Goal: Transaction & Acquisition: Purchase product/service

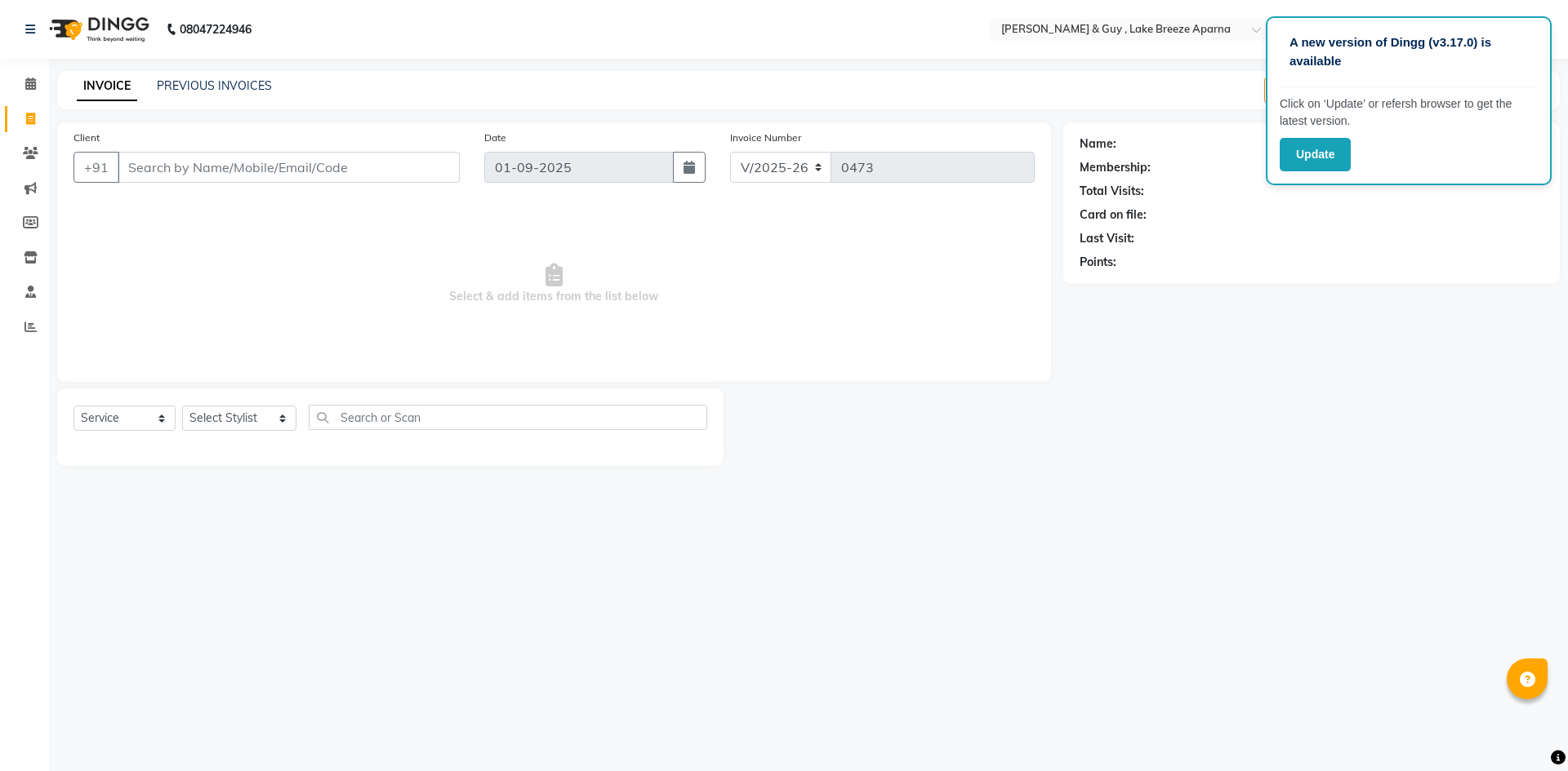
select select "8690"
select select "service"
click at [192, 90] on link "PREVIOUS INVOICES" at bounding box center [214, 85] width 115 height 15
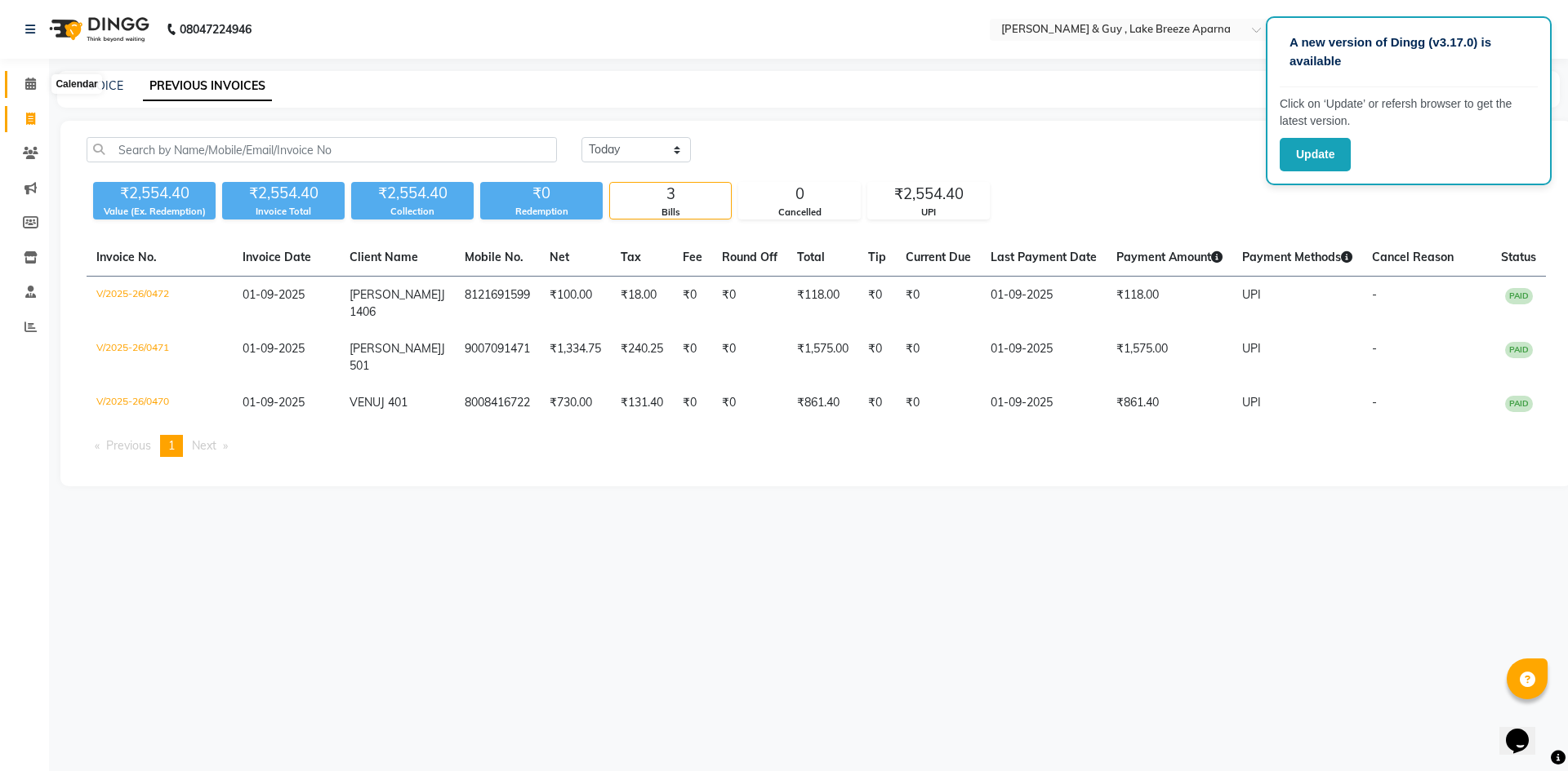
click at [23, 82] on span at bounding box center [30, 84] width 28 height 19
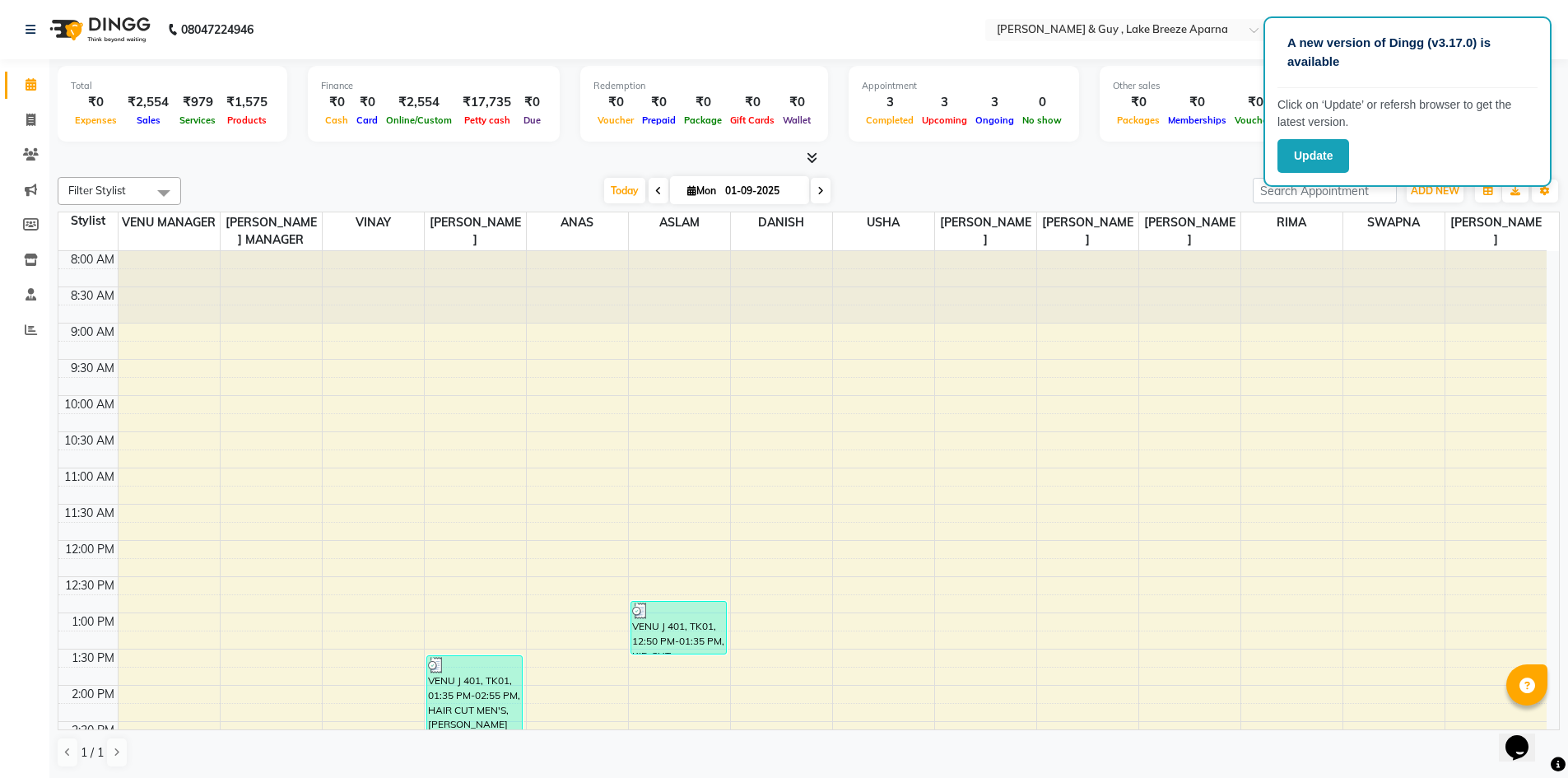
click at [895, 20] on nav "08047224946 Select Location × Toni & Guy , Lake Breeze Aparna Default Panel My …" at bounding box center [784, 30] width 1568 height 59
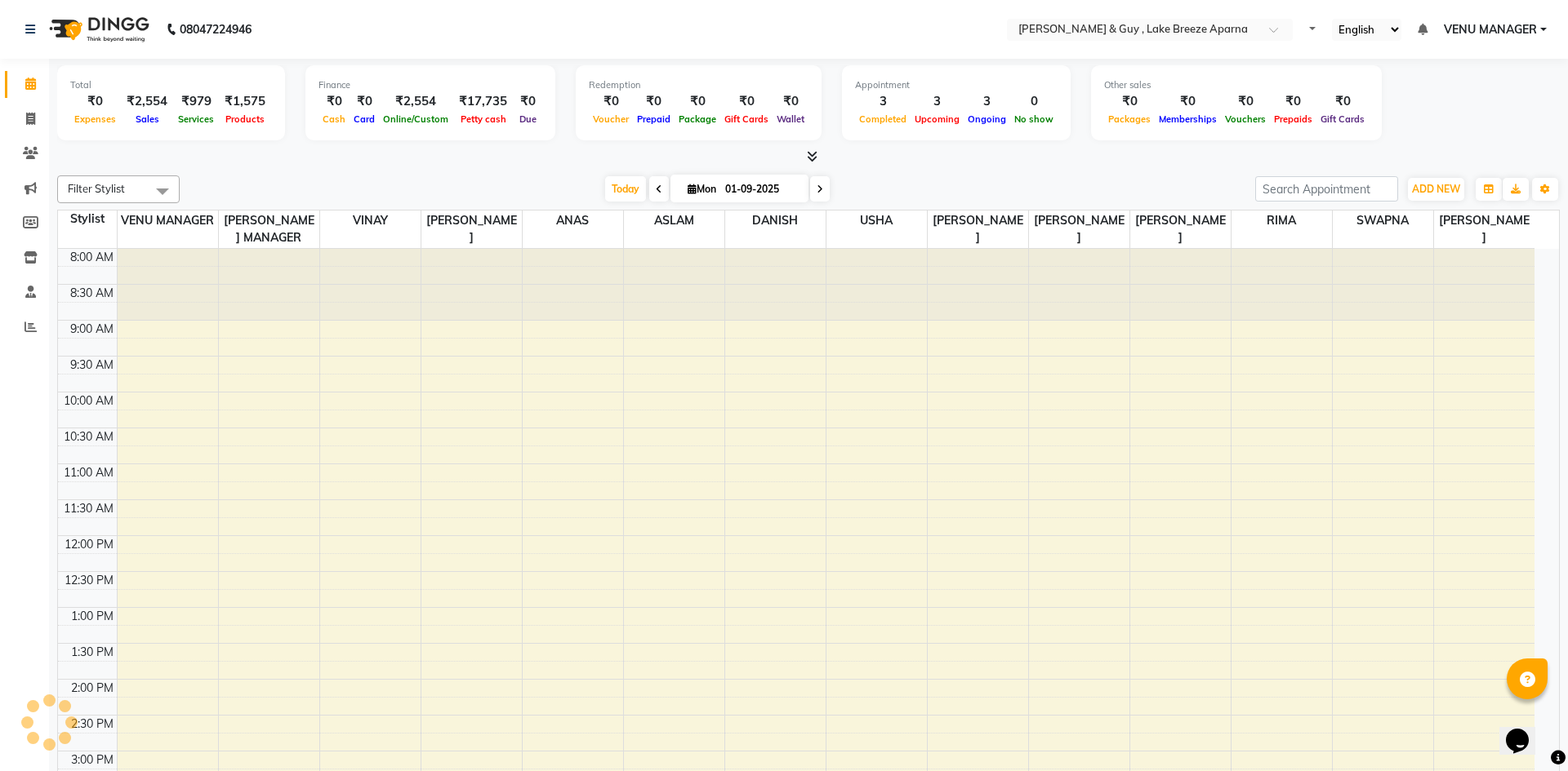
select select "en"
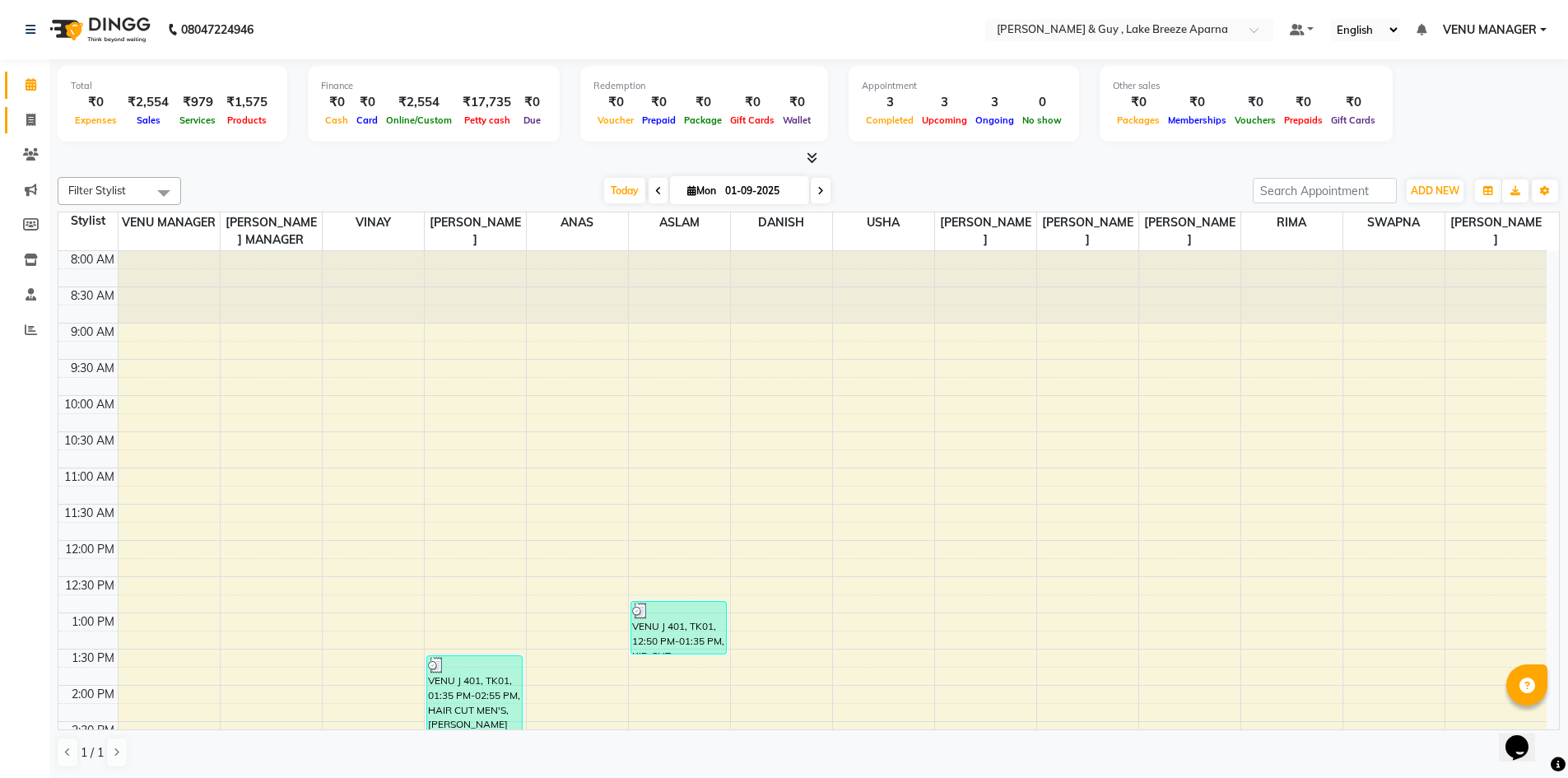
drag, startPoint x: 33, startPoint y: 128, endPoint x: 43, endPoint y: 126, distance: 10.2
click at [33, 128] on span at bounding box center [31, 120] width 29 height 19
select select "service"
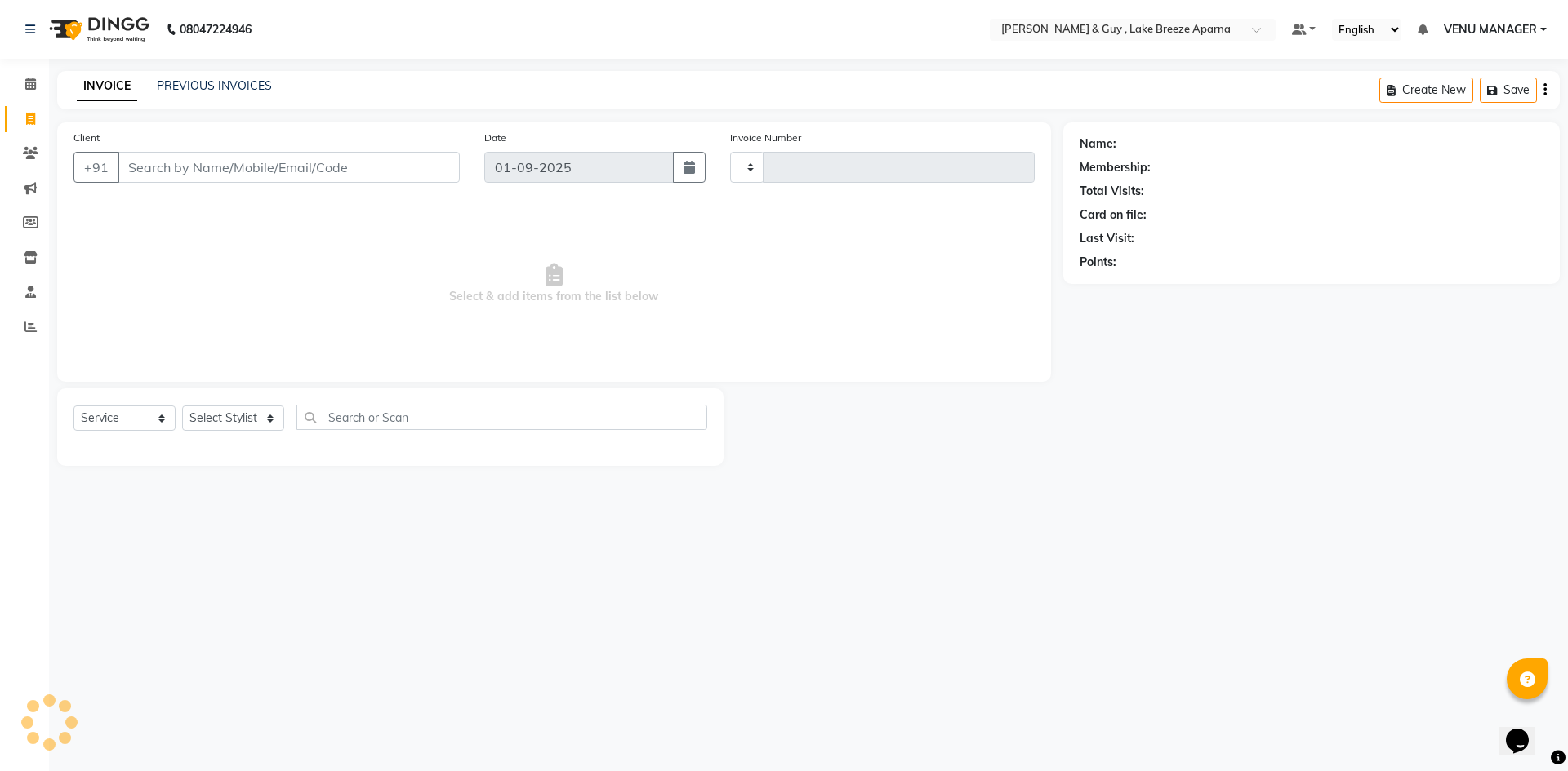
type input "0473"
select select "8690"
click at [204, 86] on link "PREVIOUS INVOICES" at bounding box center [214, 85] width 115 height 15
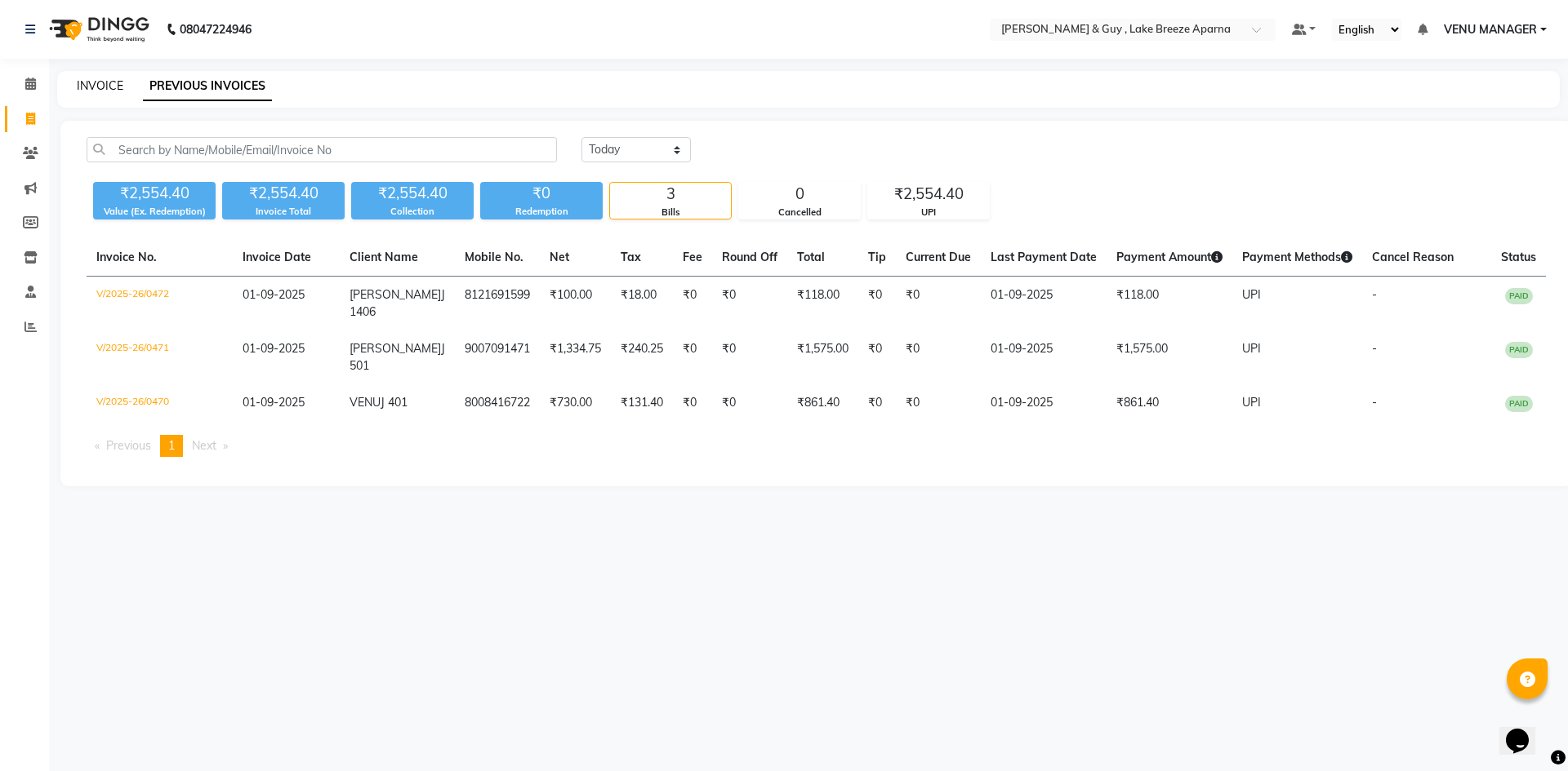
click at [102, 90] on link "INVOICE" at bounding box center [100, 85] width 47 height 15
select select "service"
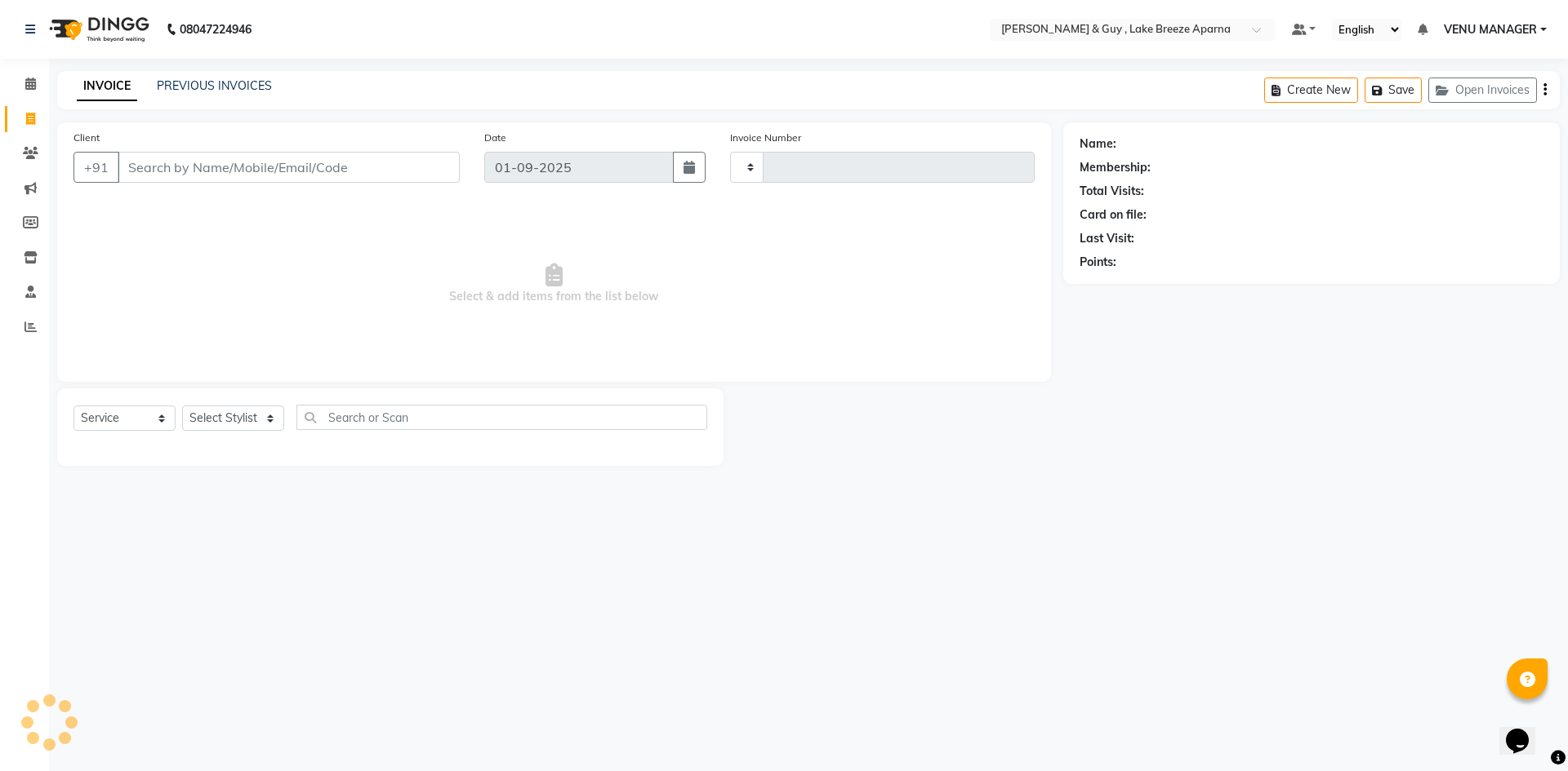
type input "0473"
select select "8690"
click at [32, 84] on icon at bounding box center [30, 83] width 11 height 13
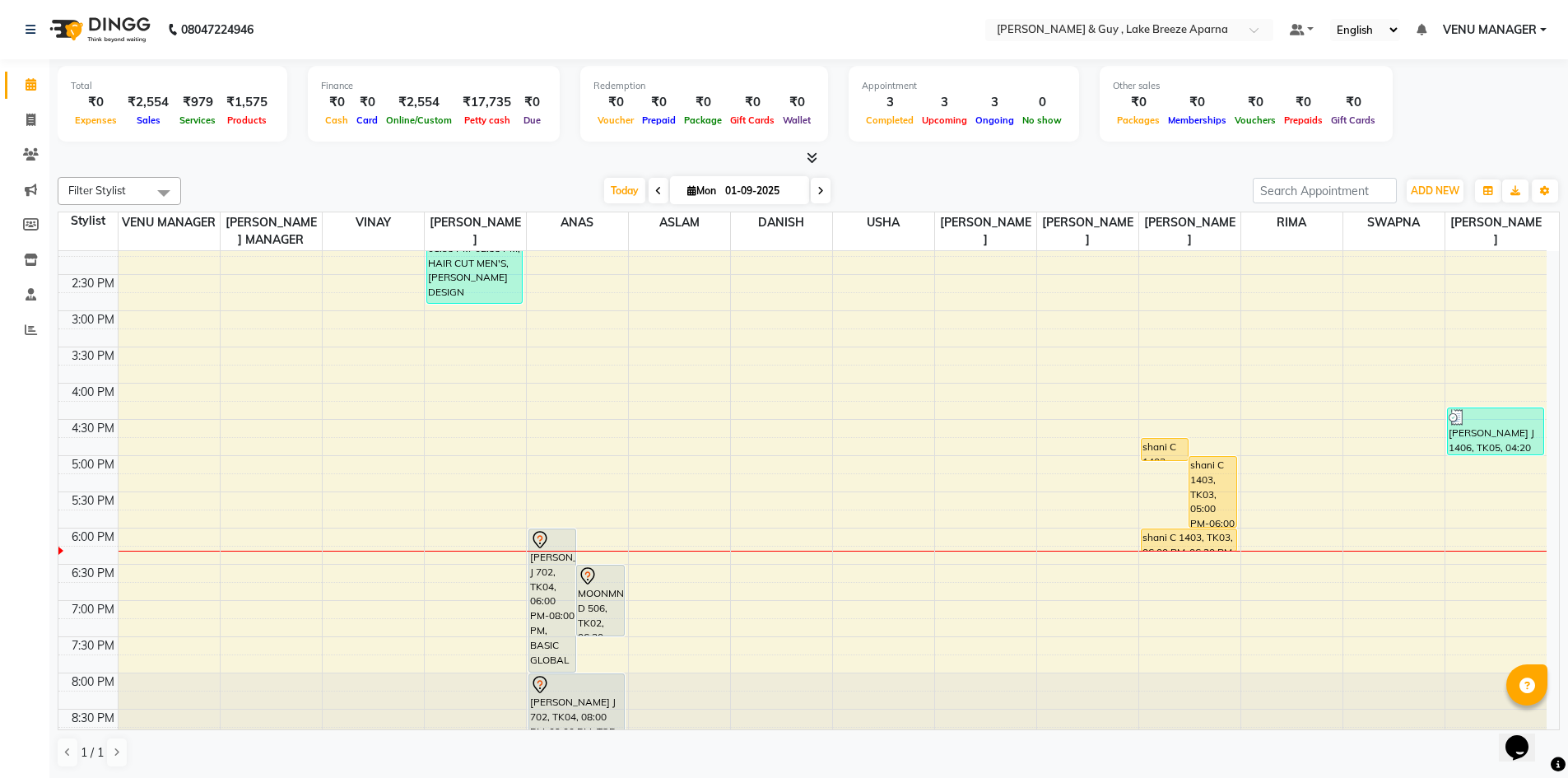
scroll to position [463, 0]
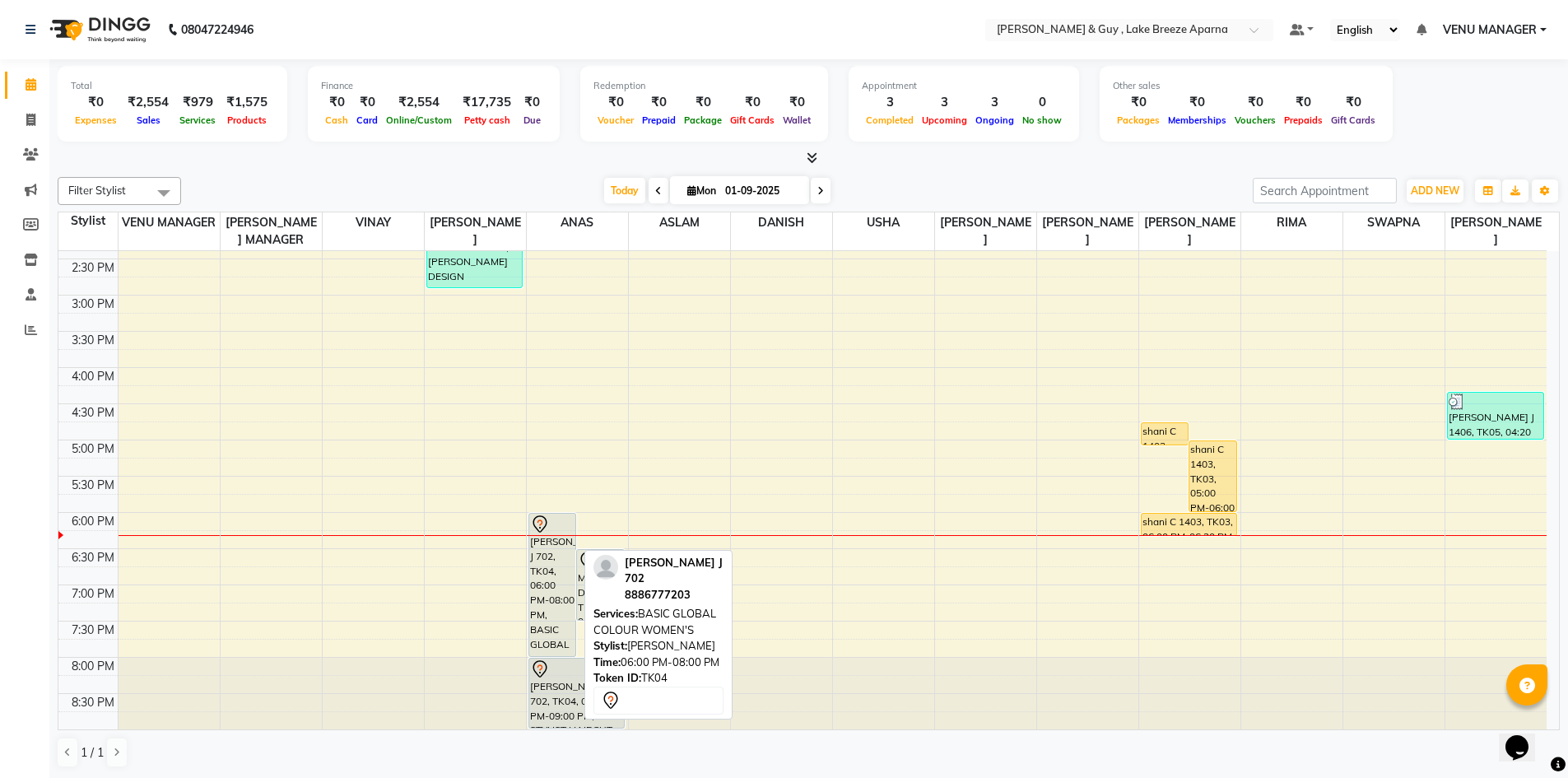
click at [547, 569] on div "[PERSON_NAME] J 702, TK04, 06:00 PM-08:00 PM, BASIC GLOBAL COLOUR WOMEN'S" at bounding box center [553, 585] width 47 height 142
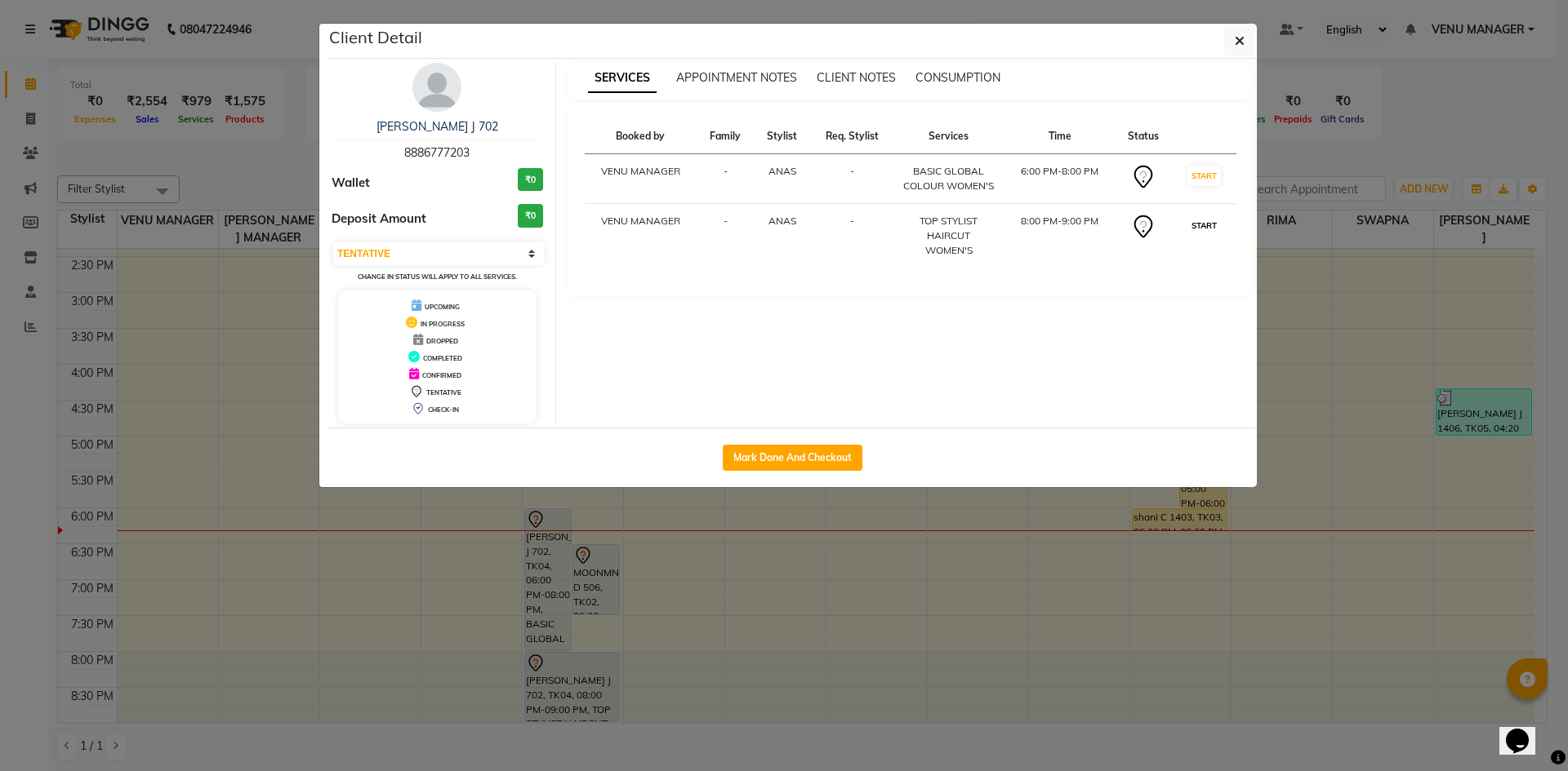
click at [1210, 221] on button "START" at bounding box center [1204, 225] width 33 height 21
select select "select"
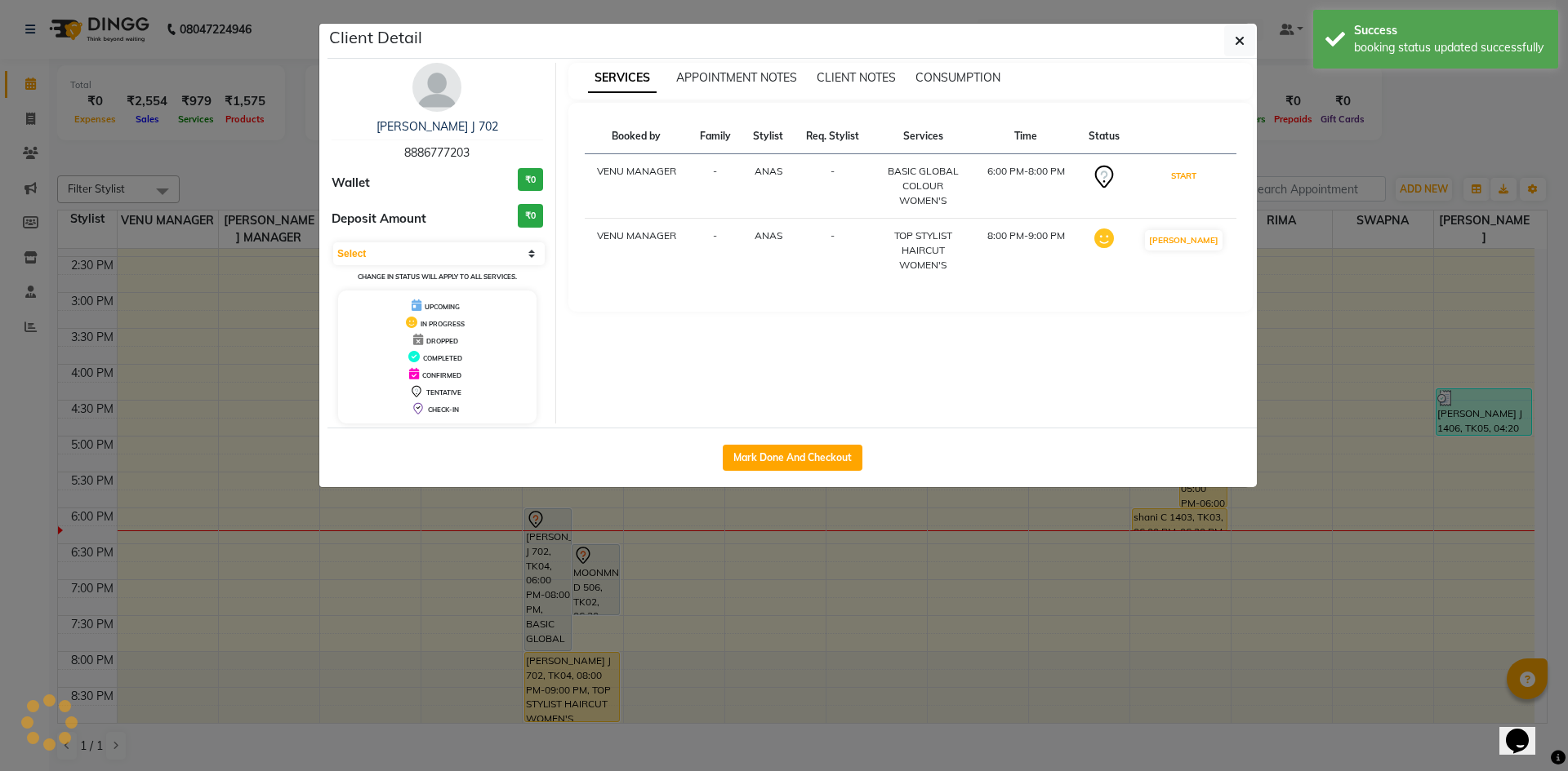
click at [1195, 175] on button "START" at bounding box center [1183, 175] width 33 height 21
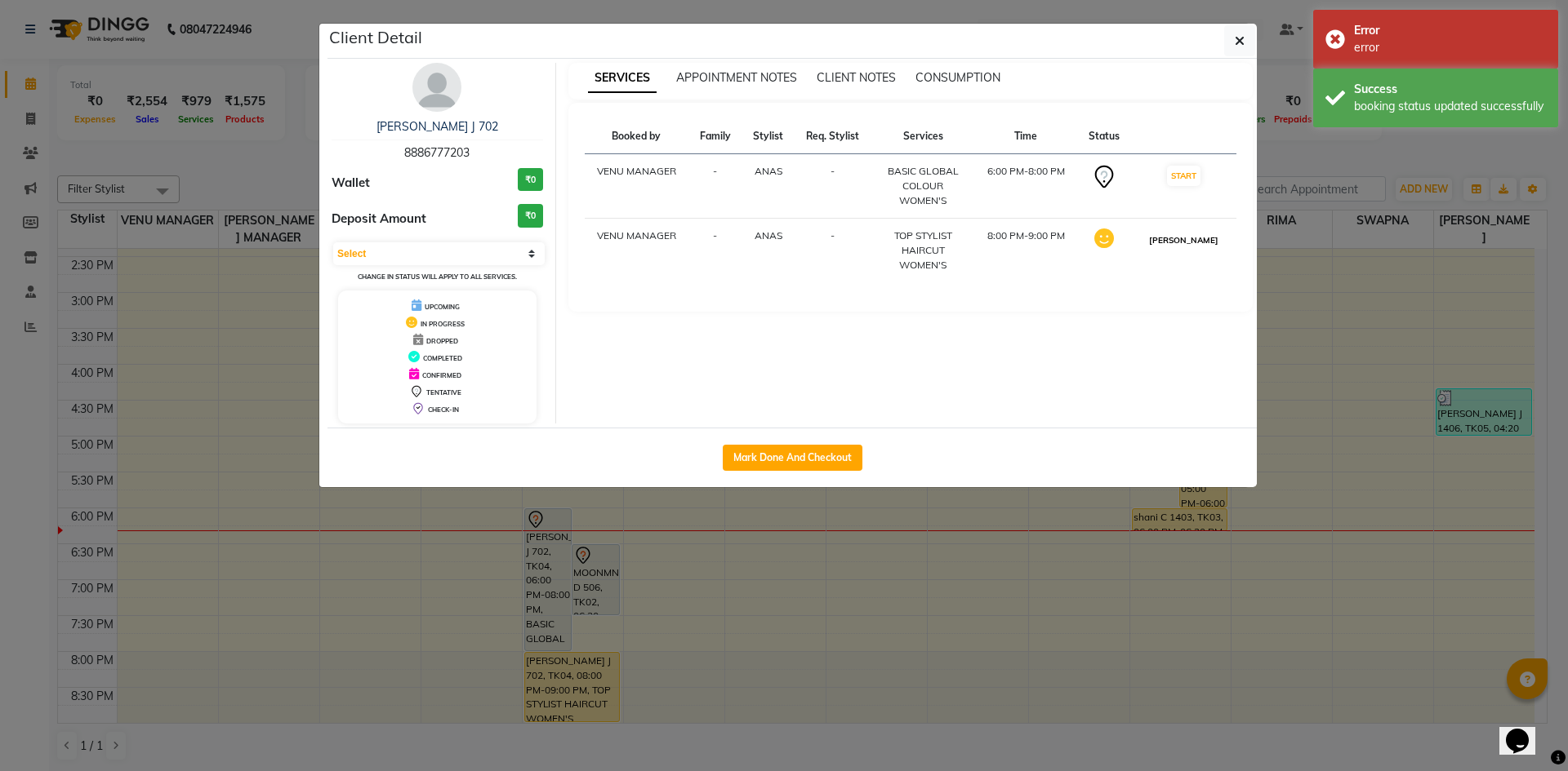
click at [1183, 232] on button "[PERSON_NAME]" at bounding box center [1183, 240] width 77 height 21
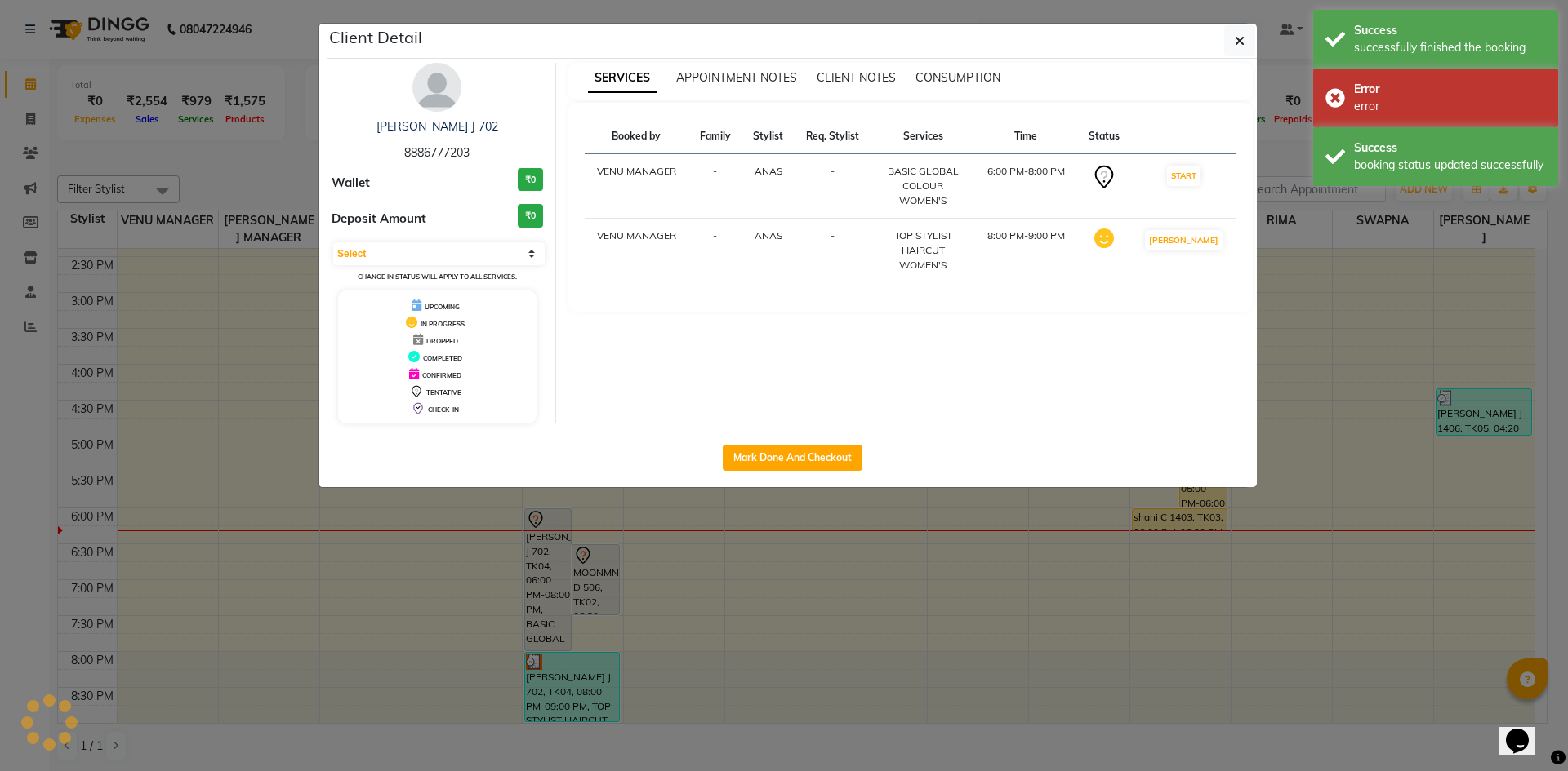
click at [761, 684] on ngb-modal-window "Client Detail [PERSON_NAME] J 702 8886777203 Wallet ₹0 Deposit Amount ₹0 Select…" at bounding box center [784, 386] width 1568 height 771
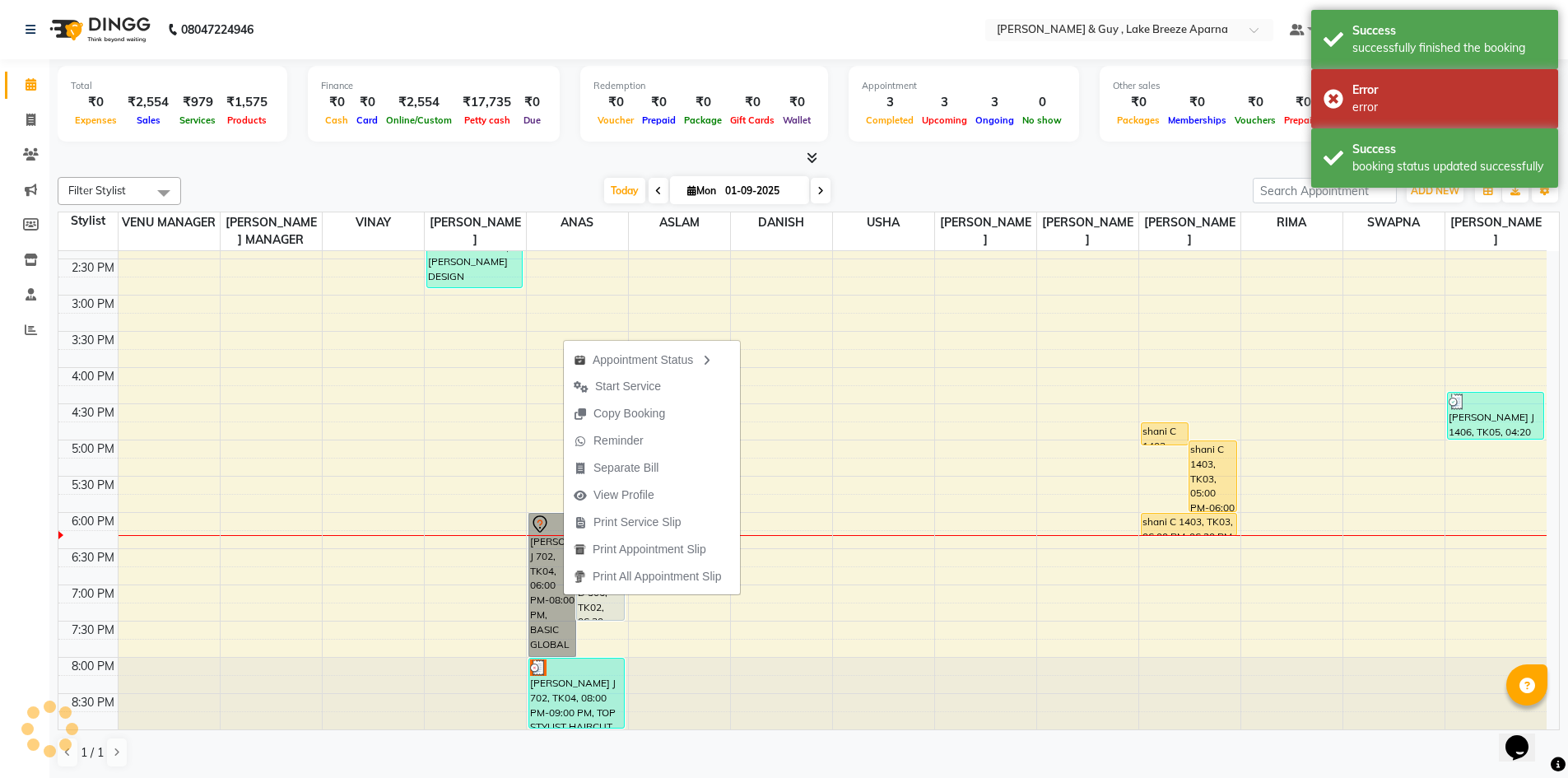
click at [1093, 603] on div "8:00 AM 8:30 AM 9:00 AM 9:30 AM 10:00 AM 10:30 AM 11:00 AM 11:30 AM 12:00 PM 12…" at bounding box center [802, 260] width 1488 height 942
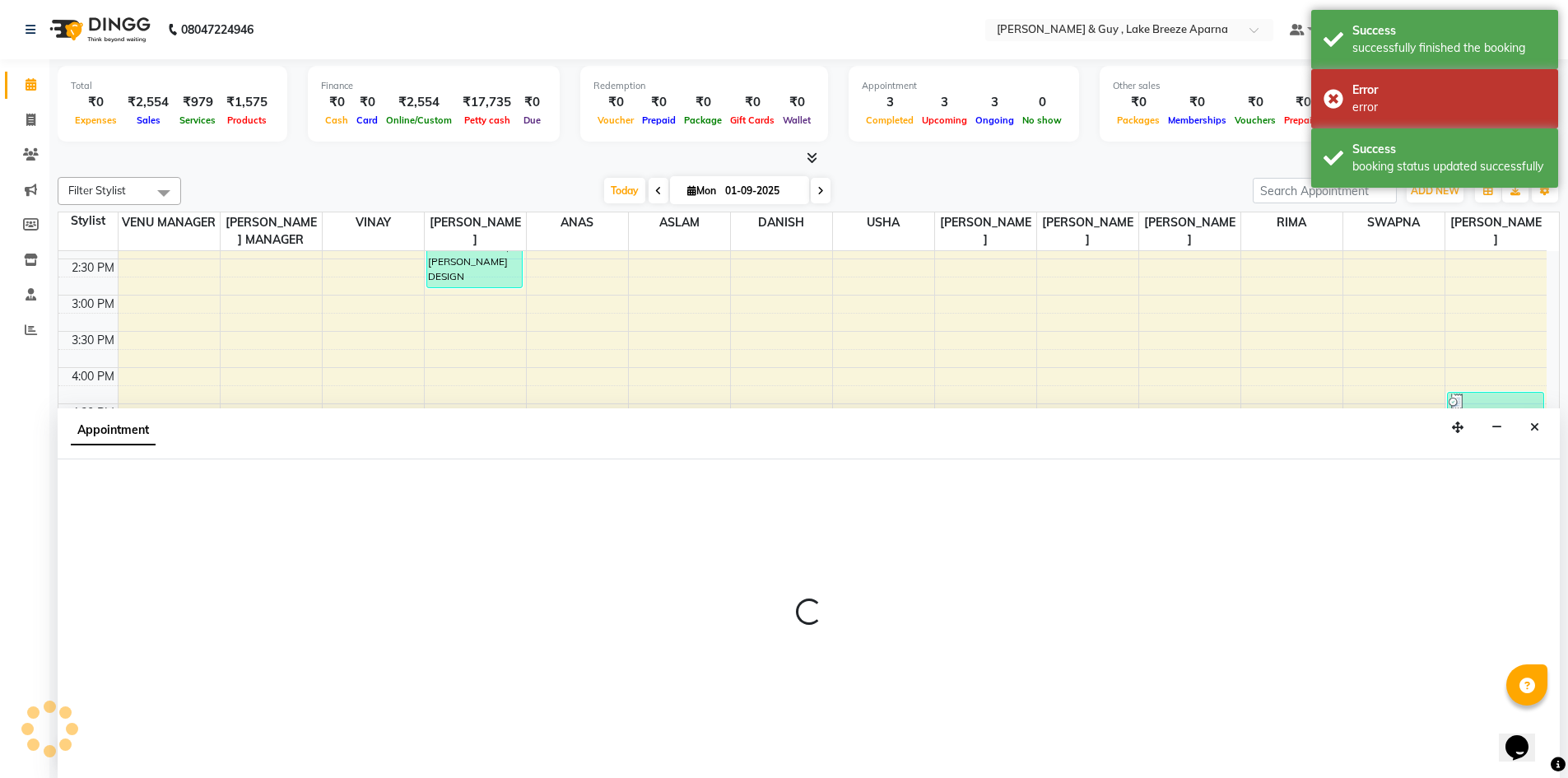
scroll to position [1, 0]
select select "88277"
select select "1140"
select select "tentative"
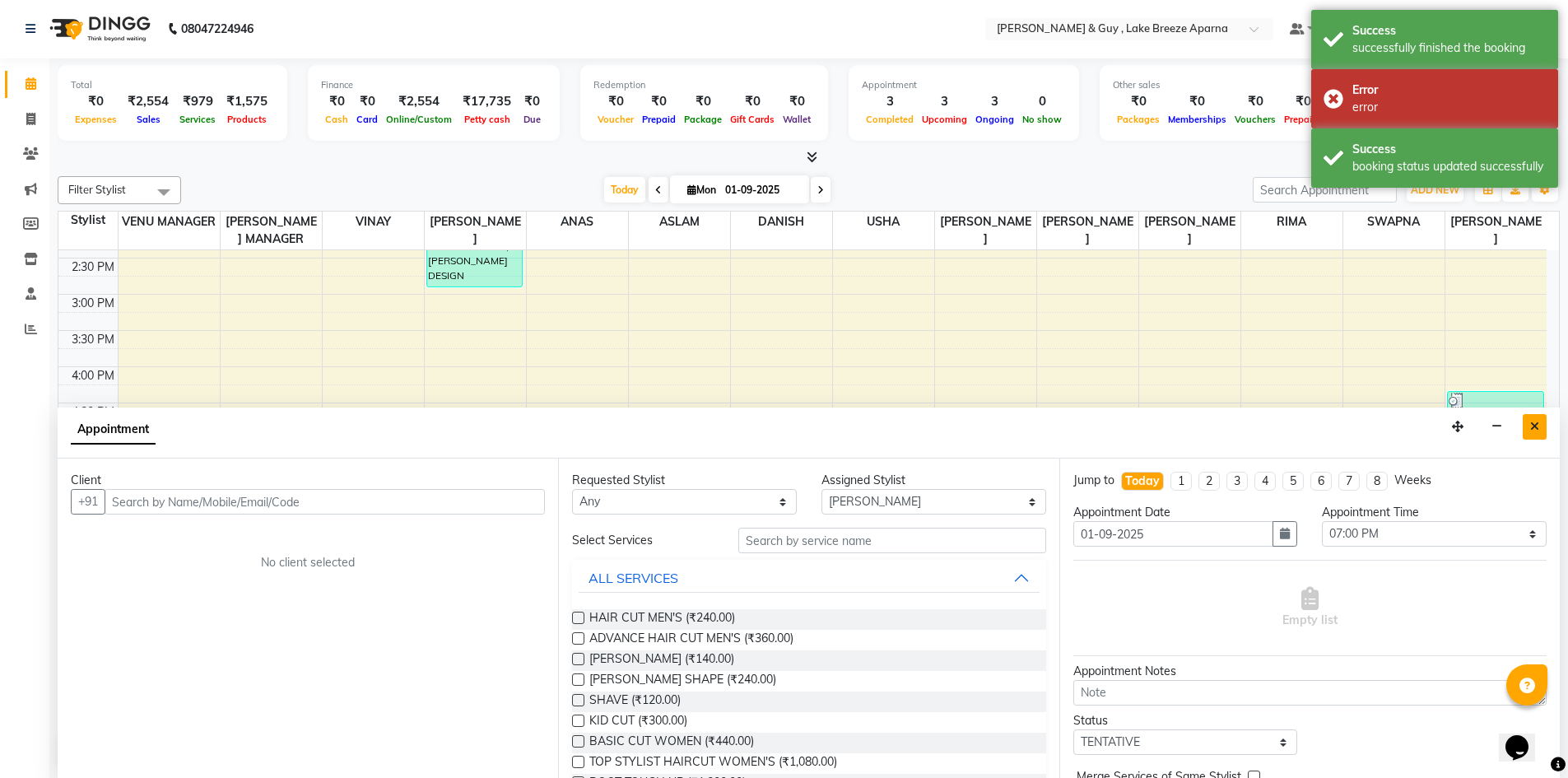
click at [1541, 426] on button "Close" at bounding box center [1534, 428] width 24 height 26
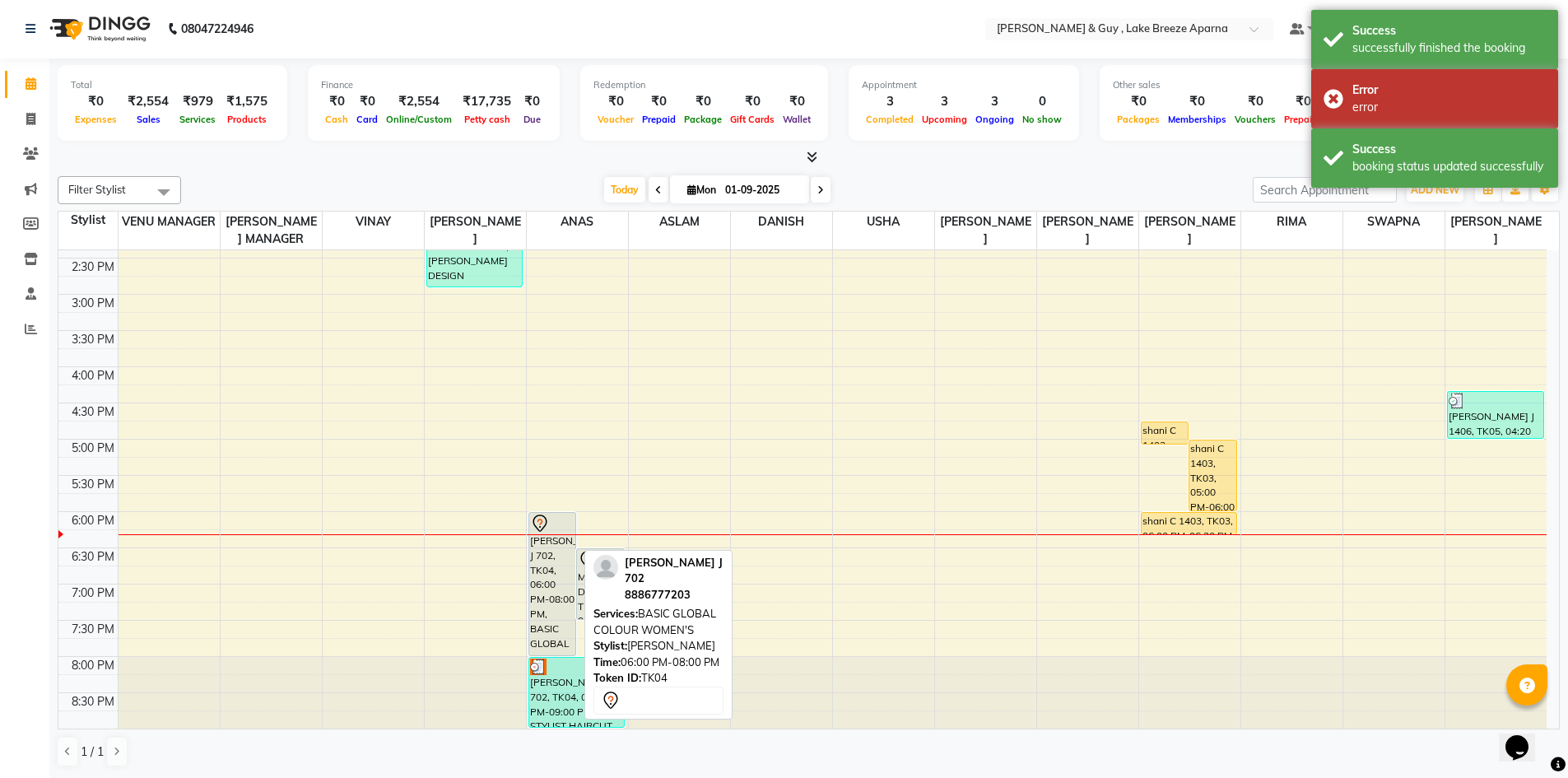
click at [551, 589] on div "[PERSON_NAME] J 702, TK04, 06:00 PM-08:00 PM, BASIC GLOBAL COLOUR WOMEN'S" at bounding box center [553, 584] width 47 height 142
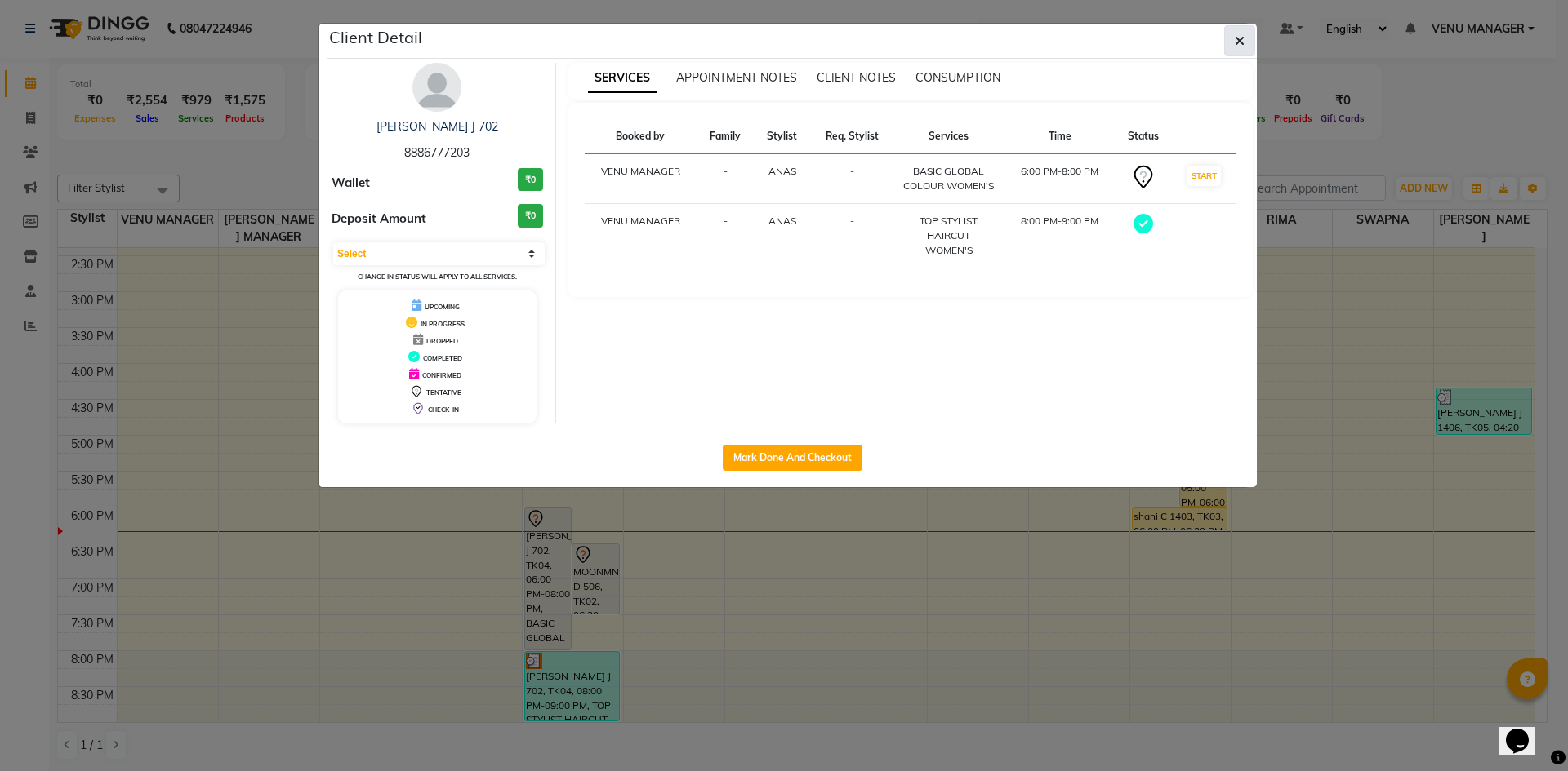
click at [1236, 49] on button "button" at bounding box center [1240, 41] width 31 height 31
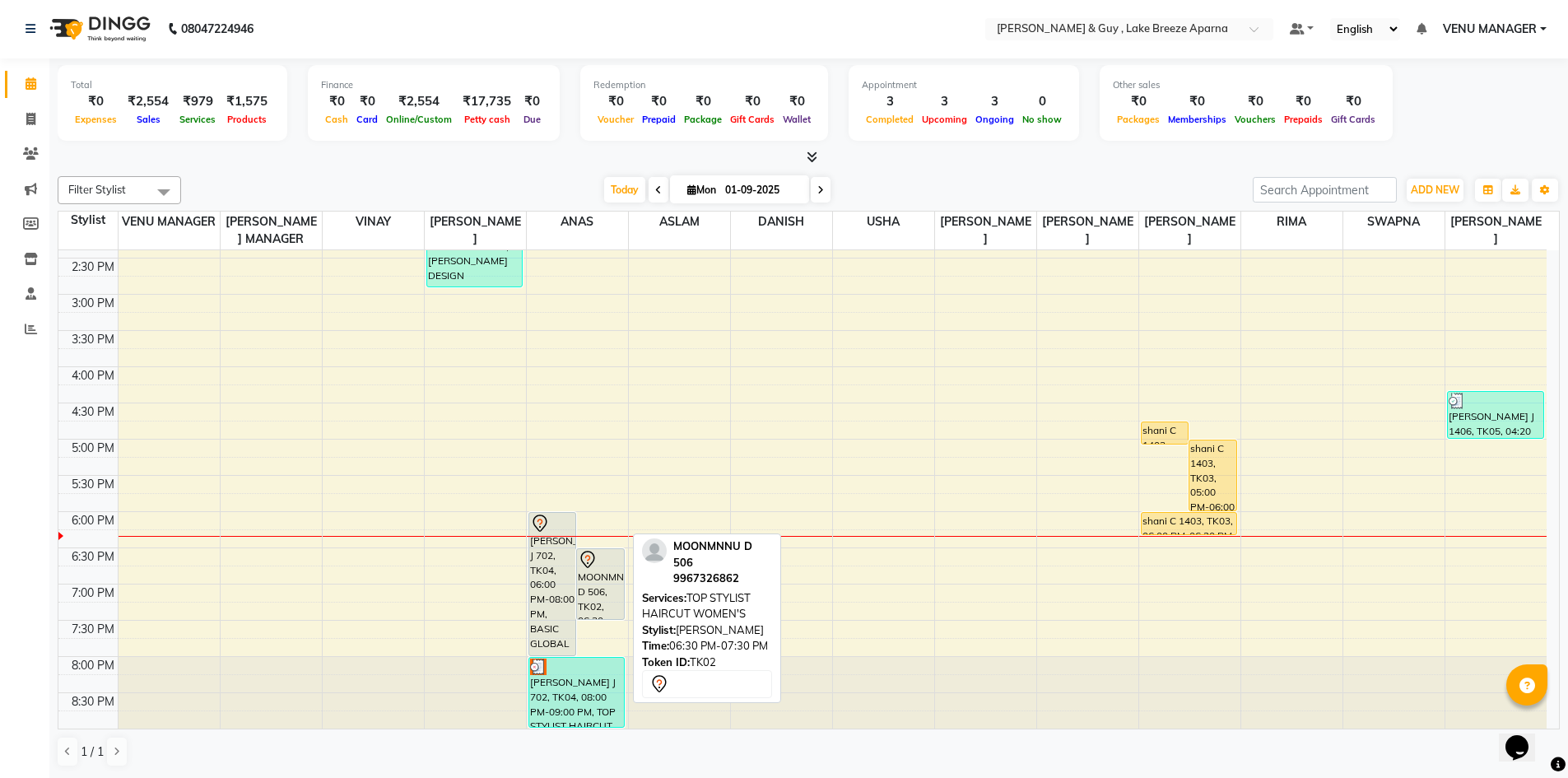
click at [597, 600] on div "MOONMNNU D 506, TK02, 06:30 PM-07:30 PM, TOP STYLIST HAIRCUT WOMEN'S" at bounding box center [601, 584] width 47 height 70
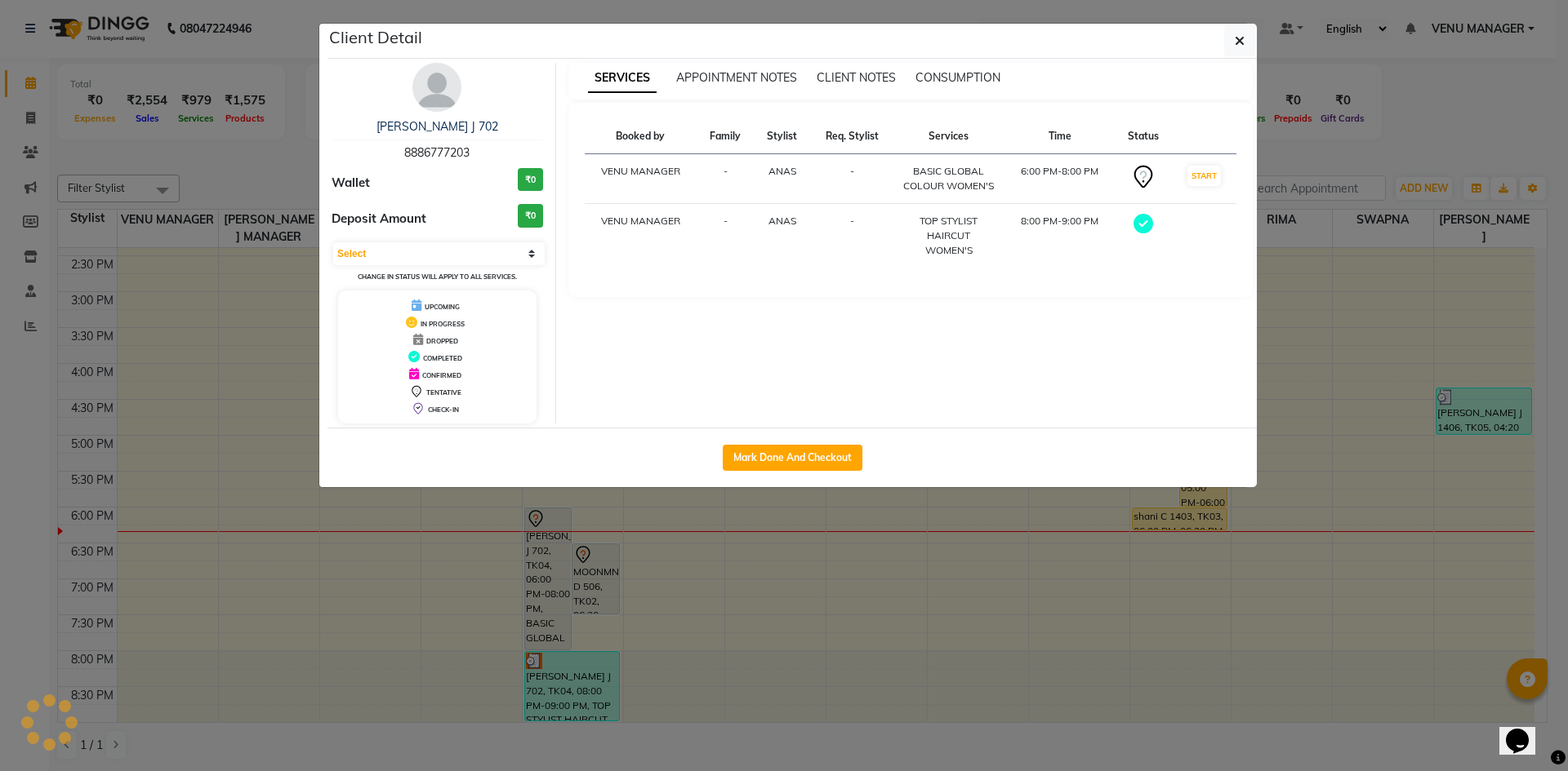
select select "7"
click at [1240, 40] on icon "button" at bounding box center [1239, 40] width 10 height 13
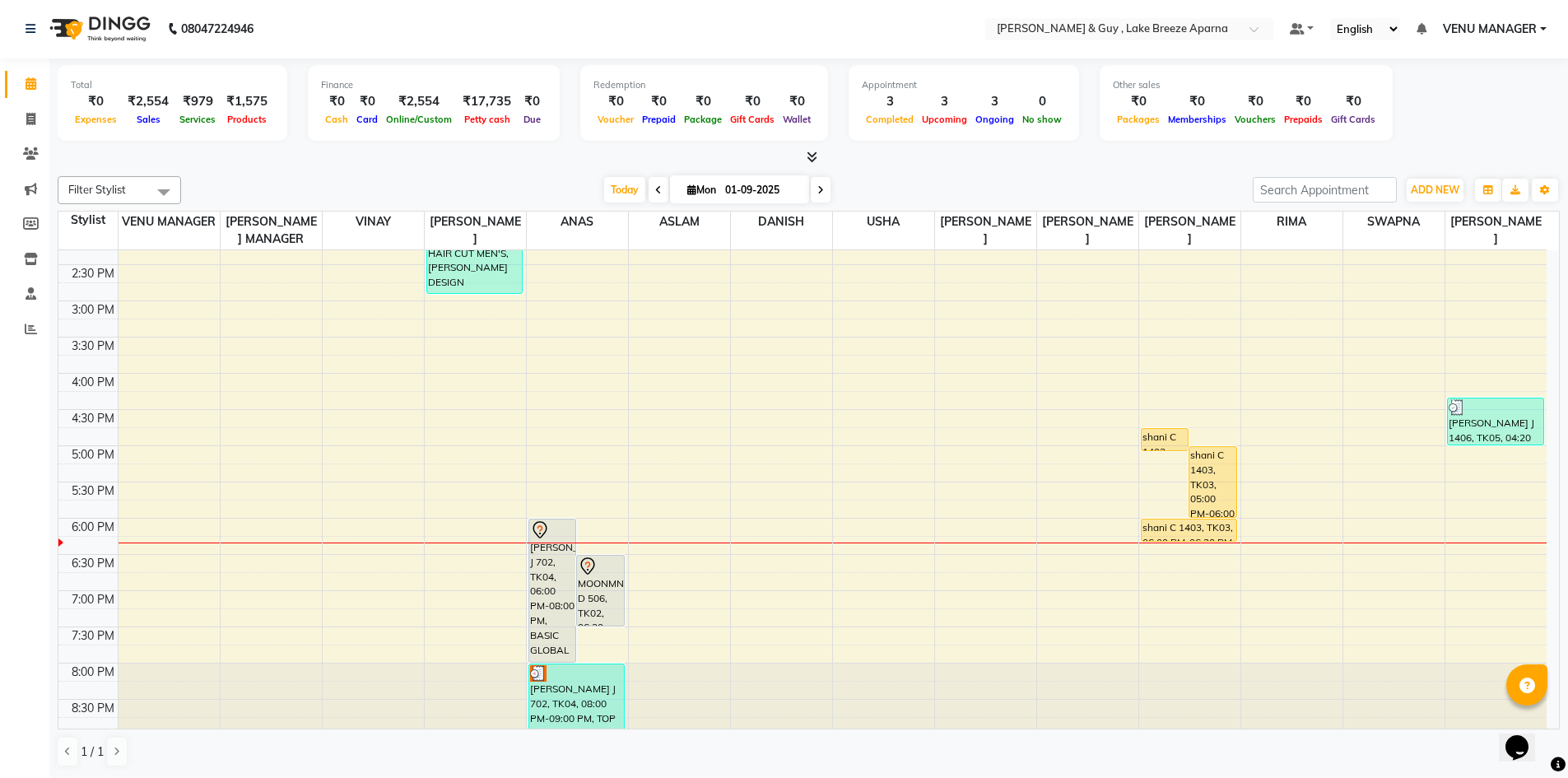
scroll to position [463, 0]
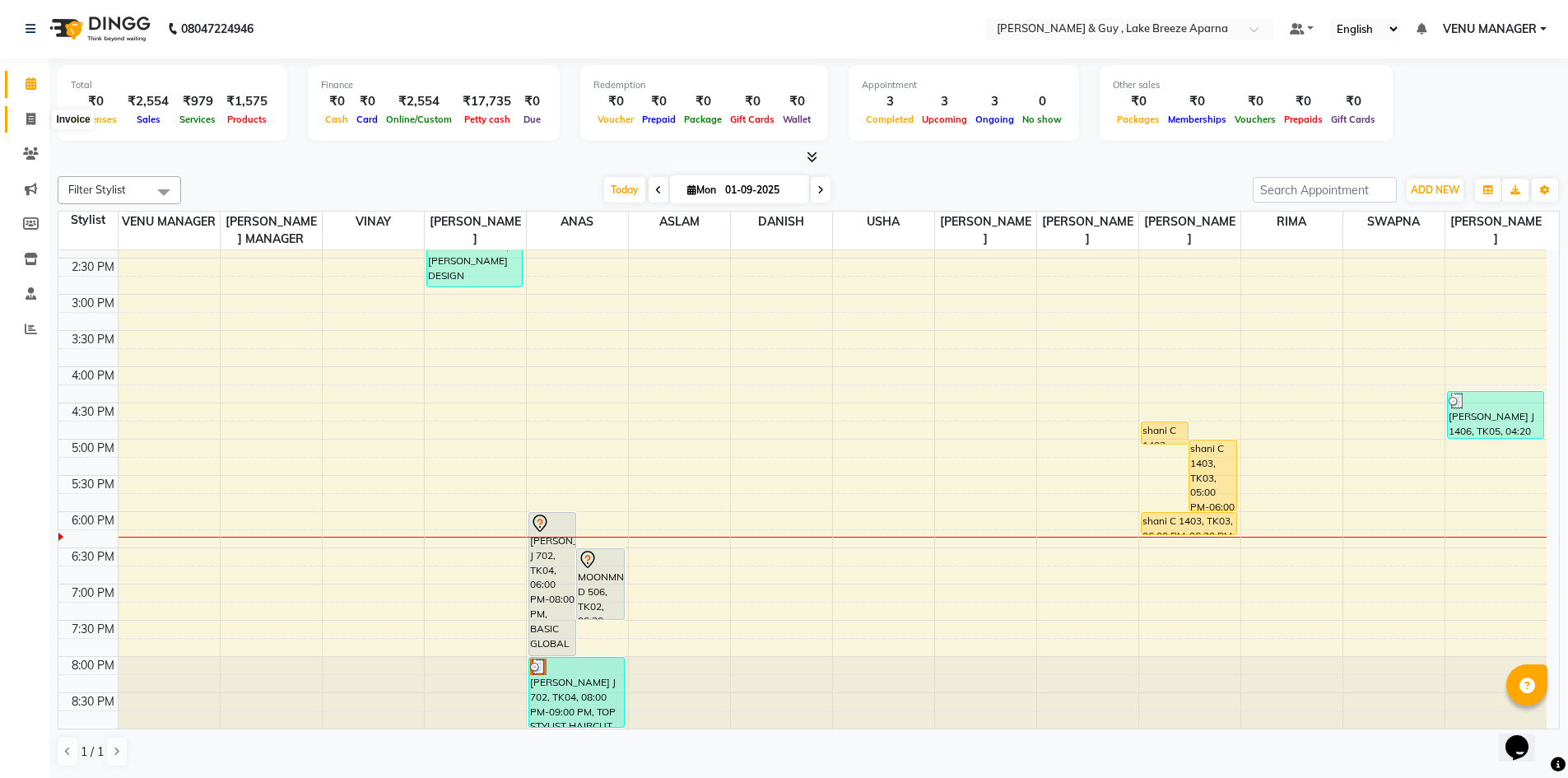
click at [33, 121] on icon at bounding box center [31, 118] width 9 height 13
select select "service"
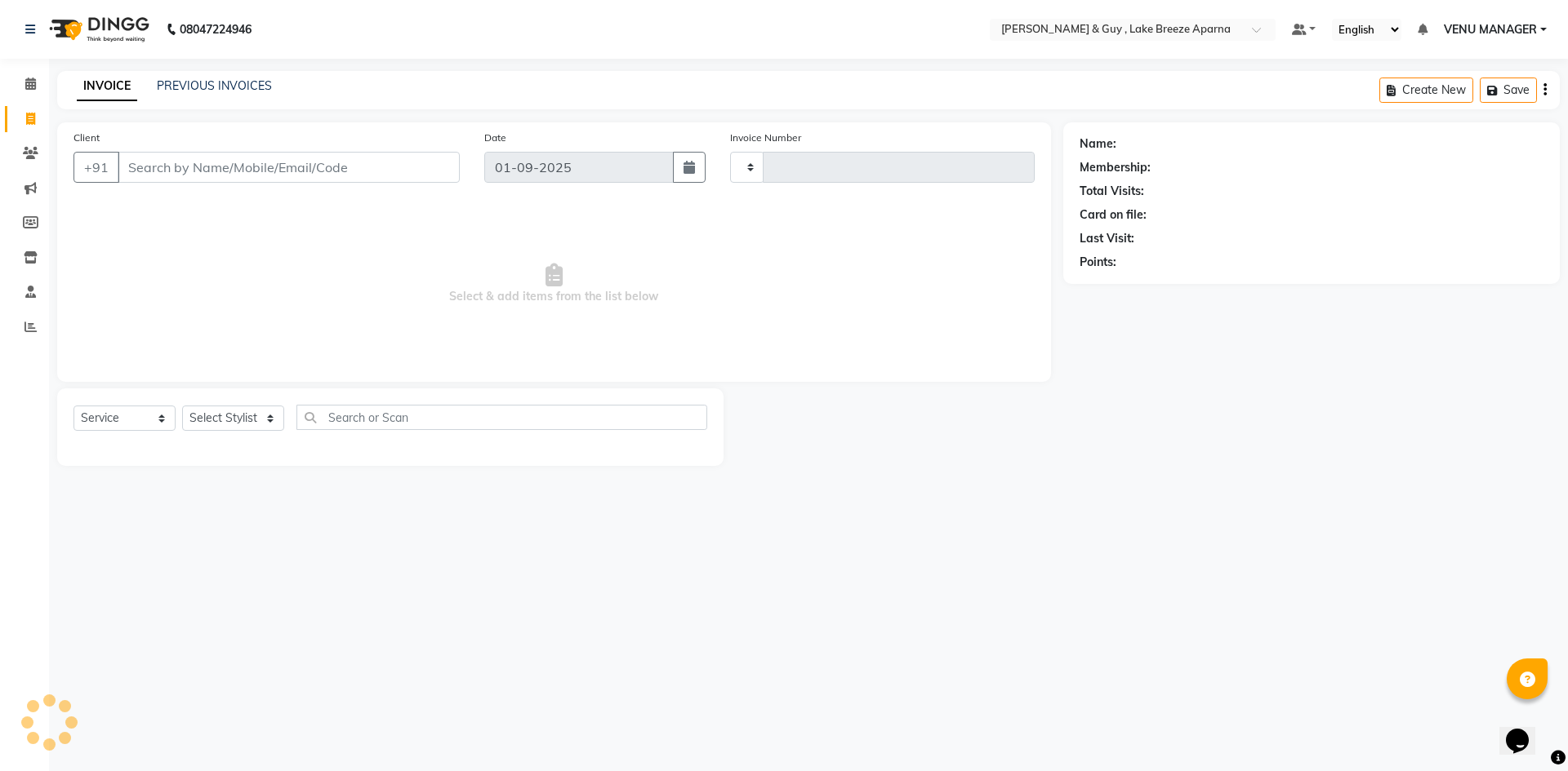
type input "0473"
select select "8690"
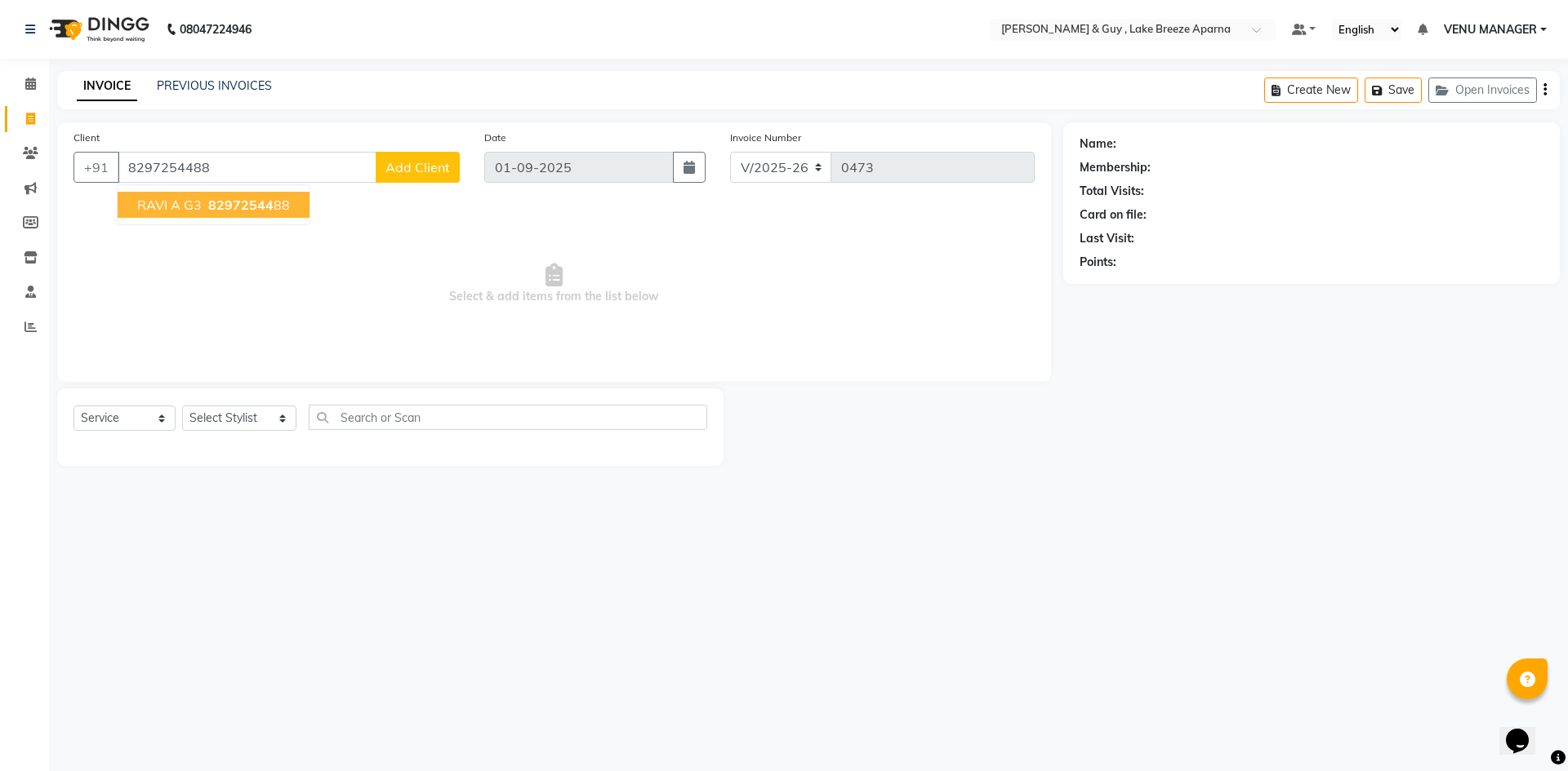
type input "8297254488"
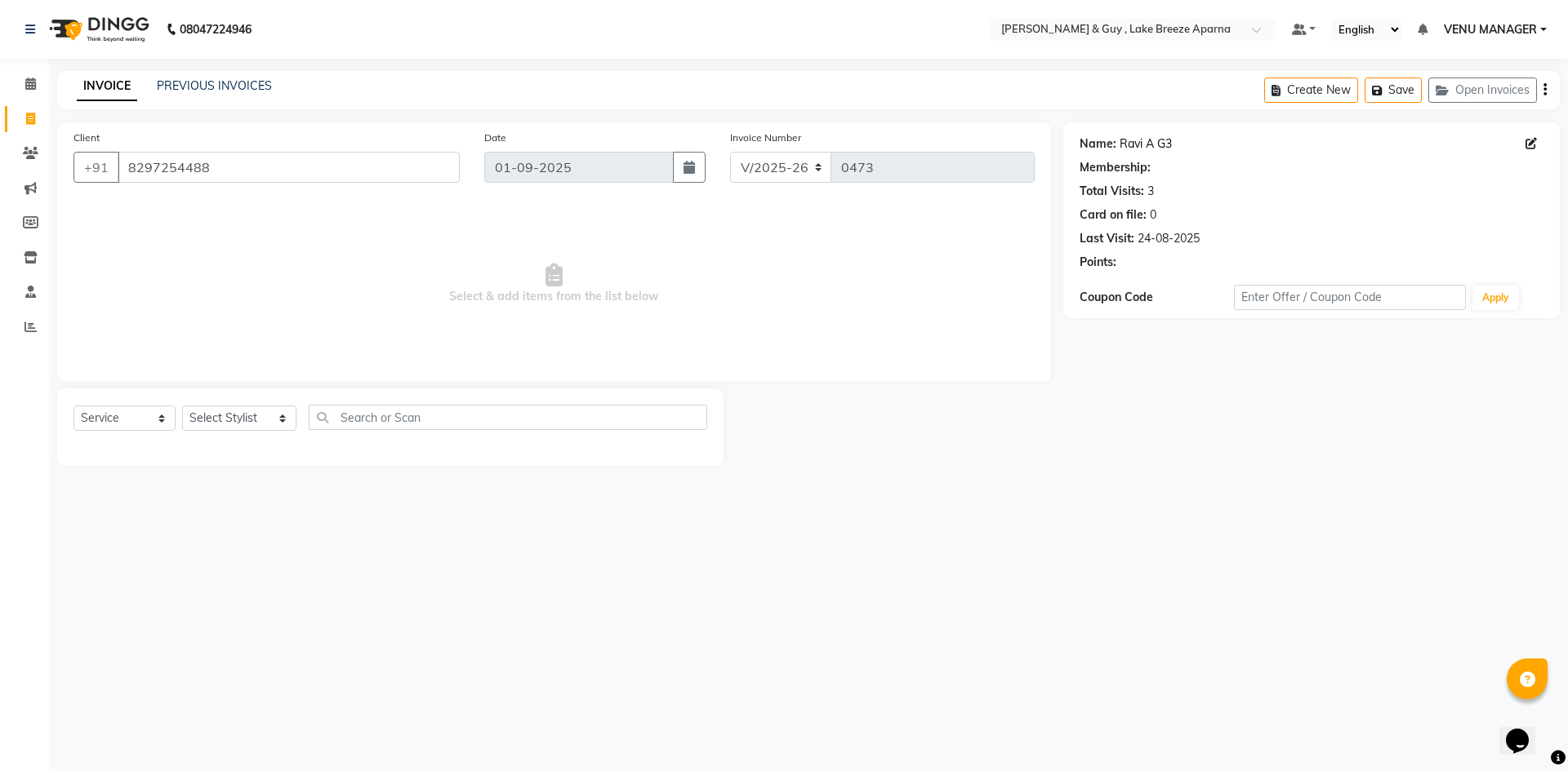
click at [1138, 142] on link "Ravi A G3" at bounding box center [1145, 144] width 52 height 18
click at [1165, 143] on link "Ravi A G3" at bounding box center [1145, 144] width 52 height 18
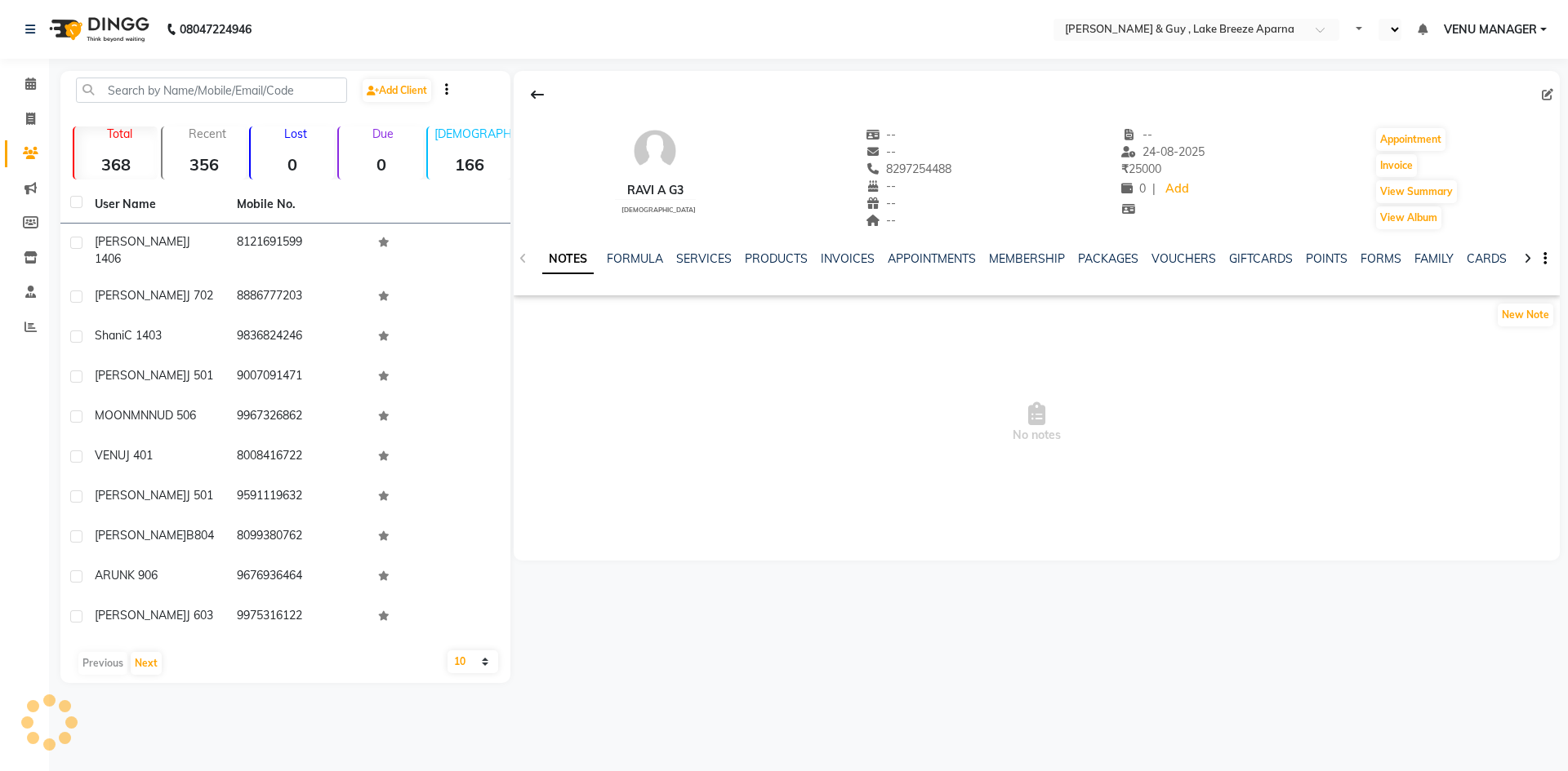
select select "en"
click at [692, 254] on link "SERVICES" at bounding box center [704, 258] width 56 height 15
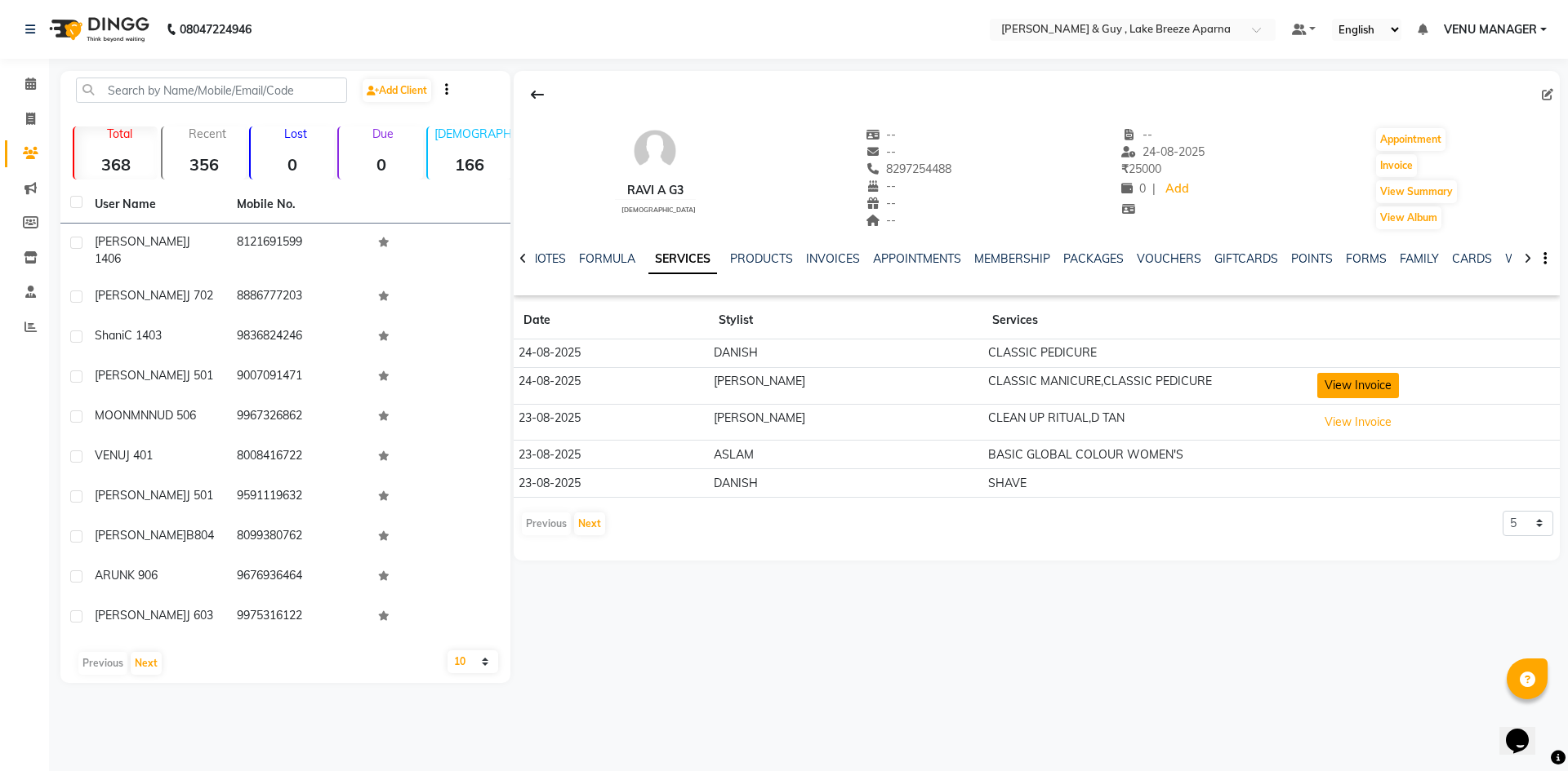
click at [1317, 391] on button "View Invoice" at bounding box center [1358, 386] width 81 height 25
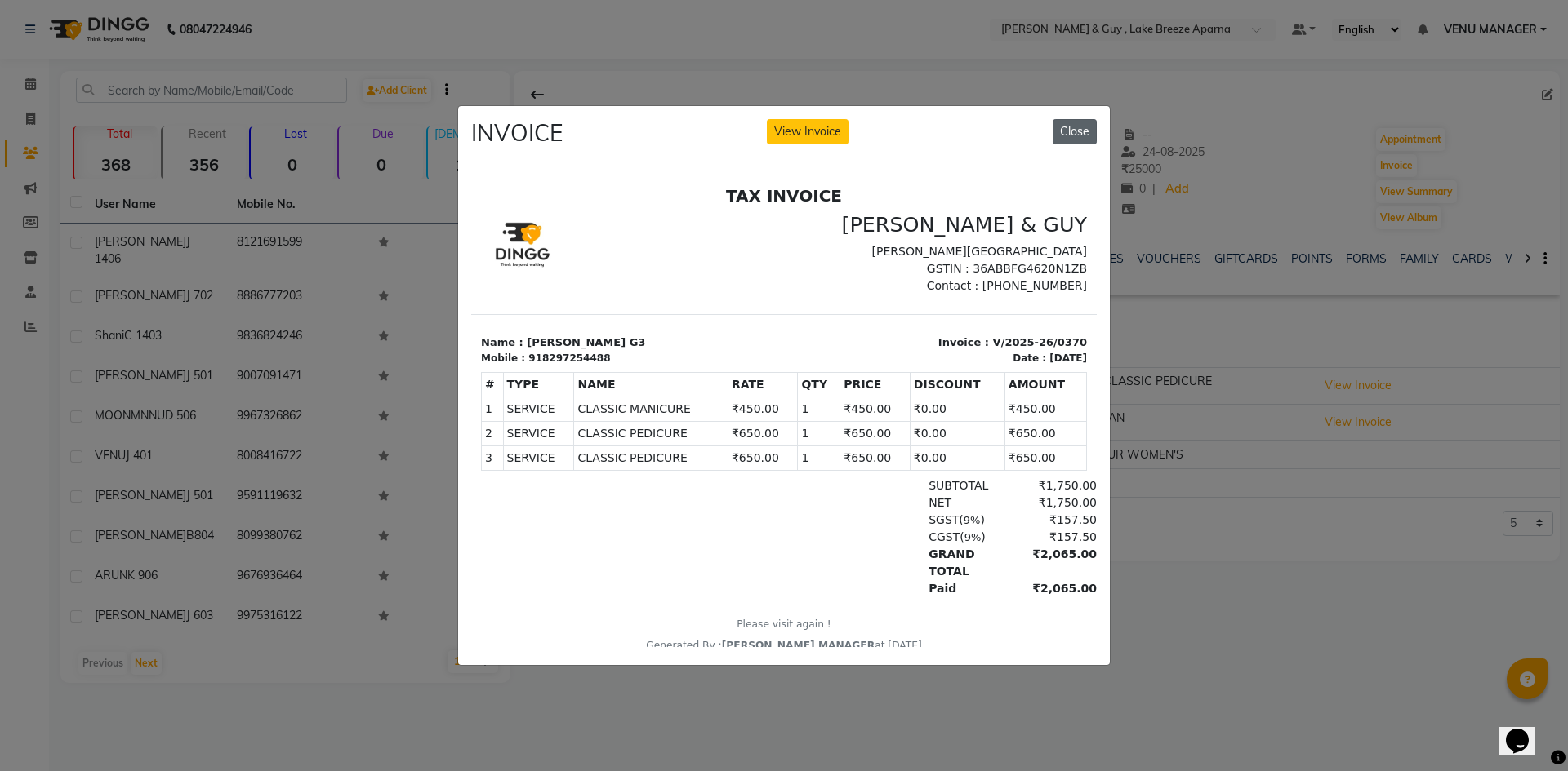
click at [1067, 124] on button "Close" at bounding box center [1074, 132] width 44 height 25
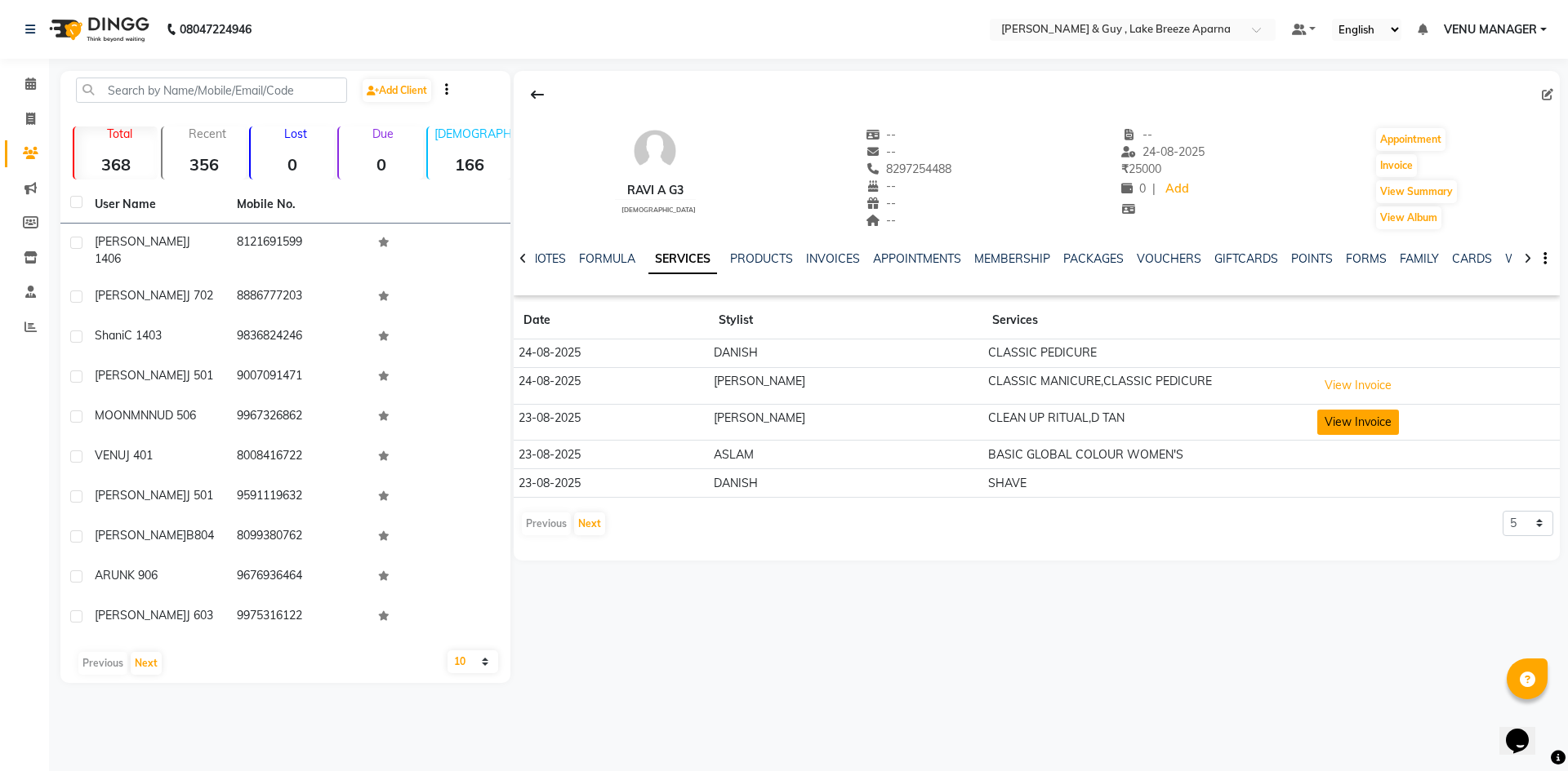
click at [1342, 416] on button "View Invoice" at bounding box center [1358, 423] width 81 height 25
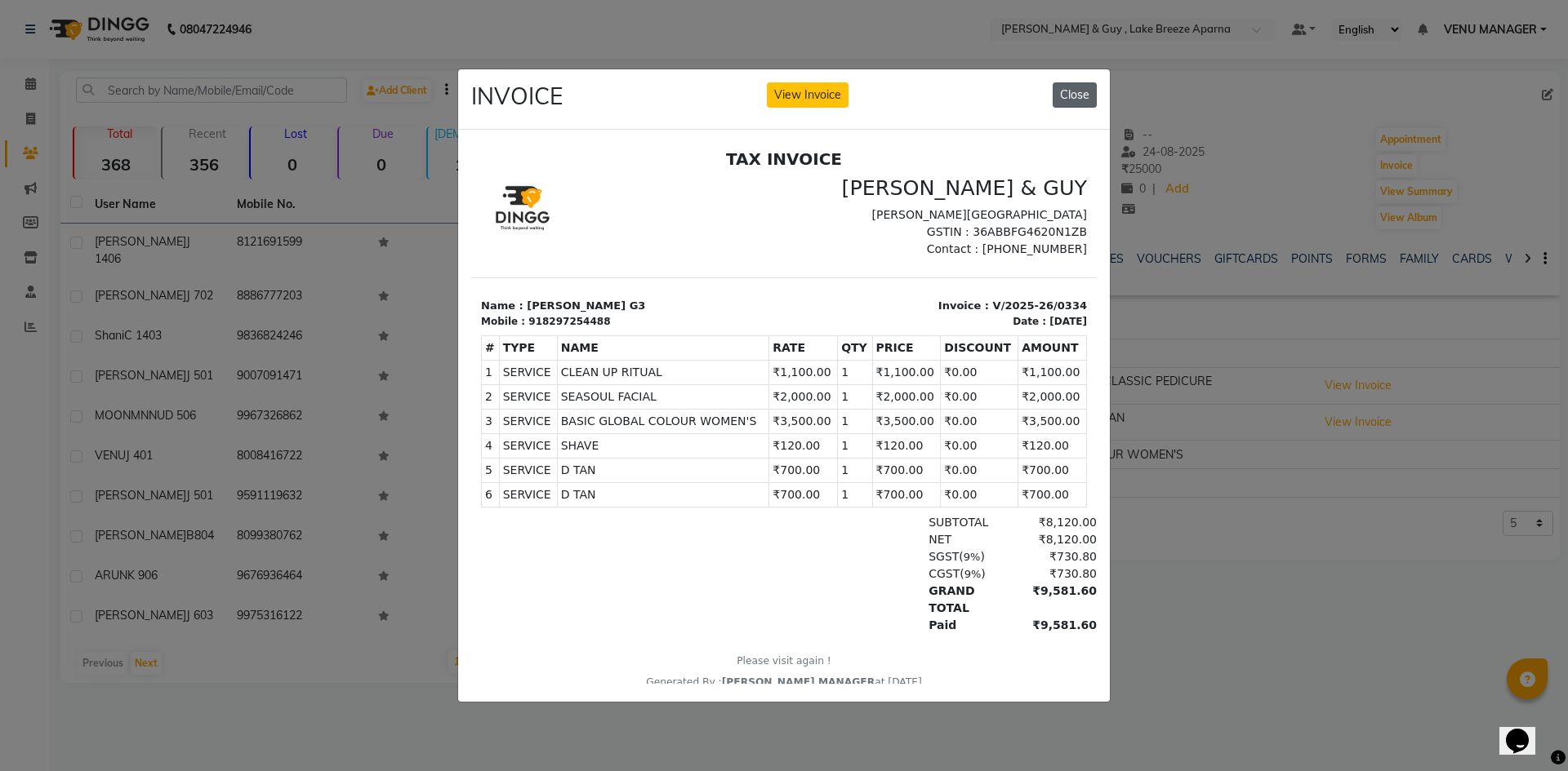
click at [1074, 88] on button "Close" at bounding box center [1074, 95] width 44 height 25
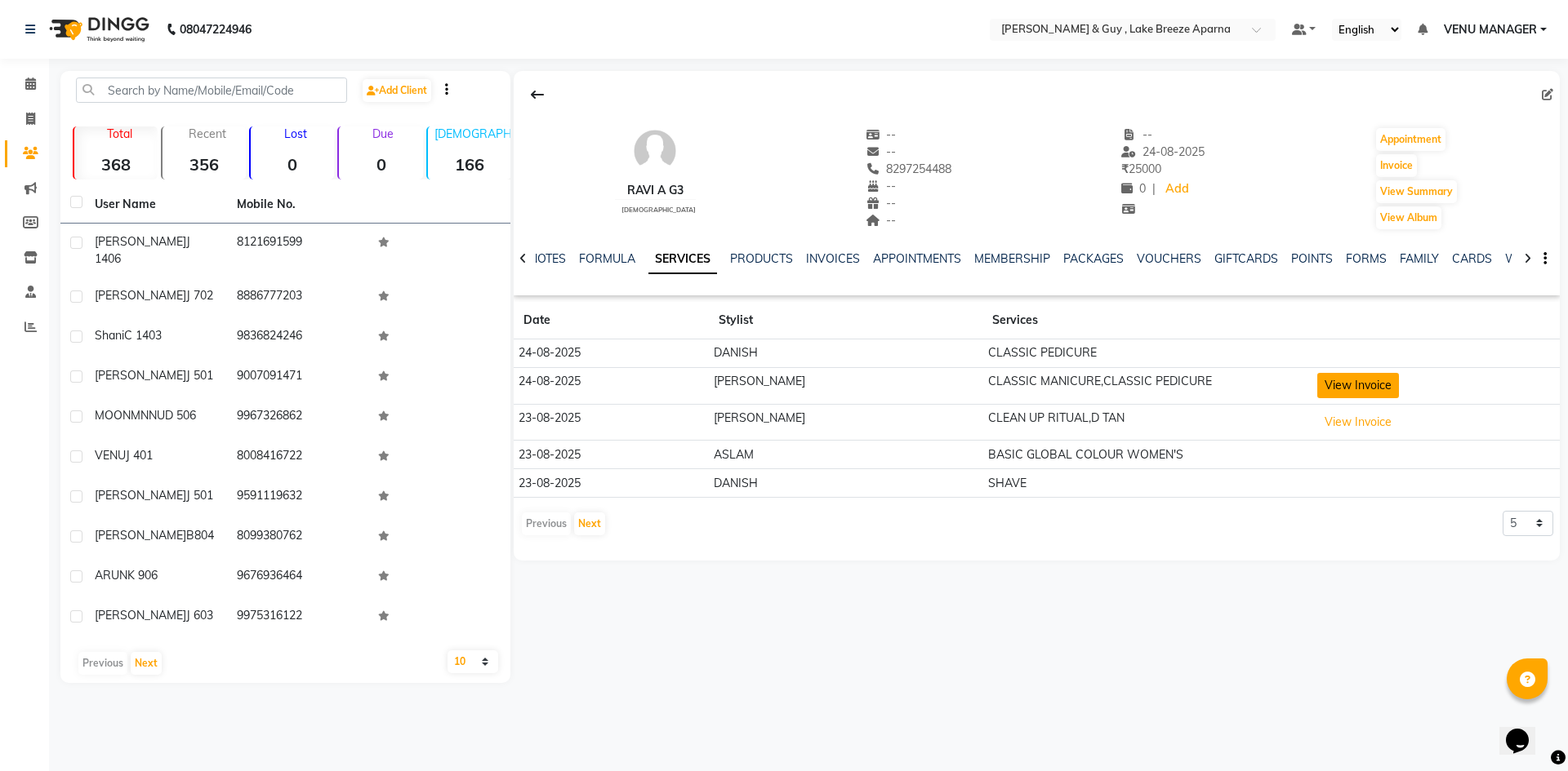
click at [1317, 395] on button "View Invoice" at bounding box center [1358, 386] width 81 height 25
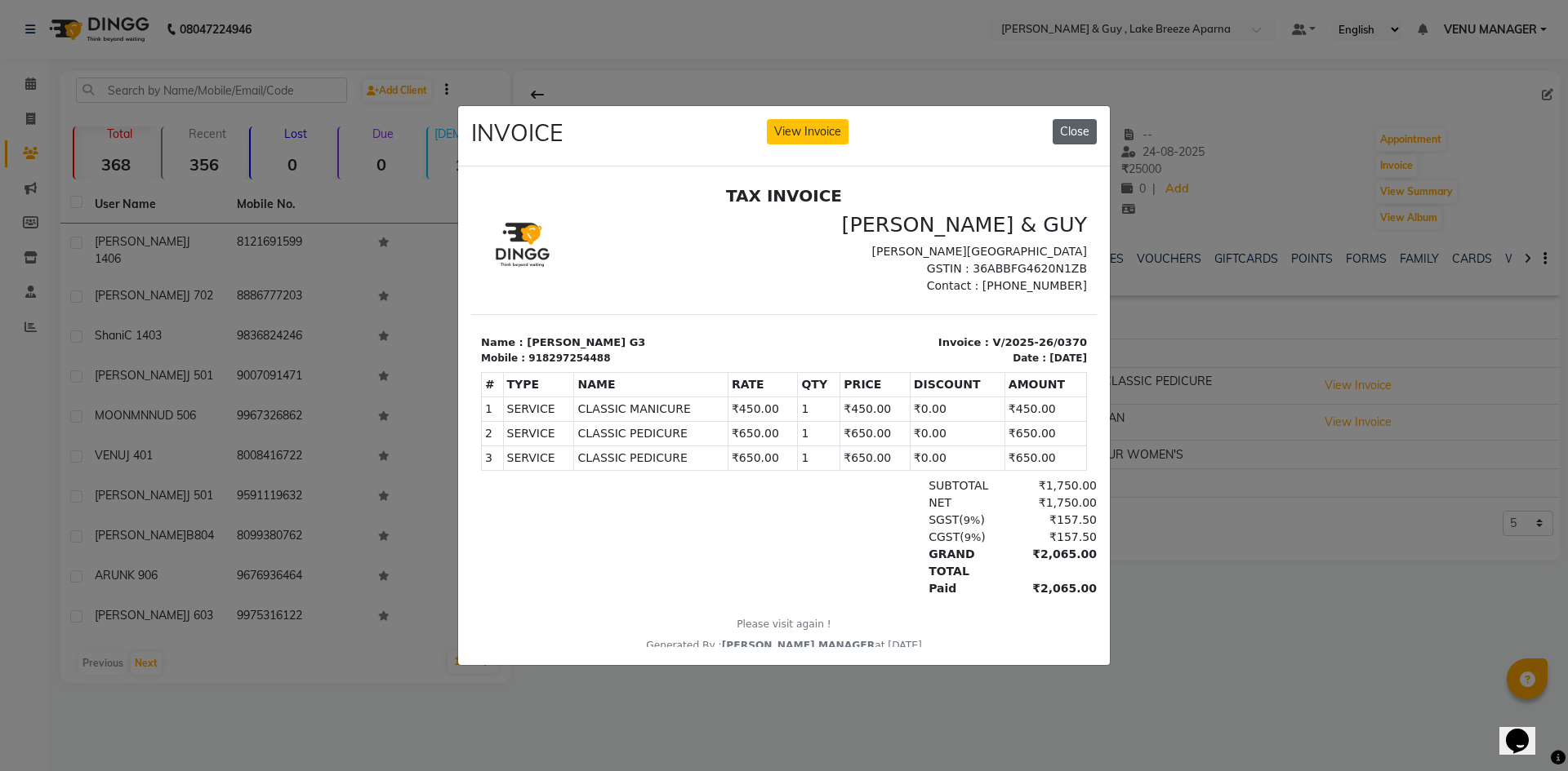
click at [1077, 120] on button "Close" at bounding box center [1074, 132] width 44 height 25
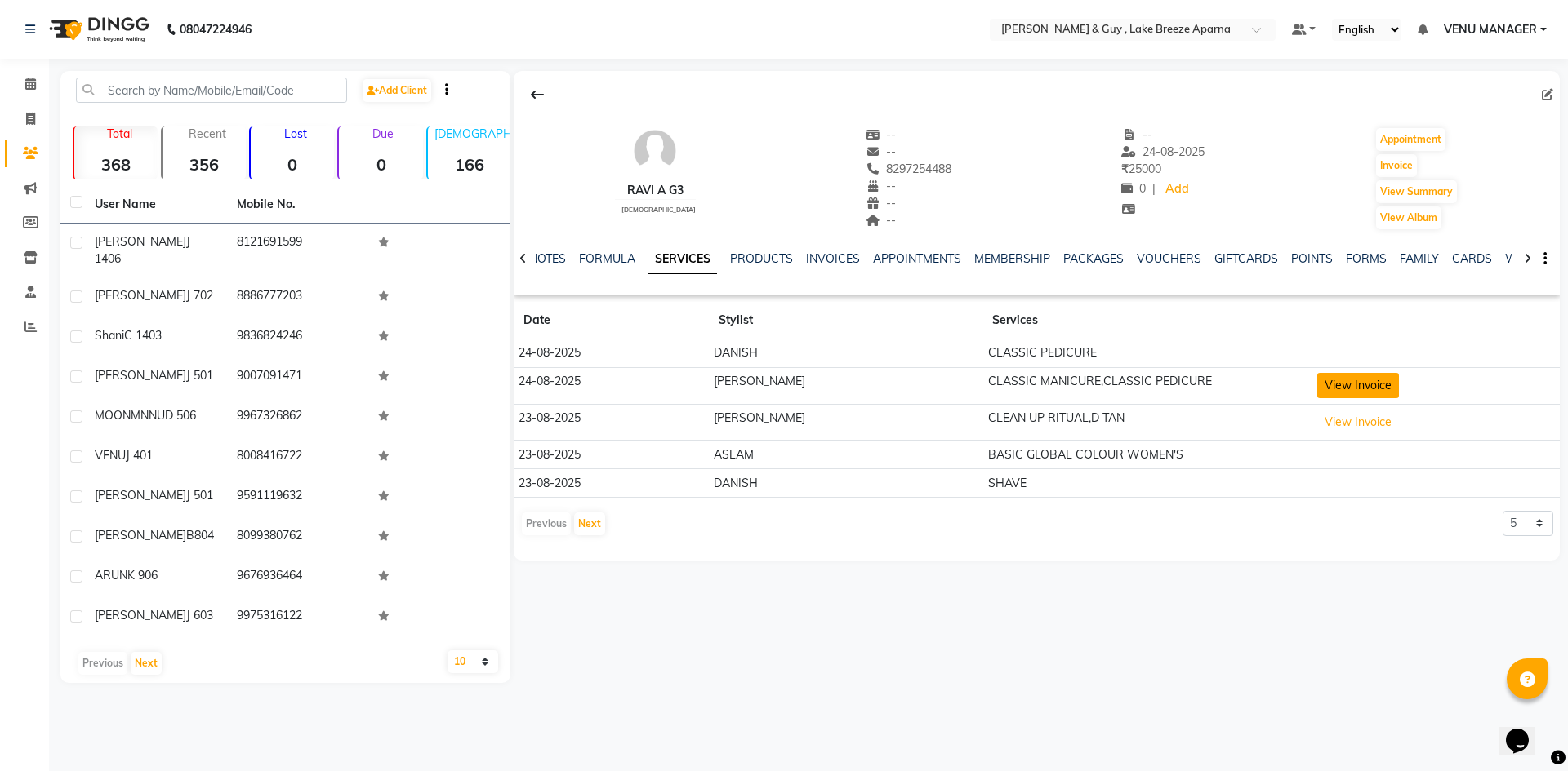
click at [1337, 380] on button "View Invoice" at bounding box center [1358, 386] width 81 height 25
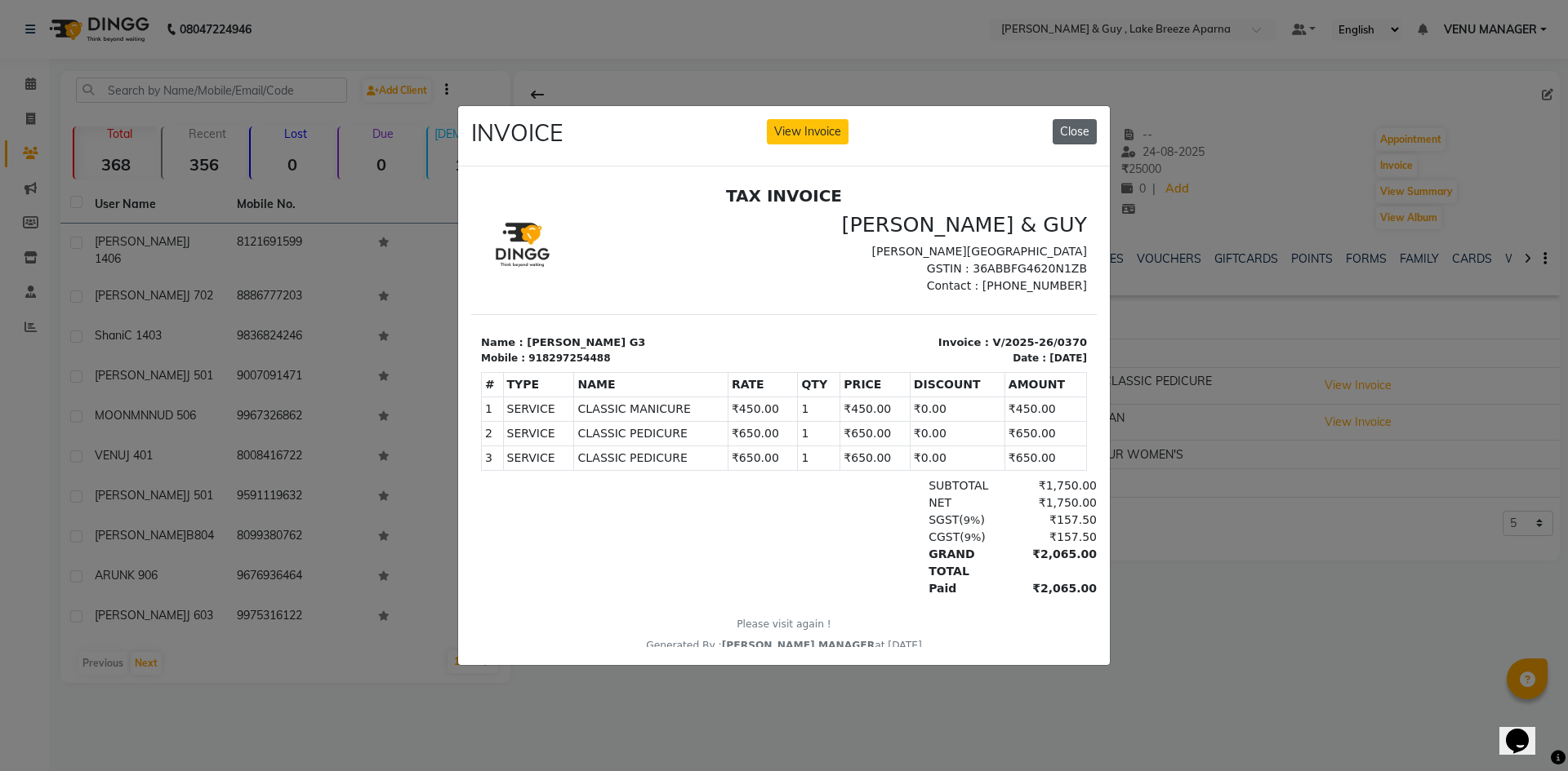
click at [1066, 126] on button "Close" at bounding box center [1074, 132] width 44 height 25
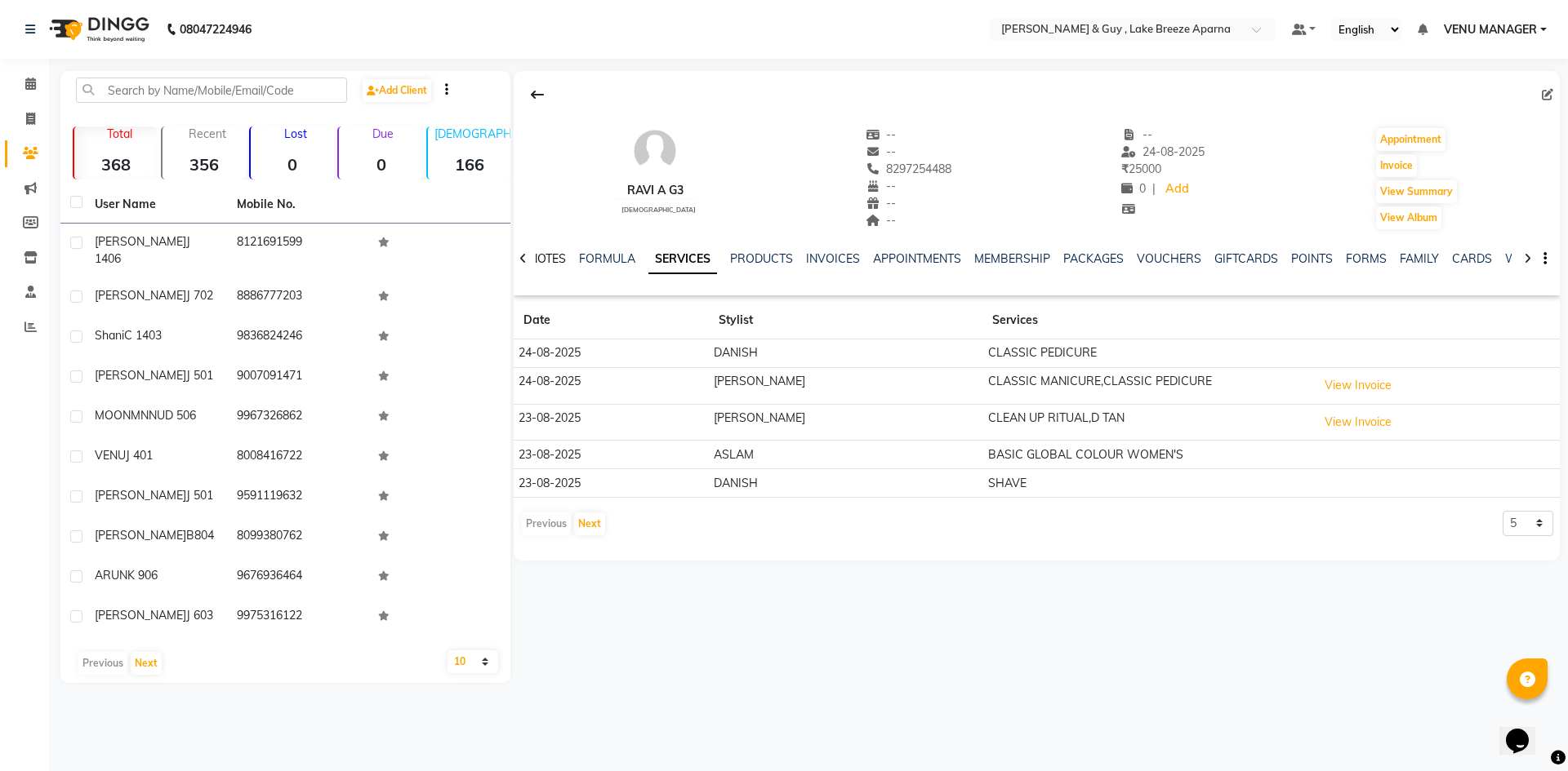
click at [560, 260] on link "NOTES" at bounding box center [548, 258] width 37 height 15
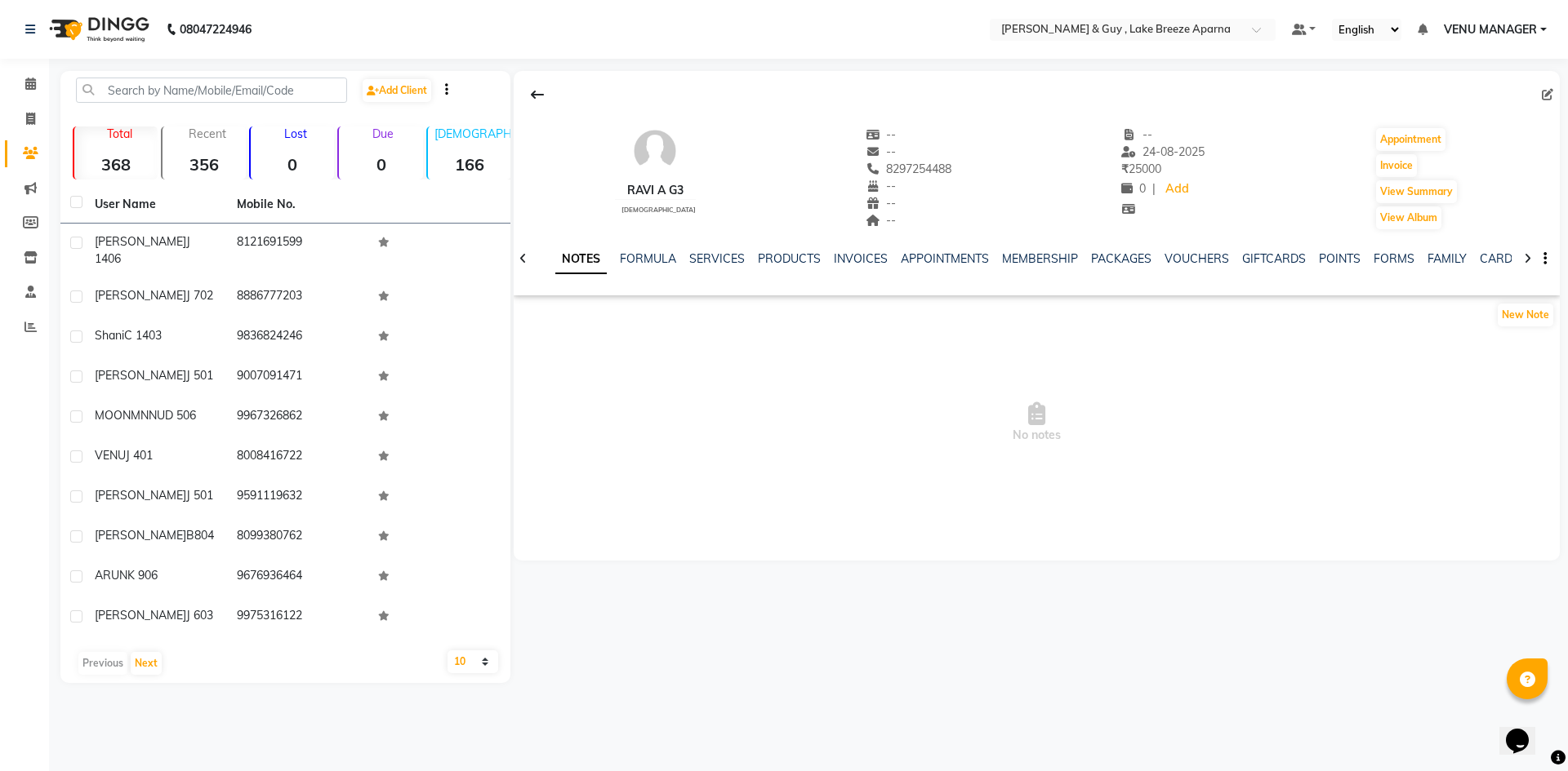
click at [656, 266] on div "FORMULA" at bounding box center [648, 259] width 57 height 18
click at [663, 261] on link "FORMULA" at bounding box center [648, 258] width 57 height 15
click at [721, 260] on link "SERVICES" at bounding box center [702, 258] width 56 height 15
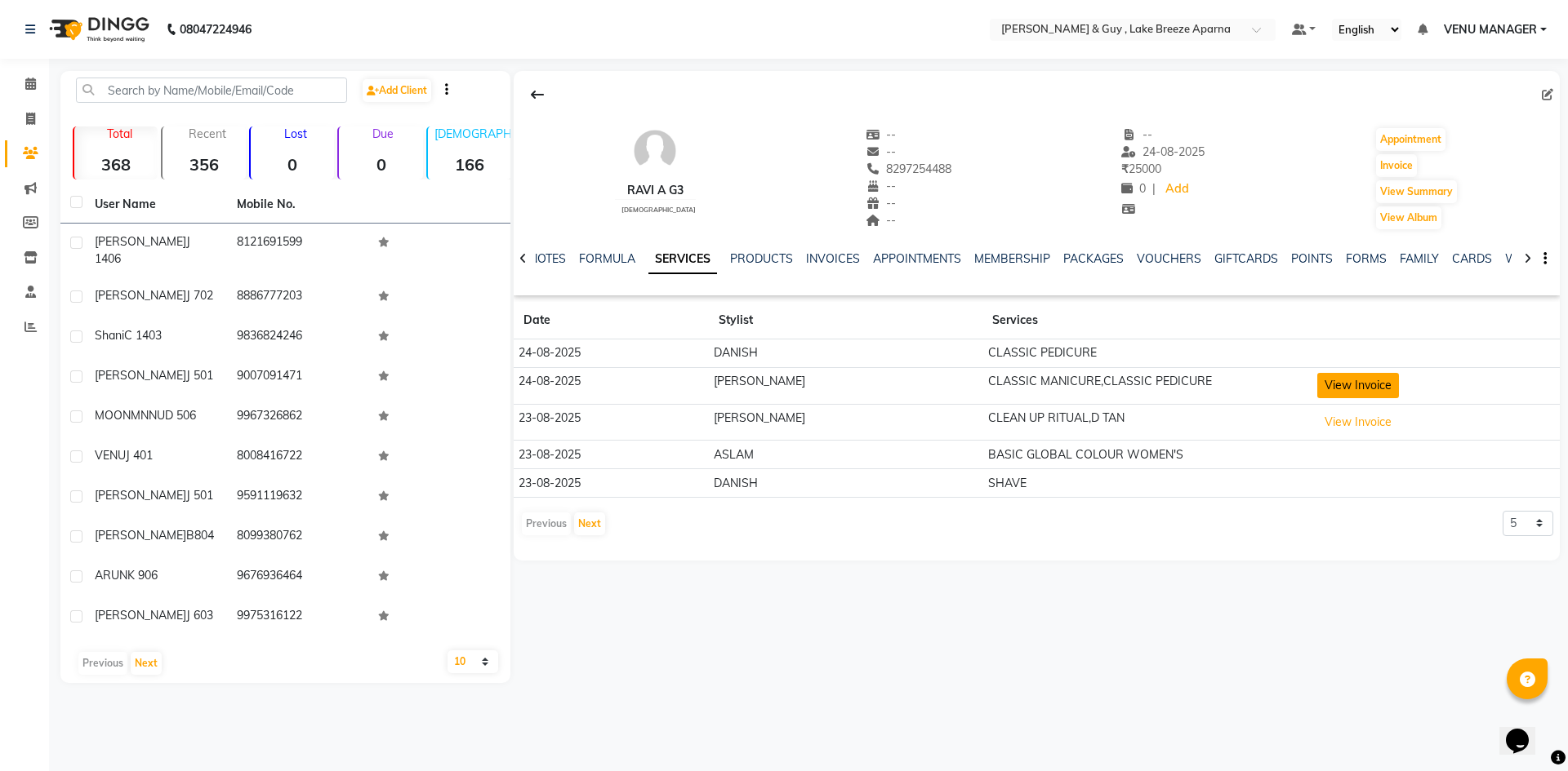
click at [1340, 377] on button "View Invoice" at bounding box center [1358, 386] width 81 height 25
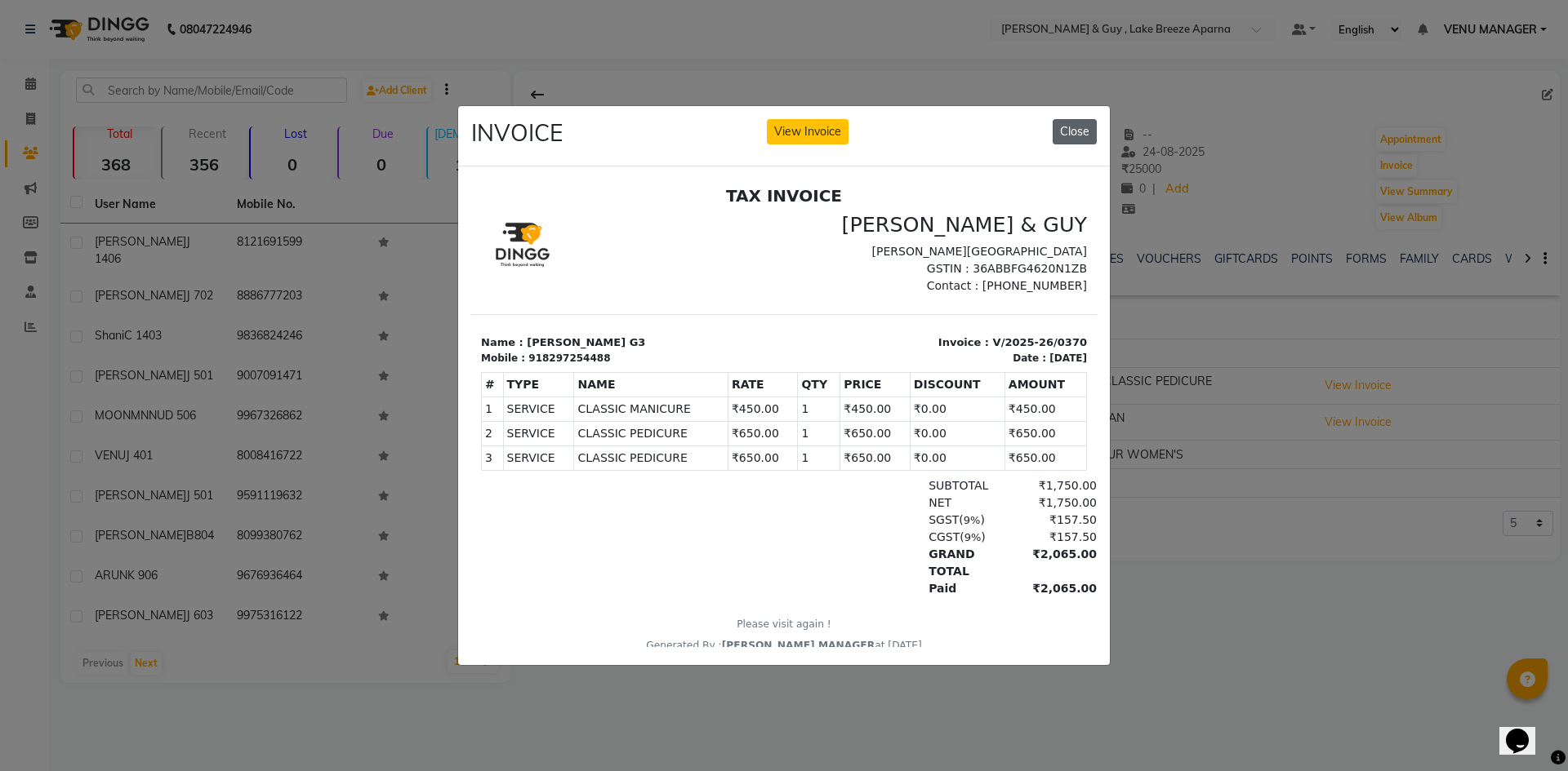
click at [1093, 123] on button "Close" at bounding box center [1074, 132] width 44 height 25
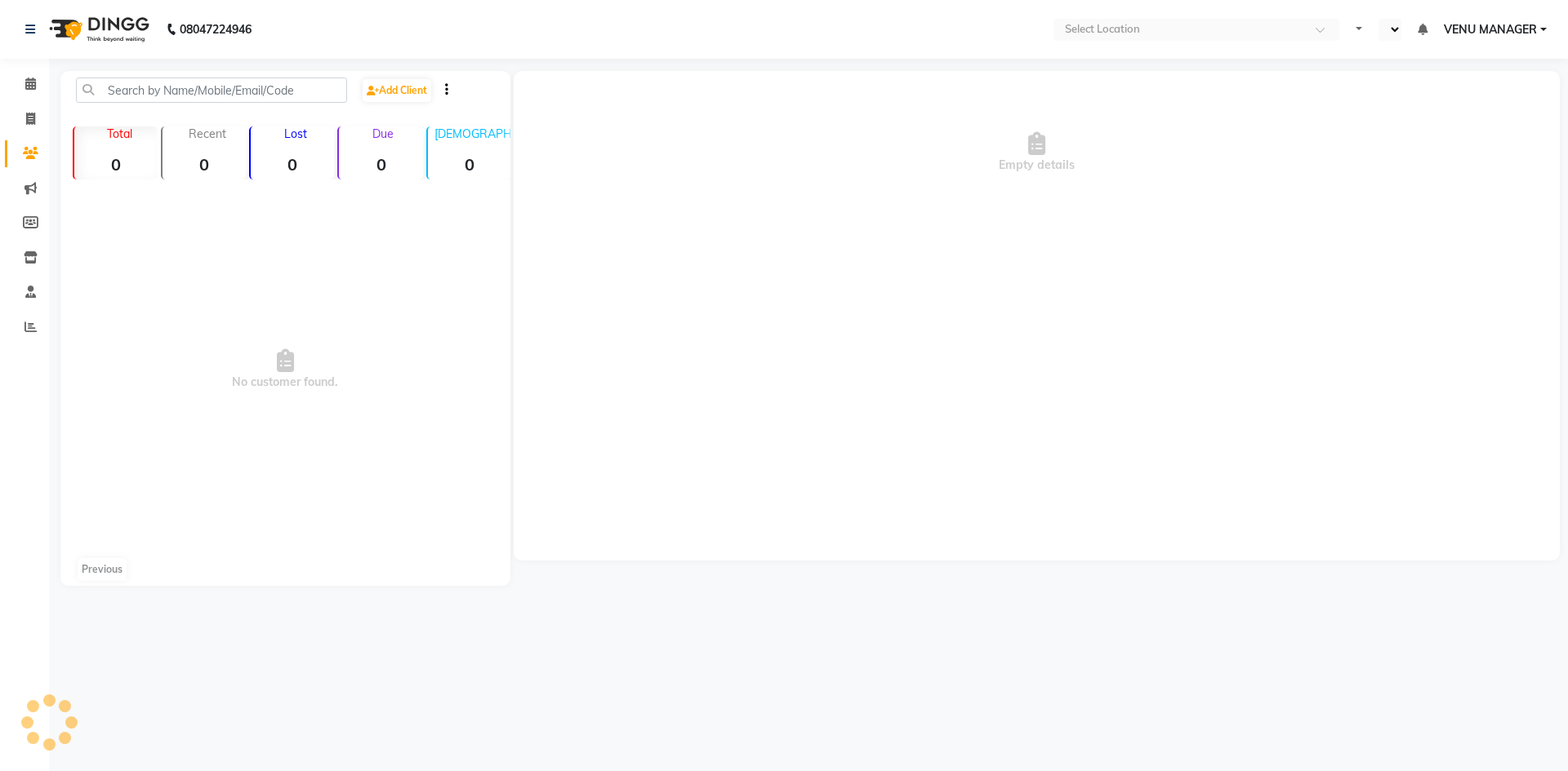
select select "en"
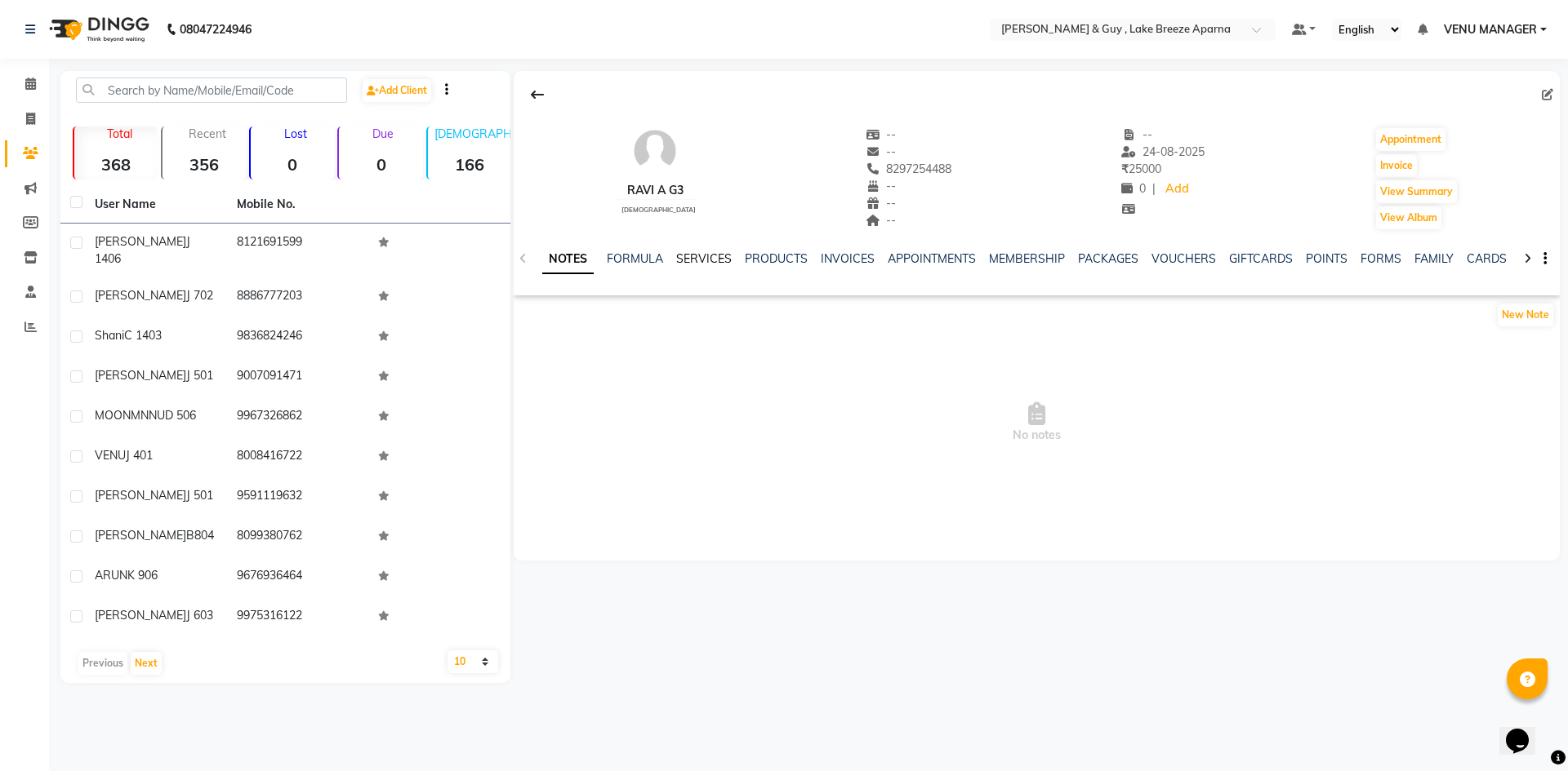
click at [698, 253] on link "SERVICES" at bounding box center [704, 258] width 56 height 15
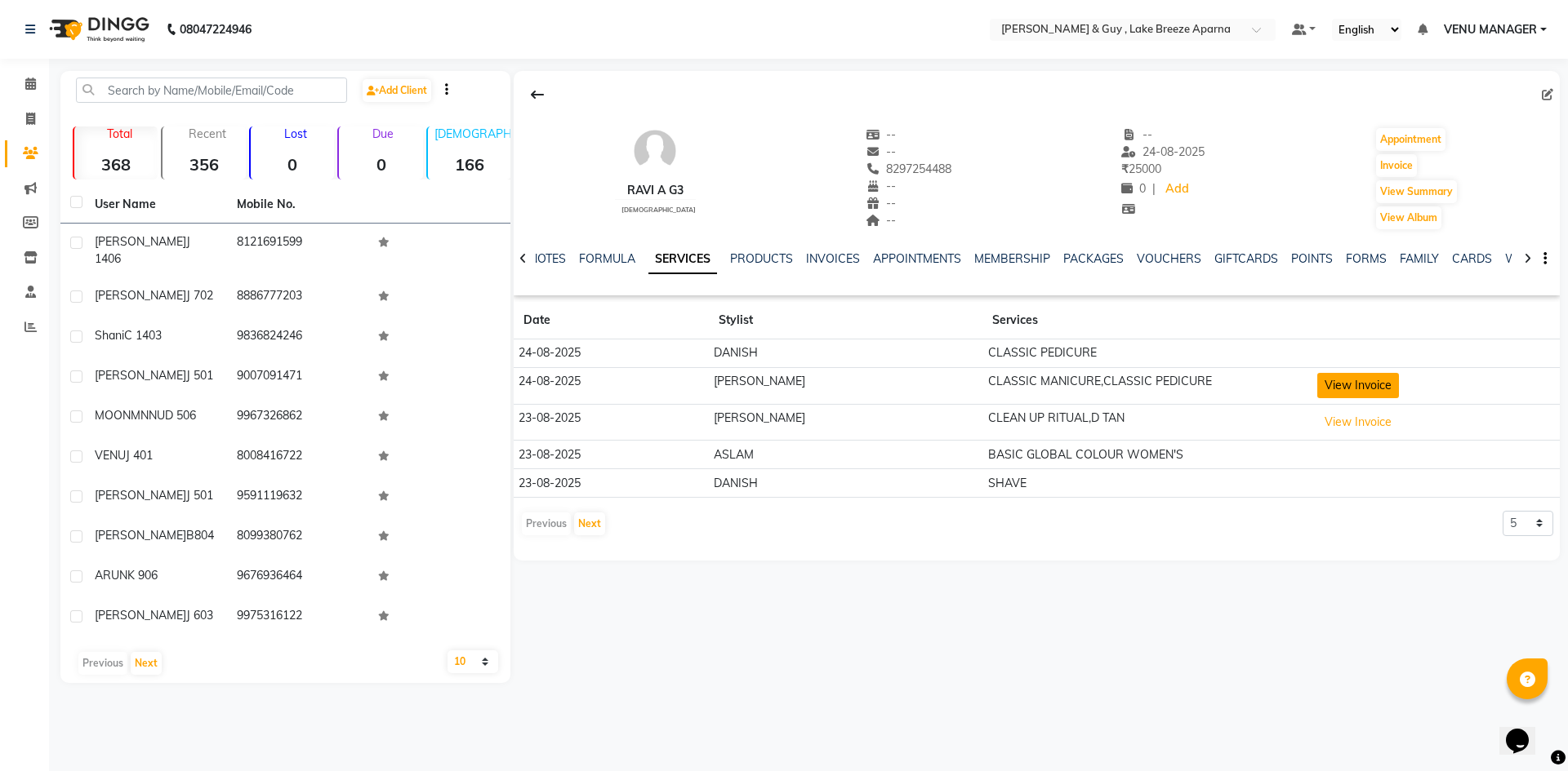
click at [1320, 383] on button "View Invoice" at bounding box center [1358, 386] width 81 height 25
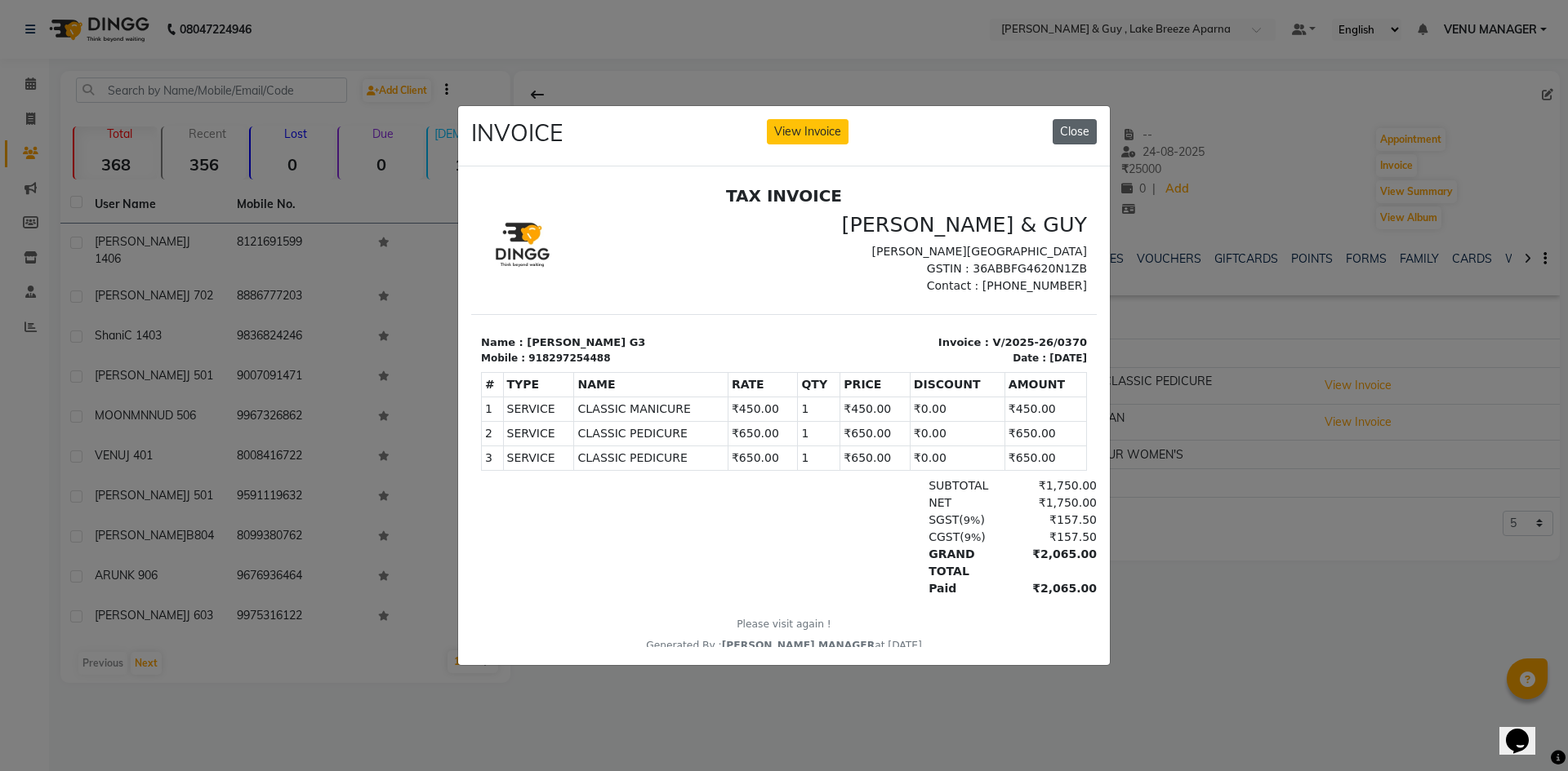
click at [1093, 128] on button "Close" at bounding box center [1074, 132] width 44 height 25
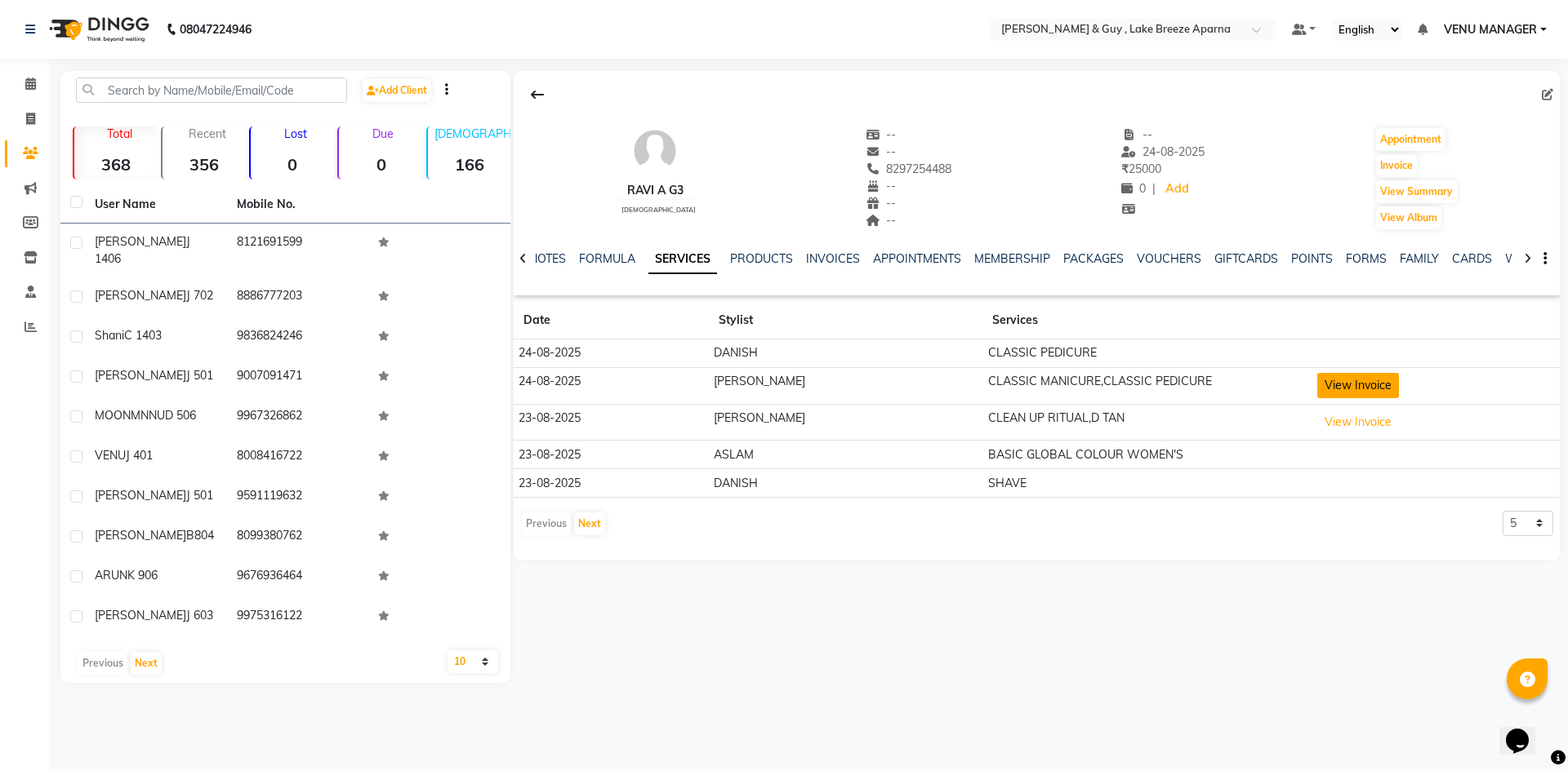
click at [1328, 384] on button "View Invoice" at bounding box center [1358, 386] width 81 height 25
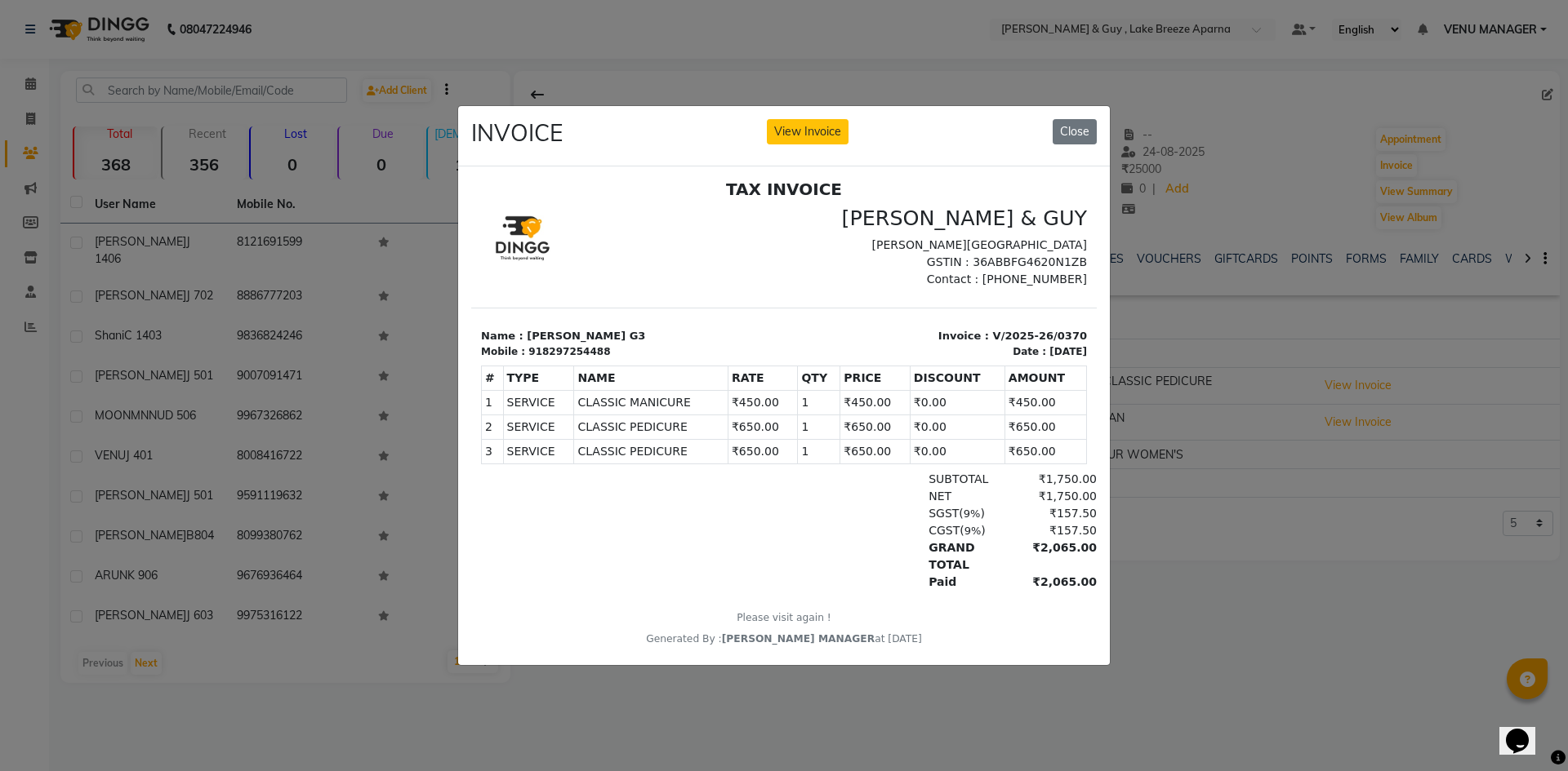
scroll to position [13, 0]
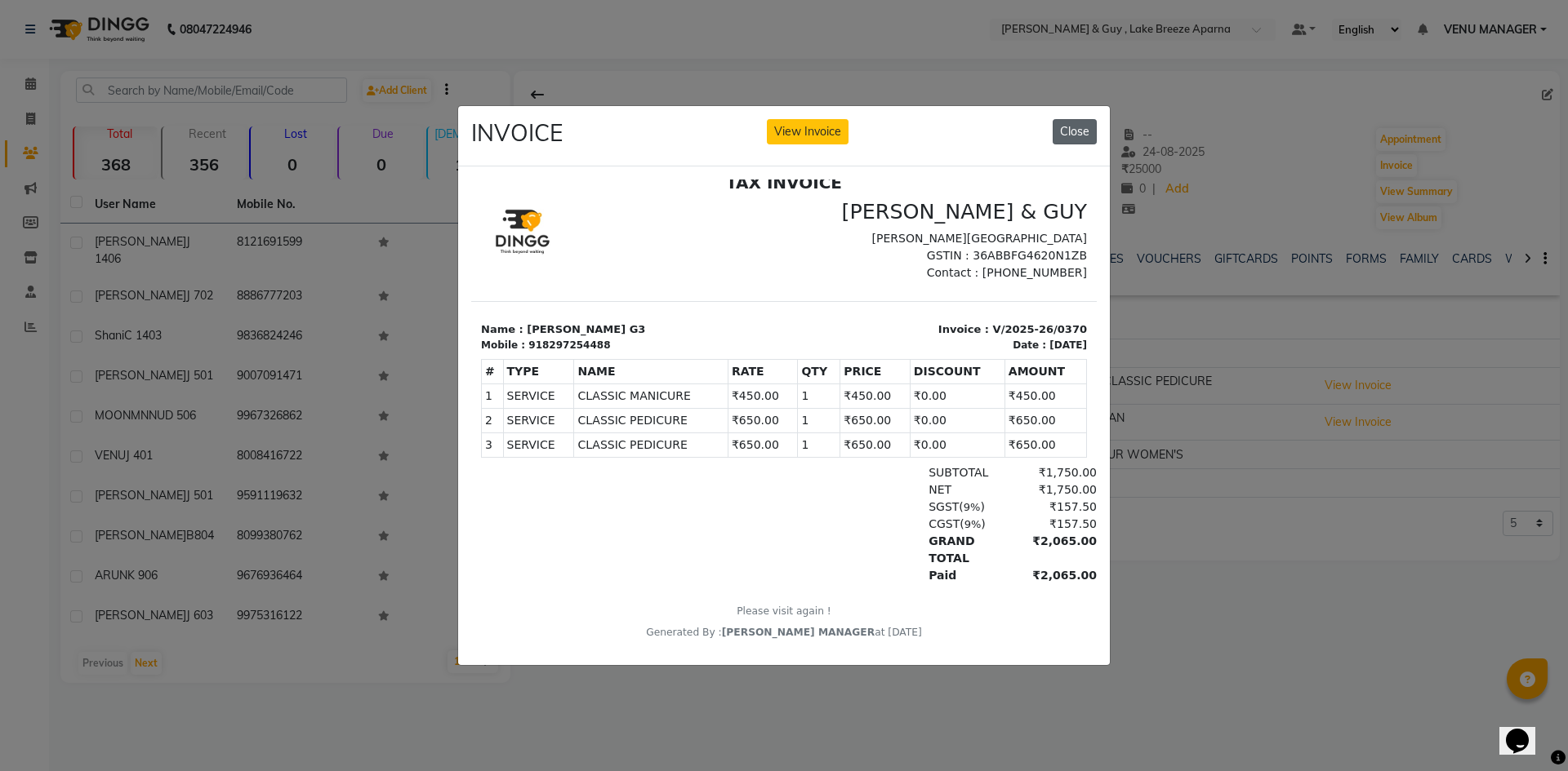
click at [1076, 121] on button "Close" at bounding box center [1074, 132] width 44 height 25
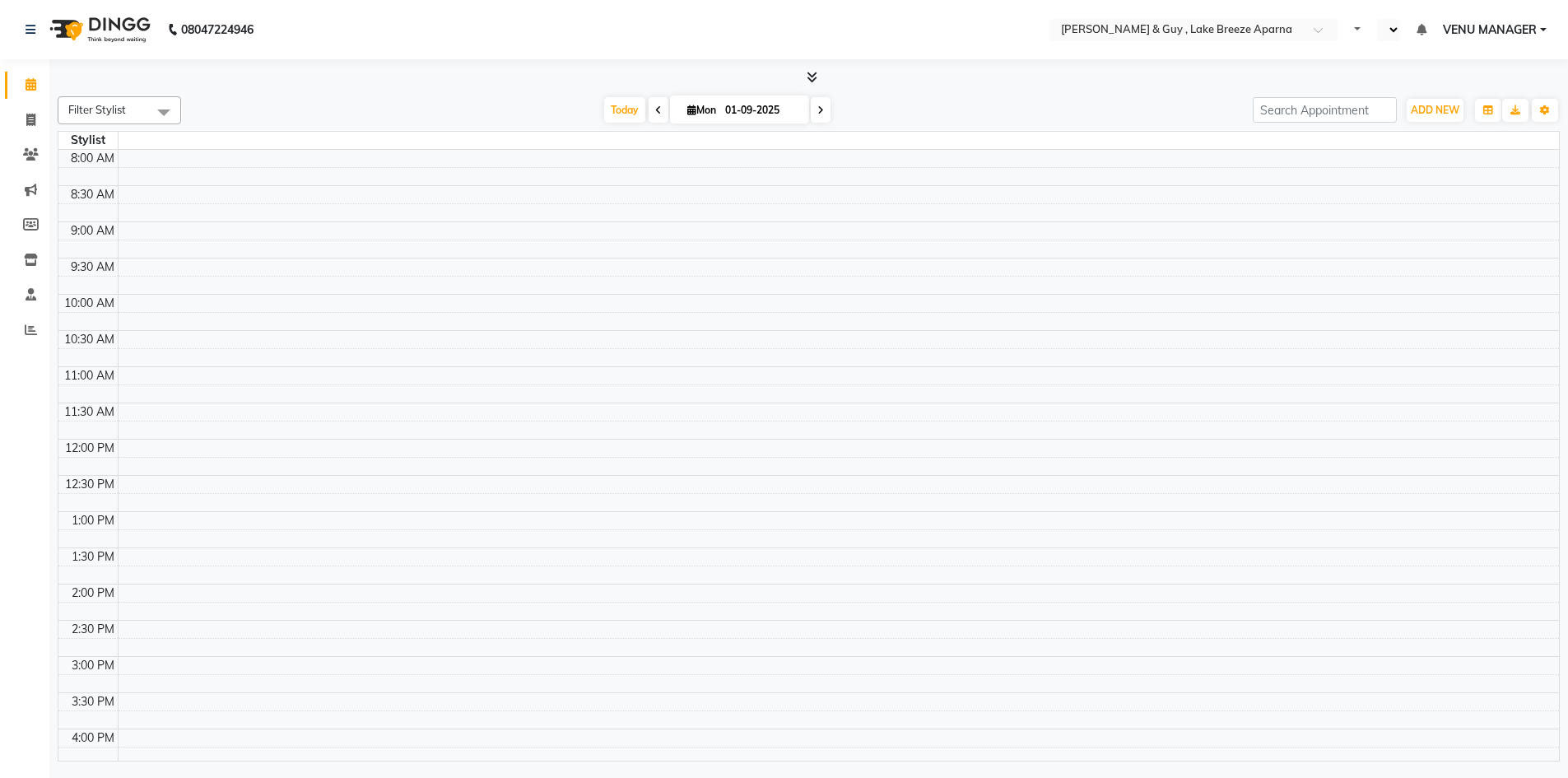
select select "en"
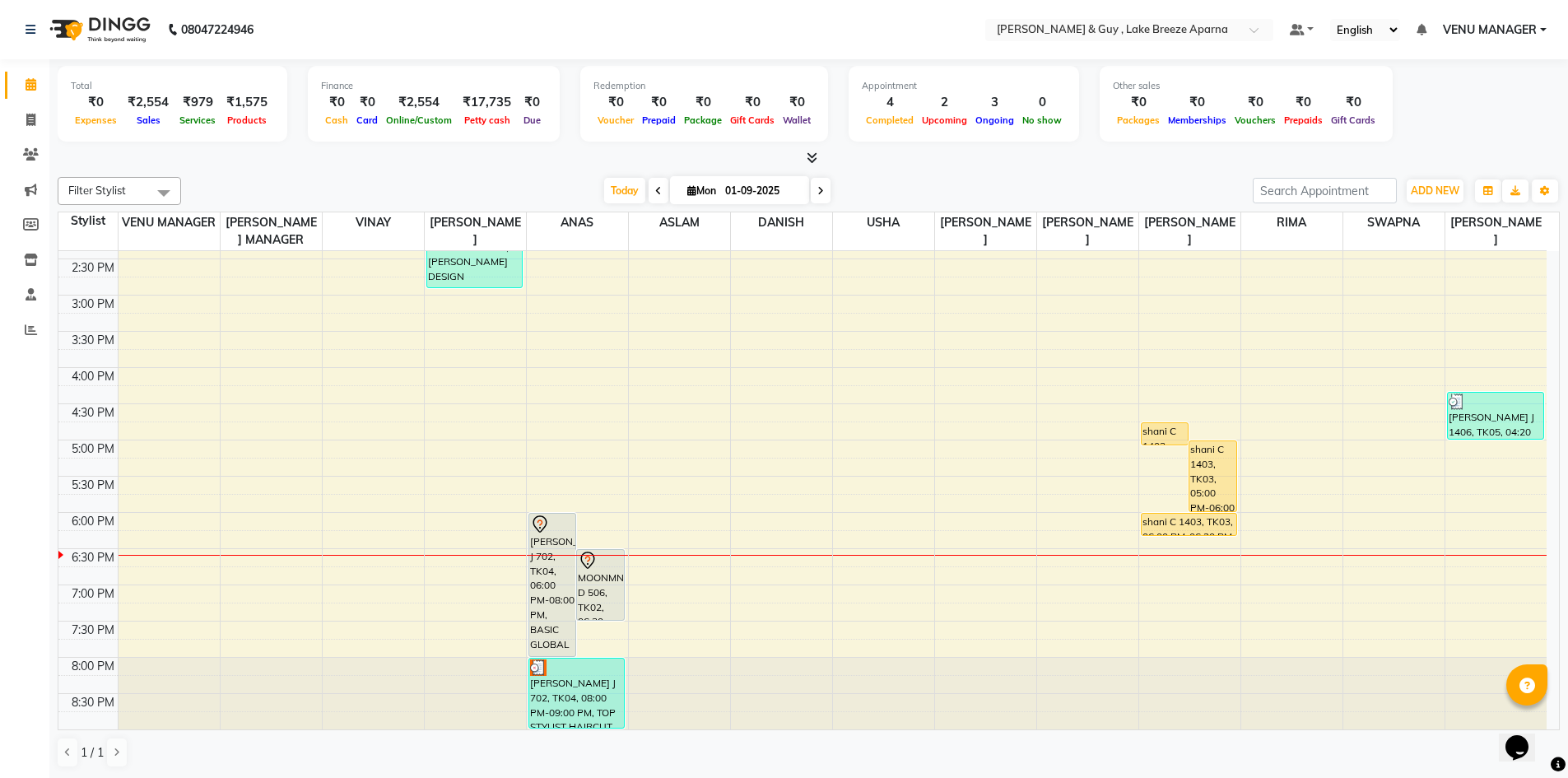
scroll to position [1, 0]
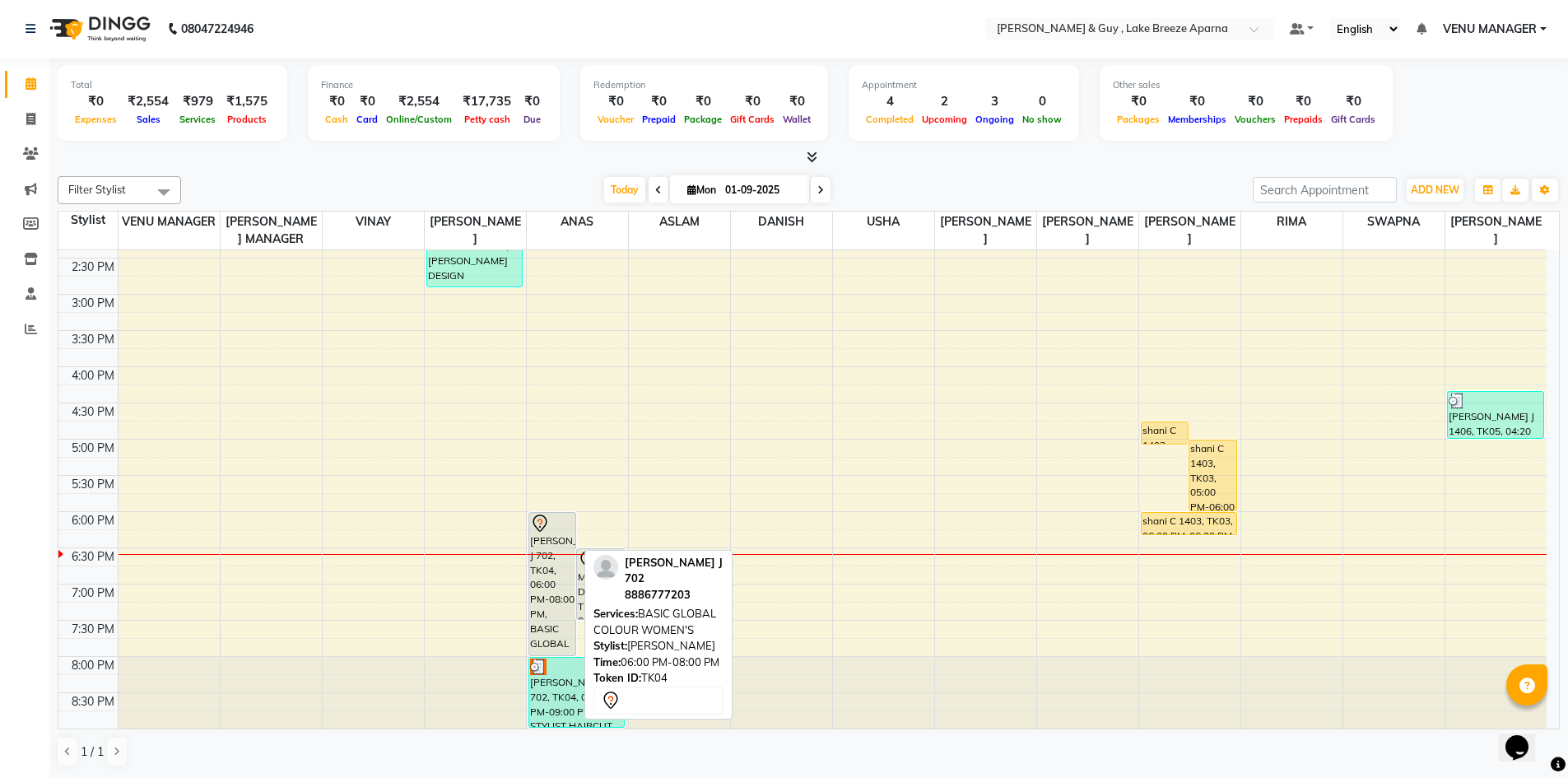
click at [539, 612] on div "[PERSON_NAME] J 702, TK04, 06:00 PM-08:00 PM, BASIC GLOBAL COLOUR WOMEN'S" at bounding box center [553, 584] width 47 height 142
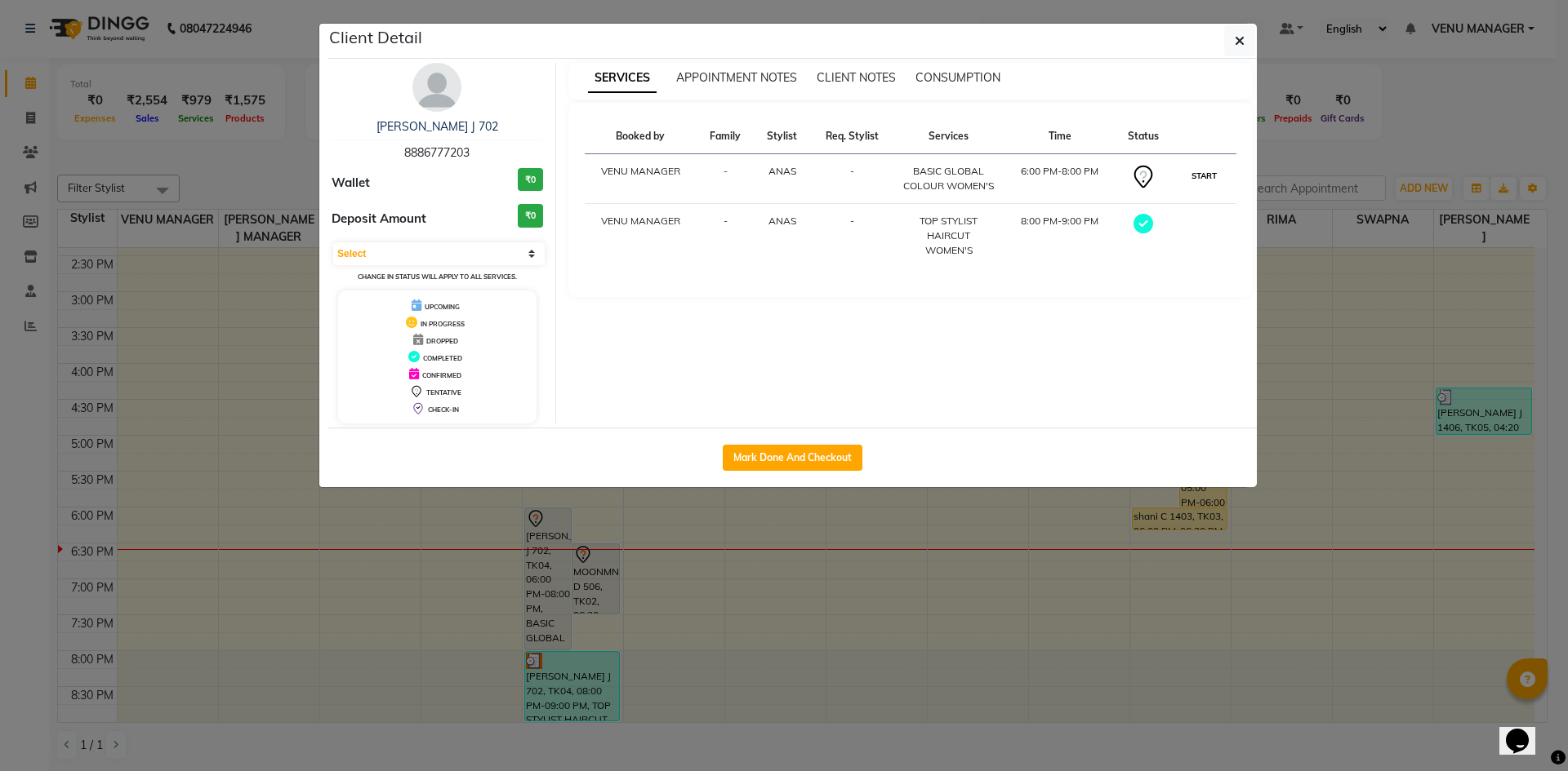
click at [1198, 179] on button "START" at bounding box center [1204, 175] width 33 height 21
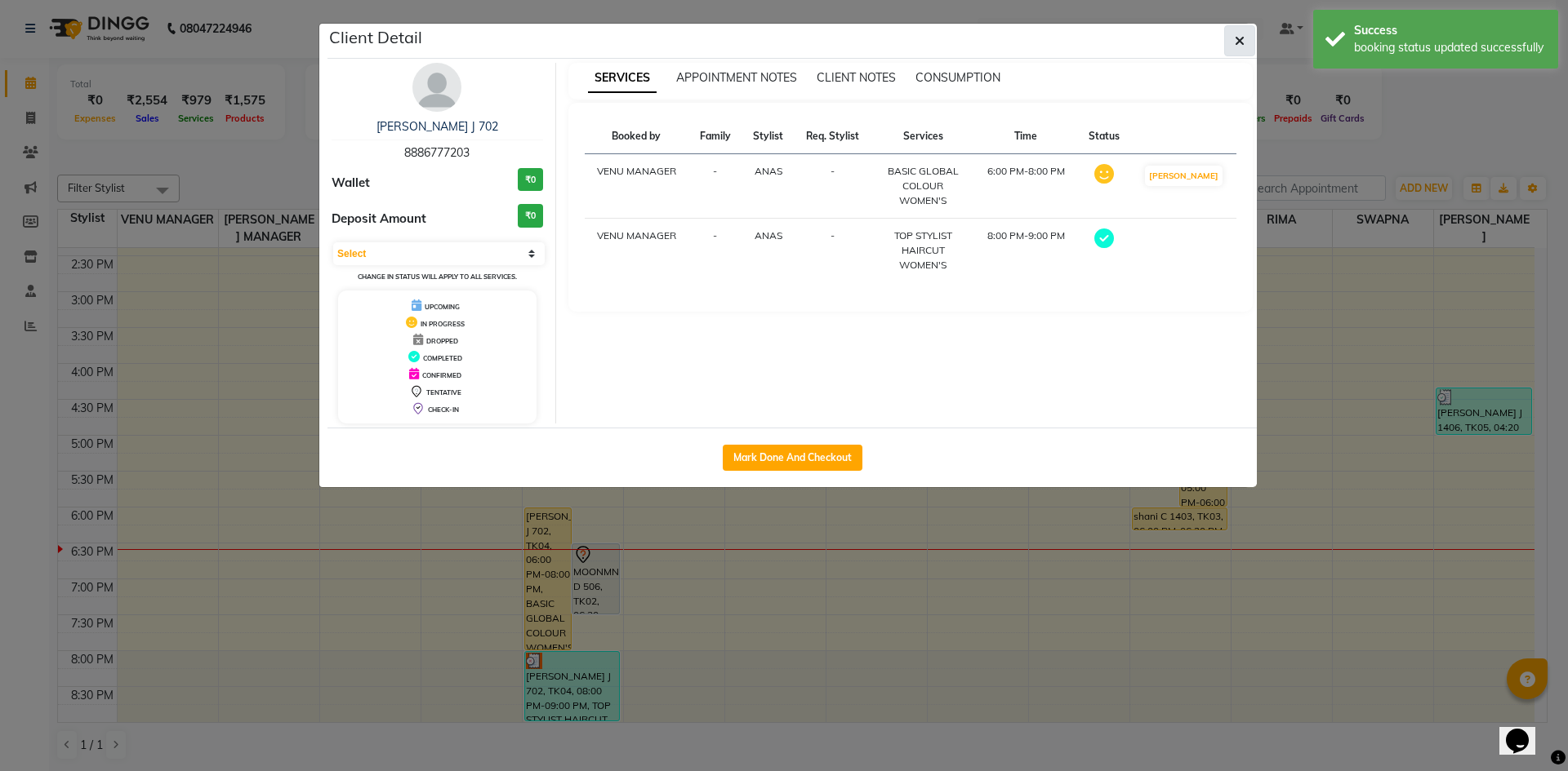
click at [1239, 56] on button "button" at bounding box center [1240, 41] width 31 height 31
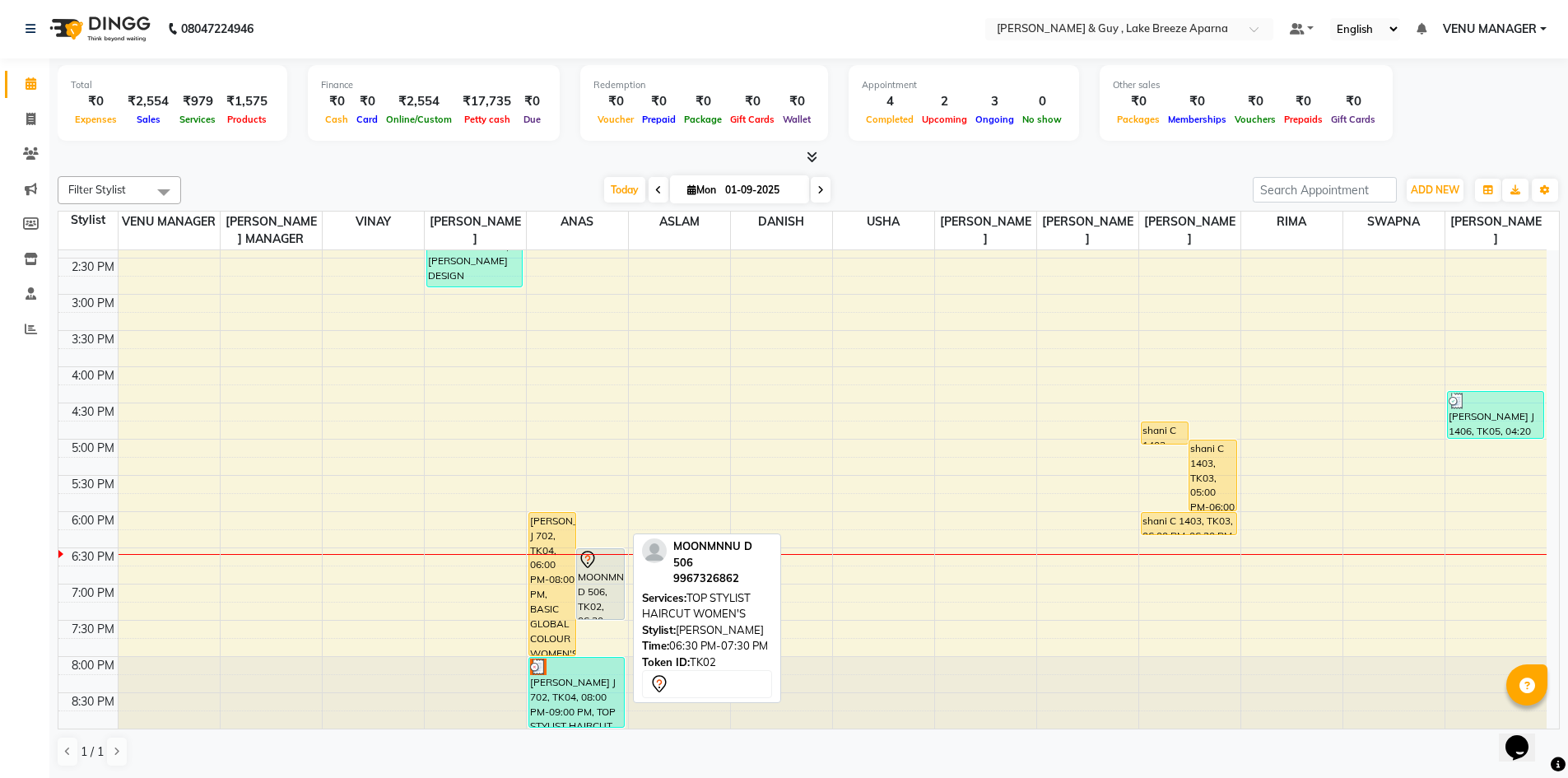
click at [606, 606] on div "MOONMNNU D 506, TK02, 06:30 PM-07:30 PM, TOP STYLIST HAIRCUT WOMEN'S" at bounding box center [601, 584] width 47 height 70
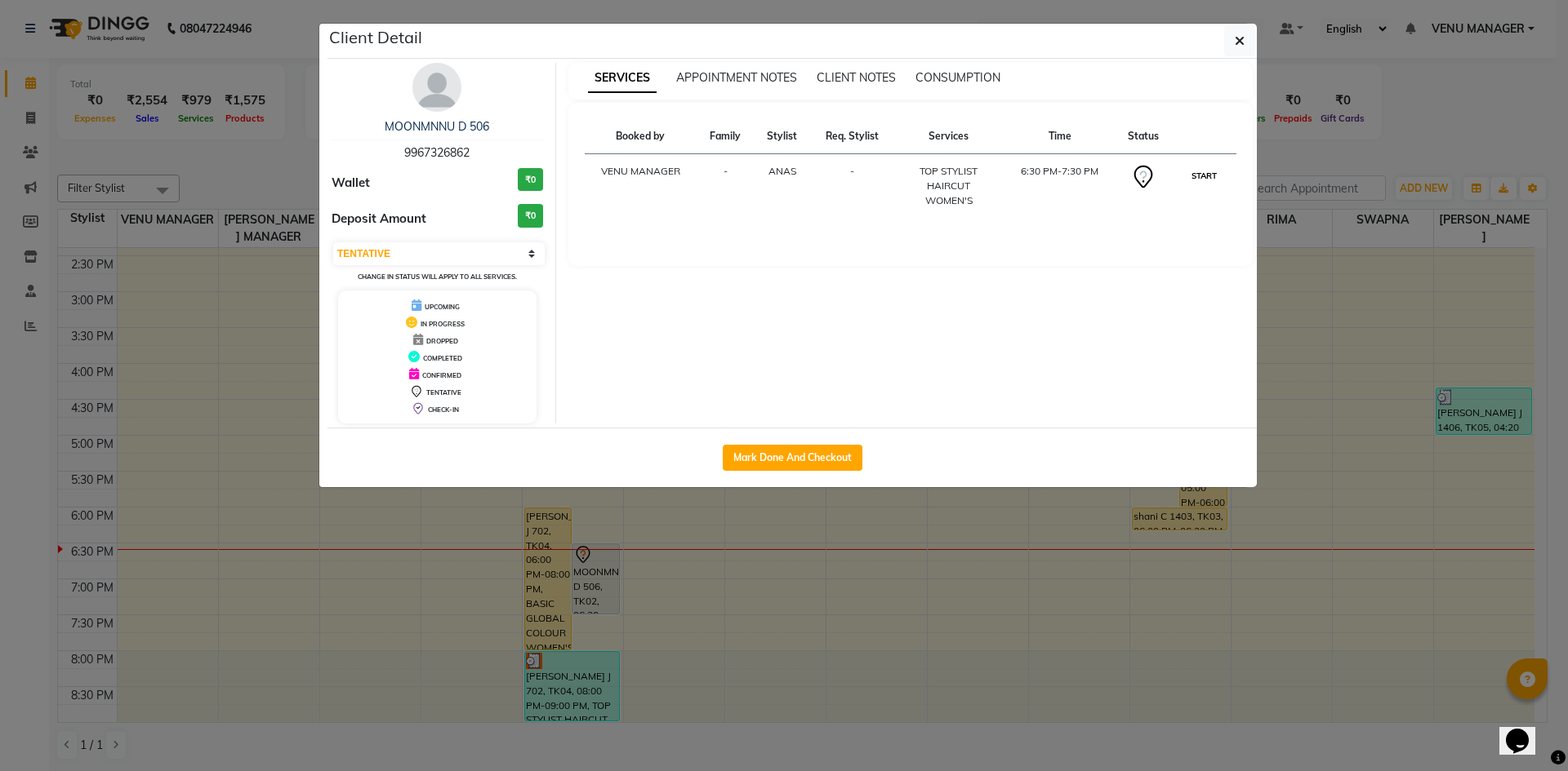
click at [1220, 179] on button "START" at bounding box center [1204, 175] width 33 height 21
select select "1"
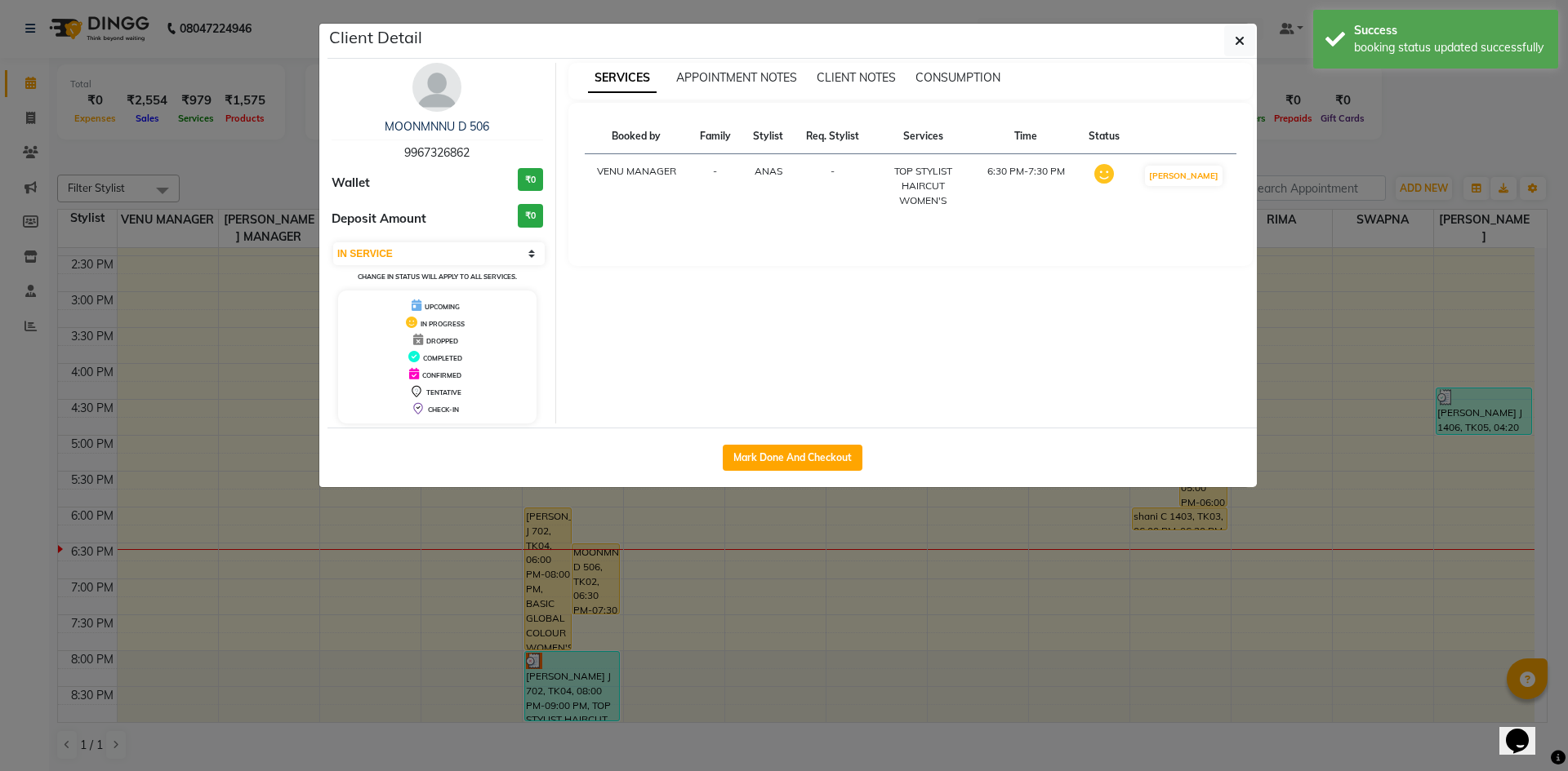
click at [1114, 177] on icon at bounding box center [1104, 174] width 20 height 20
click at [1234, 27] on button "button" at bounding box center [1240, 41] width 31 height 31
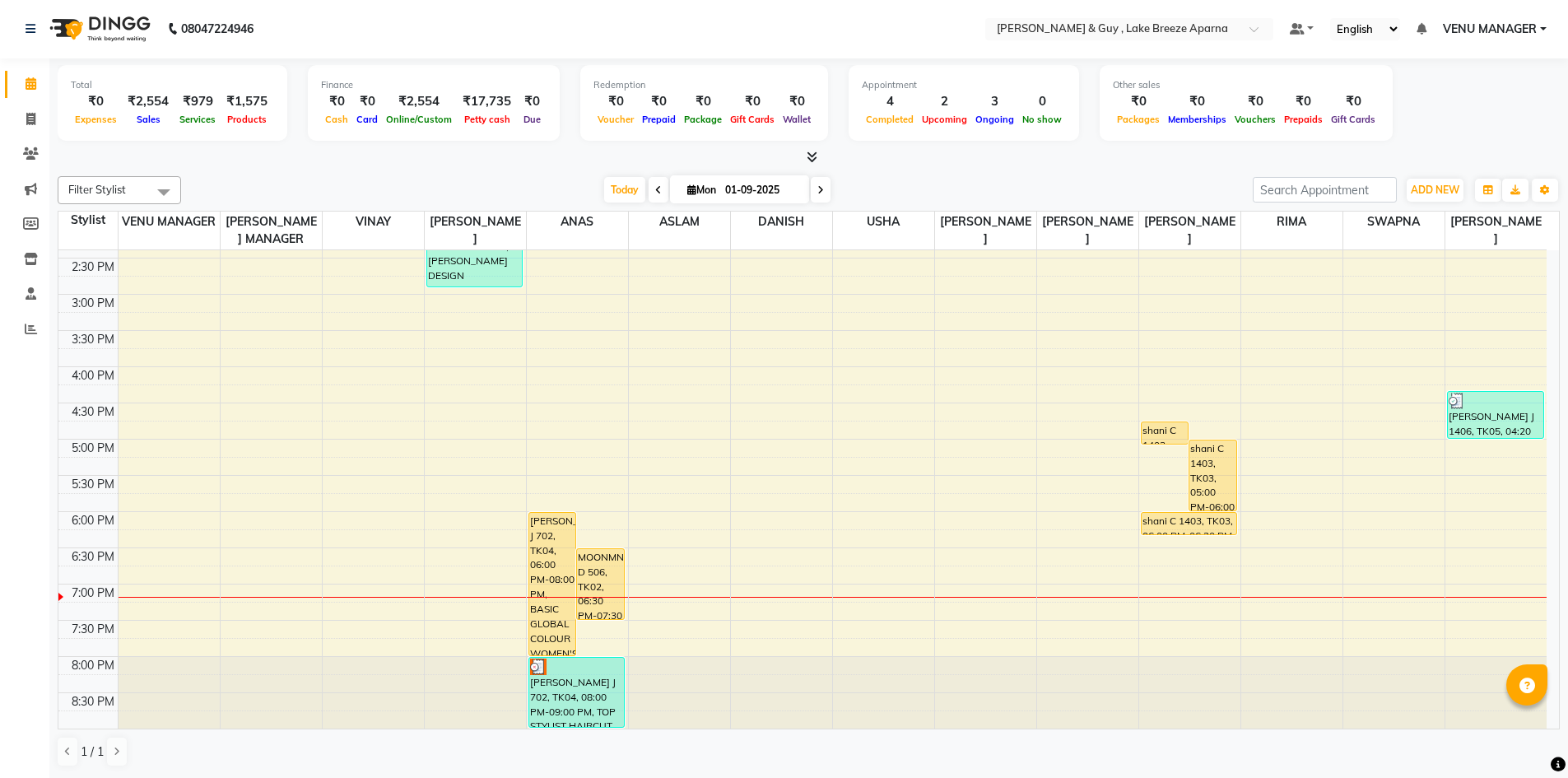
click at [0, 97] on li "Calendar" at bounding box center [25, 85] width 49 height 36
click at [22, 116] on span at bounding box center [31, 119] width 29 height 19
select select "service"
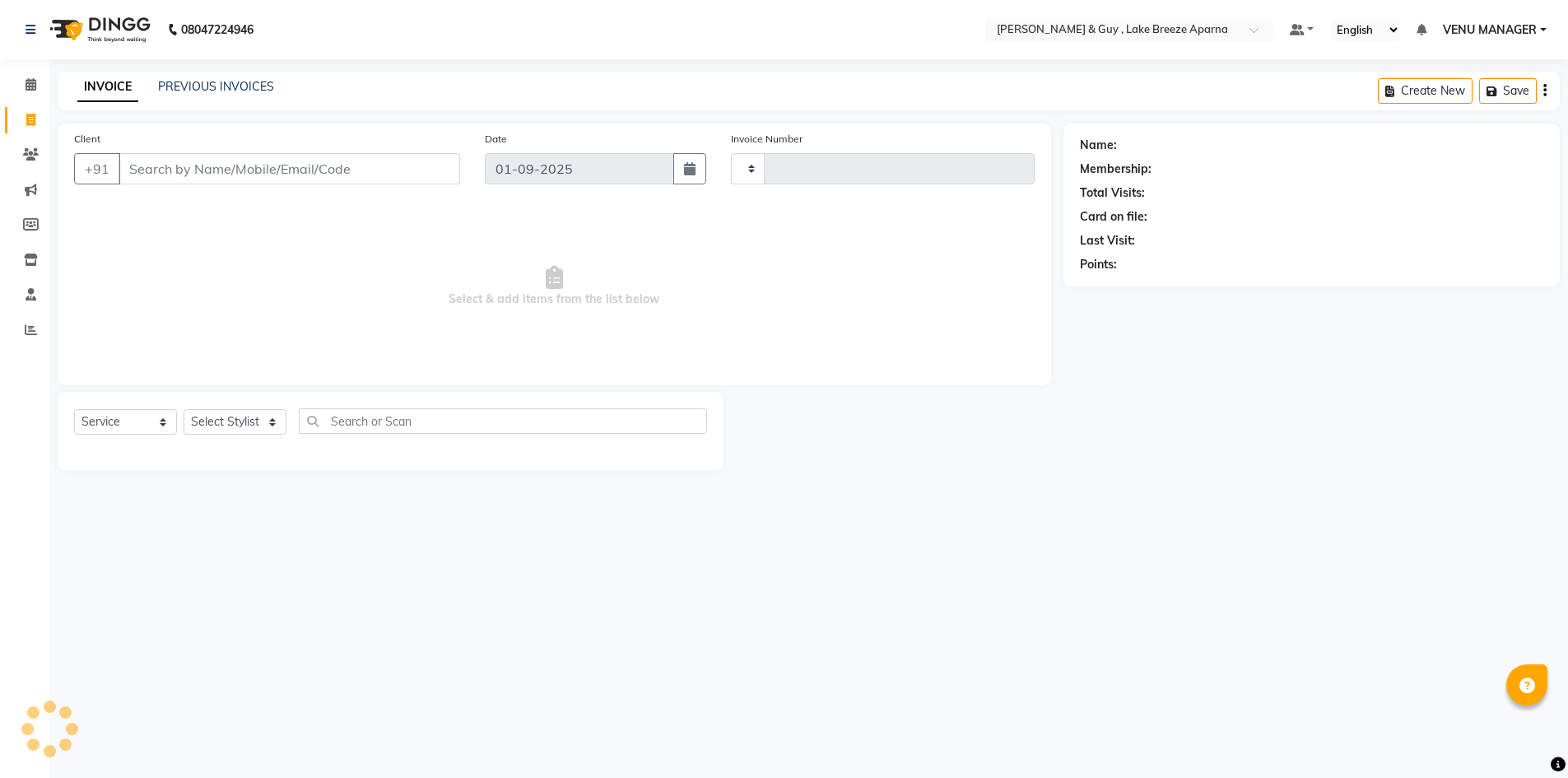
type input "0473"
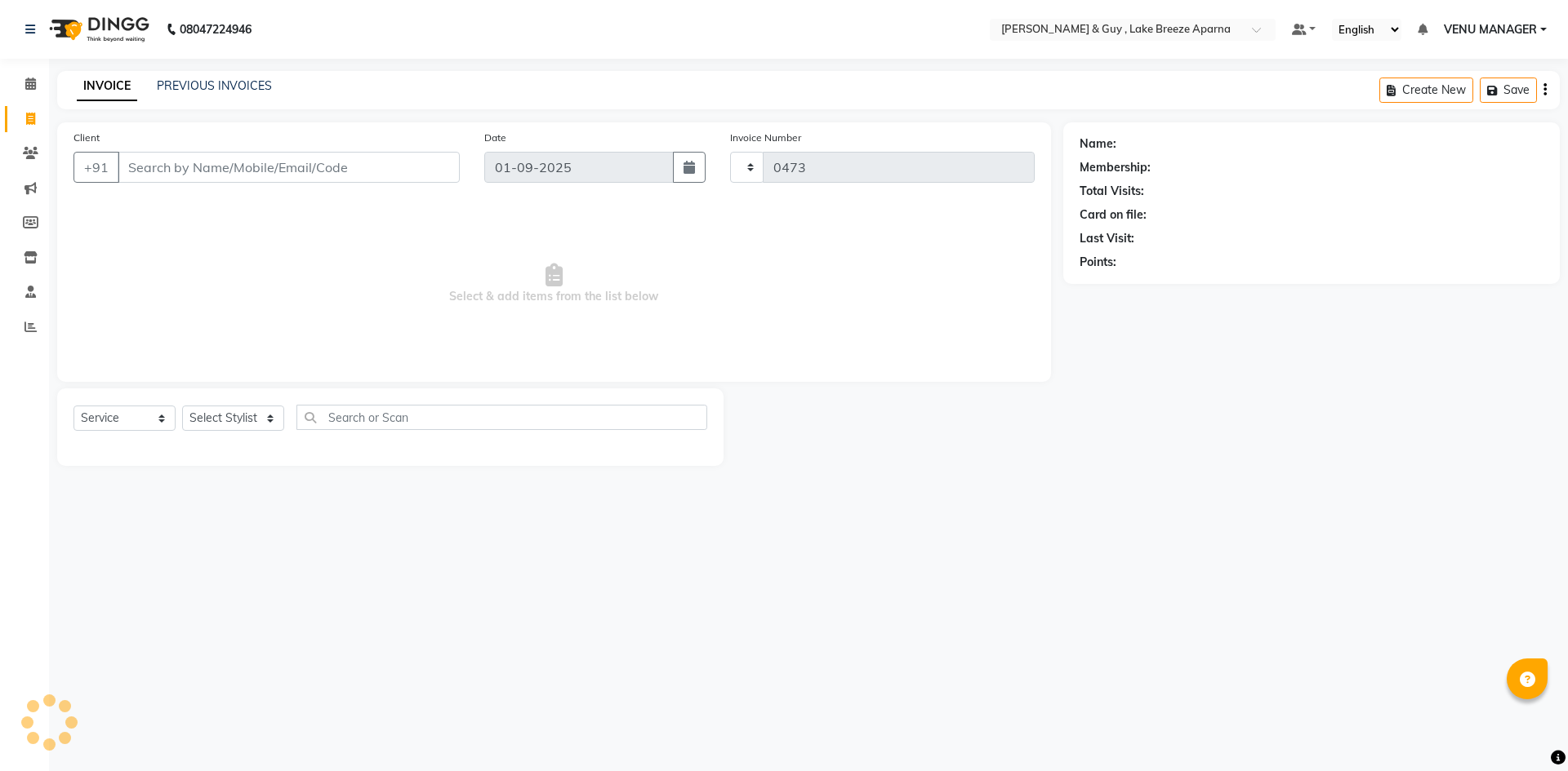
select select "8690"
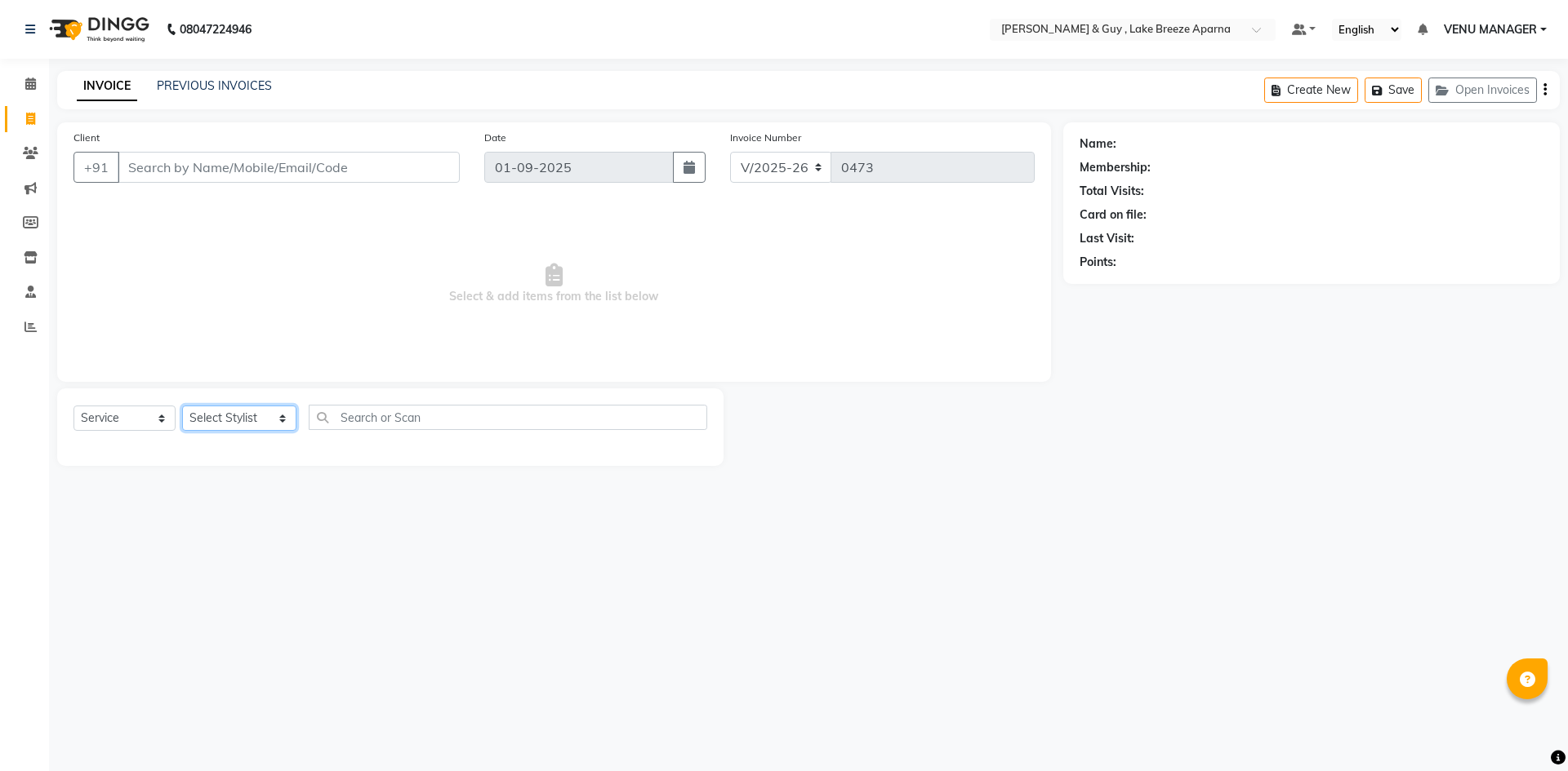
click at [213, 411] on select "Select Stylist ANAS ASLAM DANISH HANISHA MANAGER LAXMI RIMA RINKU SRAVANTHI SWA…" at bounding box center [239, 419] width 115 height 25
select select "87992"
click at [182, 406] on select "Select Stylist ANAS ASLAM DANISH HANISHA MANAGER LAXMI RIMA RINKU SRAVANTHI SWA…" at bounding box center [239, 419] width 115 height 25
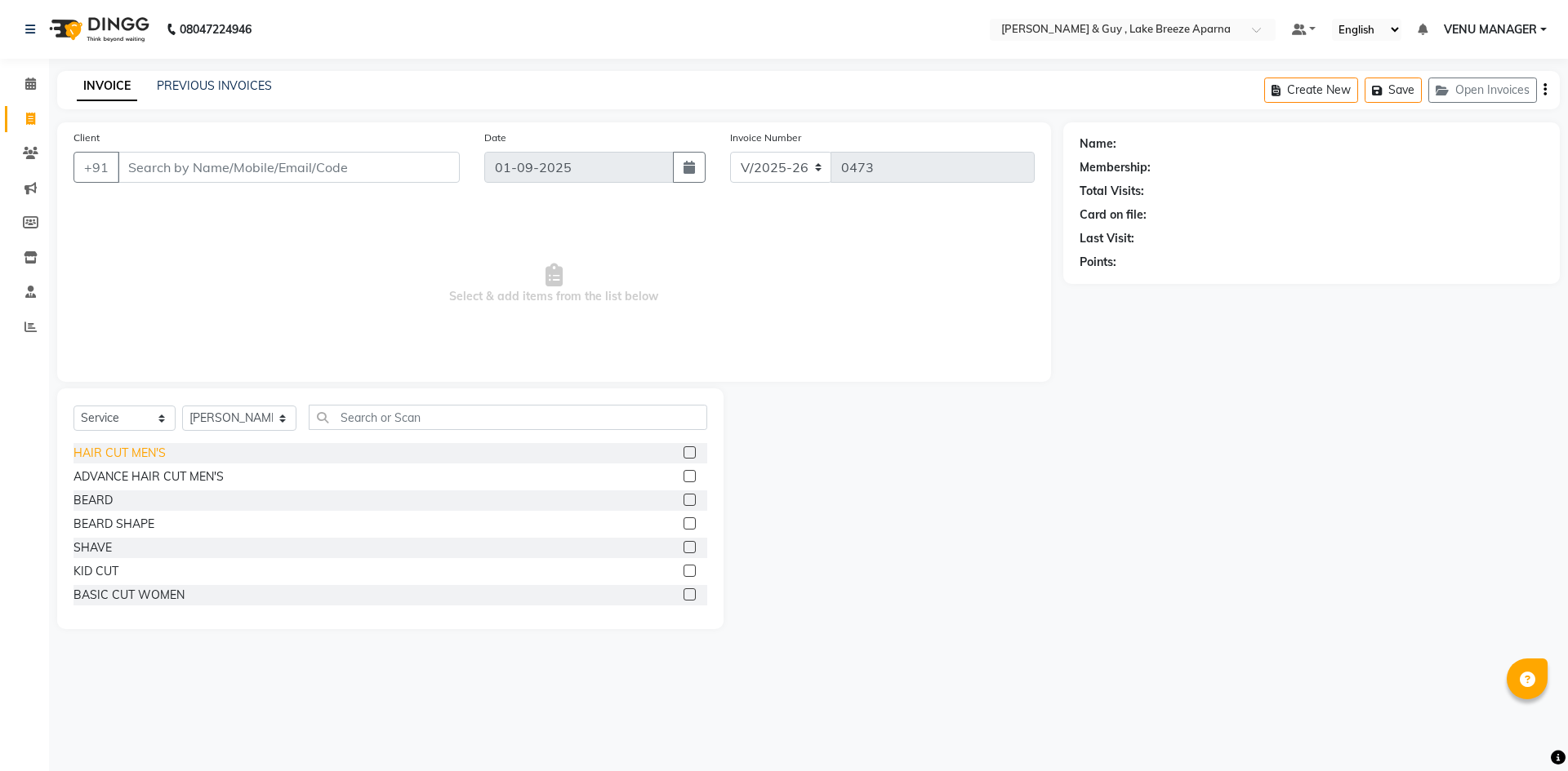
click at [143, 460] on div "HAIR CUT MEN'S" at bounding box center [119, 454] width 92 height 18
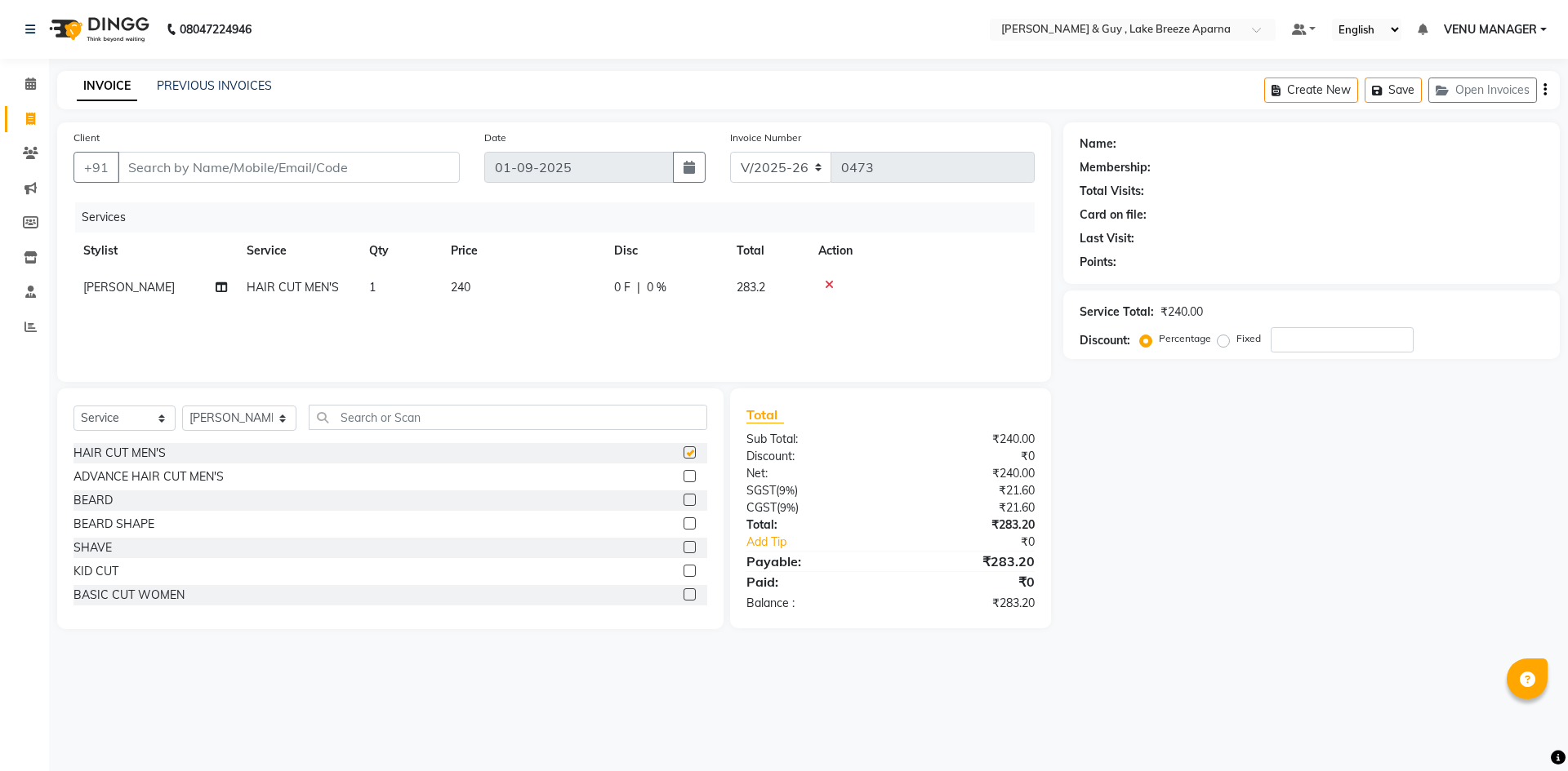
checkbox input "false"
click at [258, 173] on input "Client" at bounding box center [289, 167] width 343 height 31
type input "8"
type input "0"
type input "8500122392"
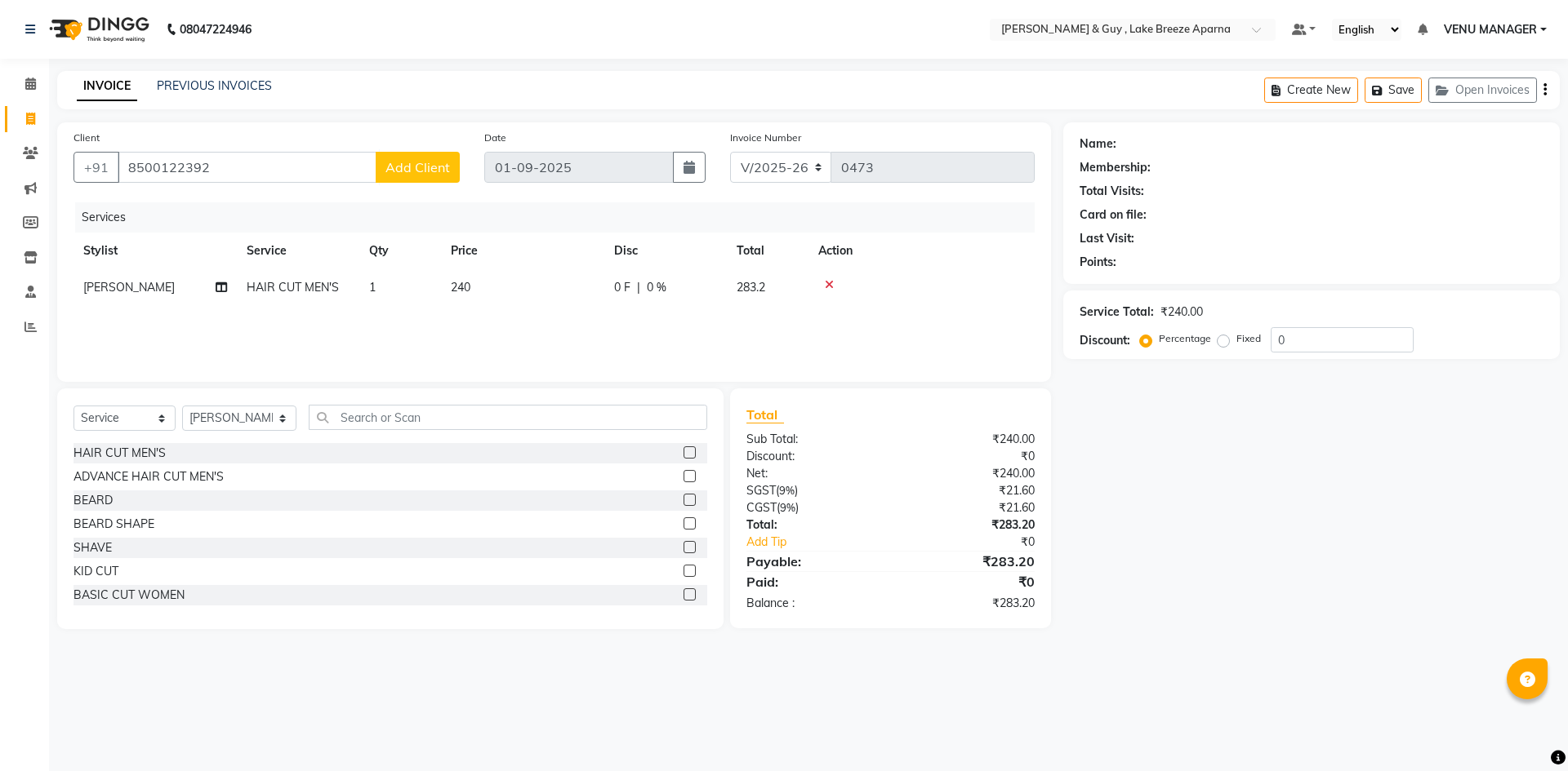
click at [426, 176] on button "Add Client" at bounding box center [418, 167] width 84 height 31
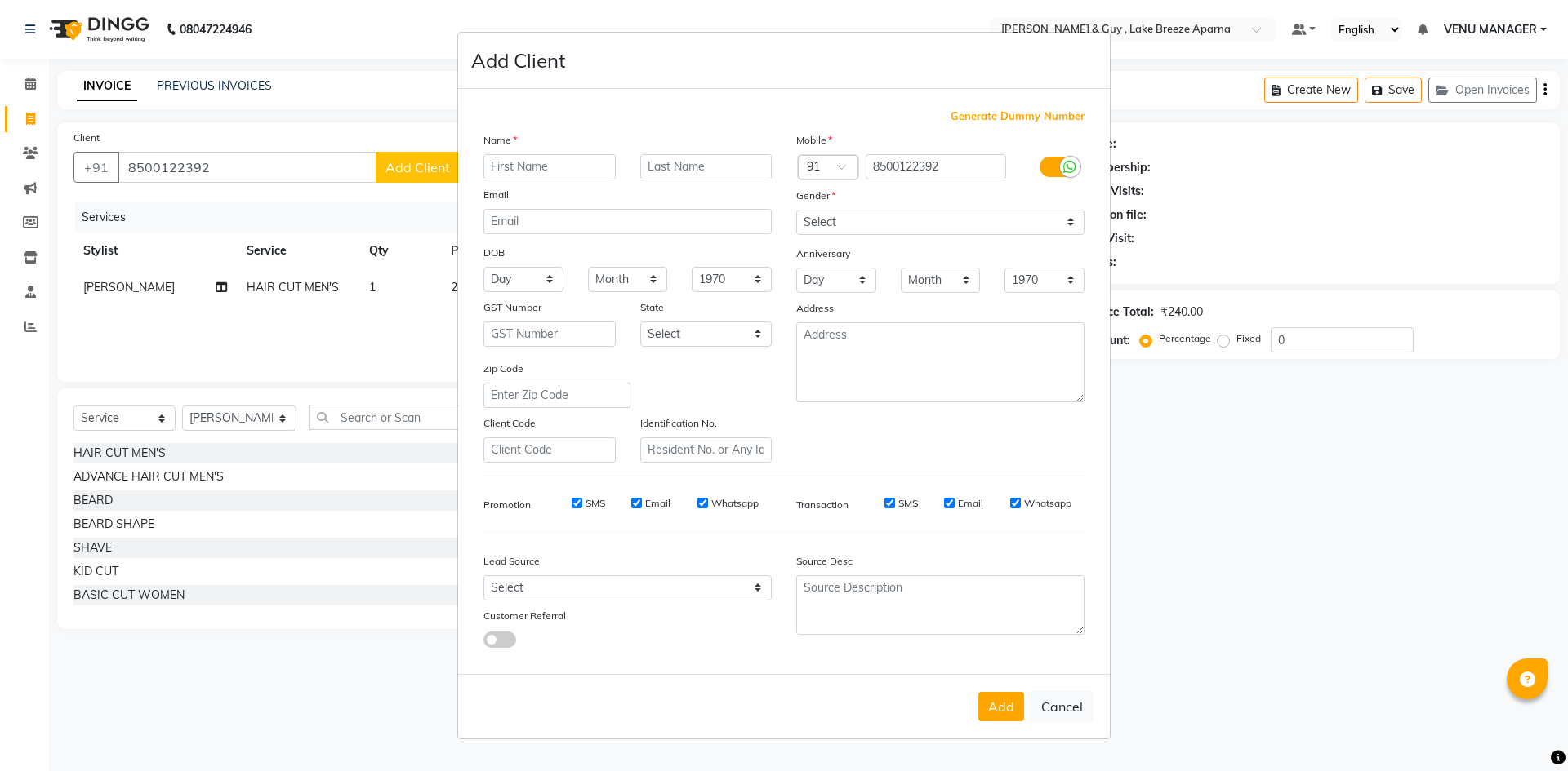
click at [546, 173] on input "text" at bounding box center [549, 167] width 132 height 25
type input "RAMA KRISHNA"
type input "C 603"
click at [839, 215] on select "Select Male Female Other Prefer Not To Say" at bounding box center [940, 222] width 288 height 25
select select "male"
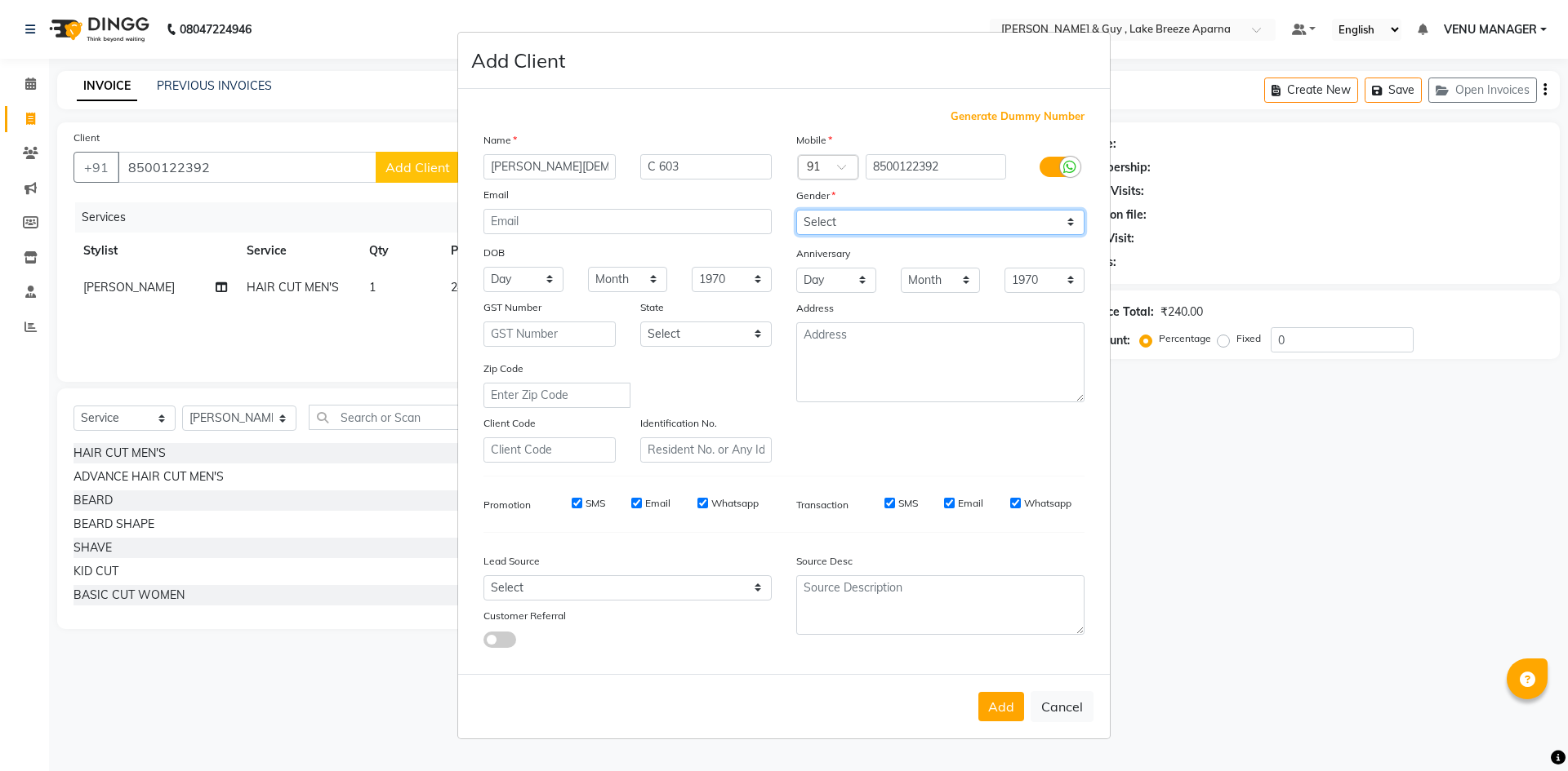
click at [796, 209] on select "Select Male Female Other Prefer Not To Say" at bounding box center [940, 222] width 288 height 25
click at [1001, 713] on button "Add" at bounding box center [1000, 706] width 46 height 29
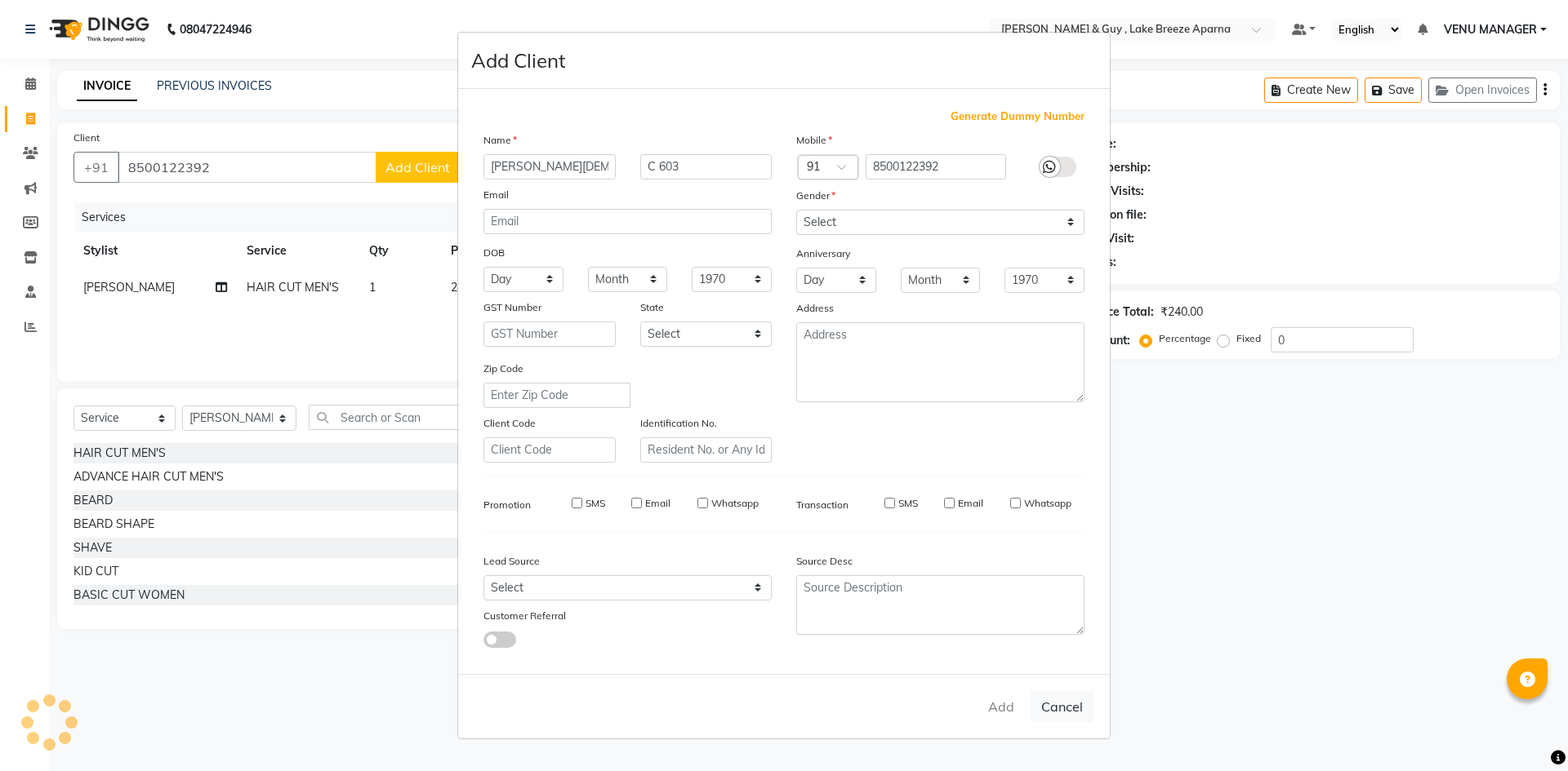
select select
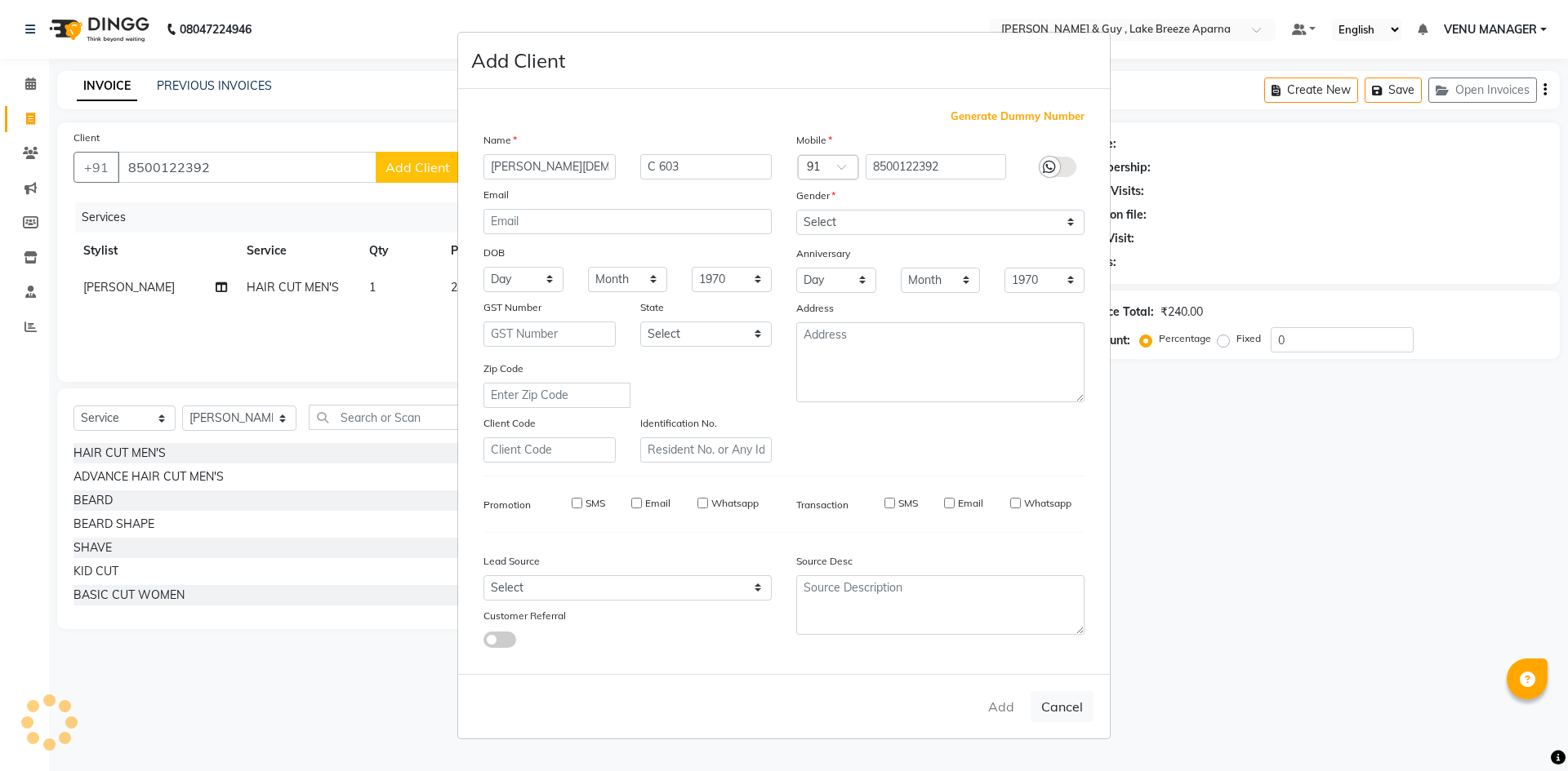
select select
checkbox input "false"
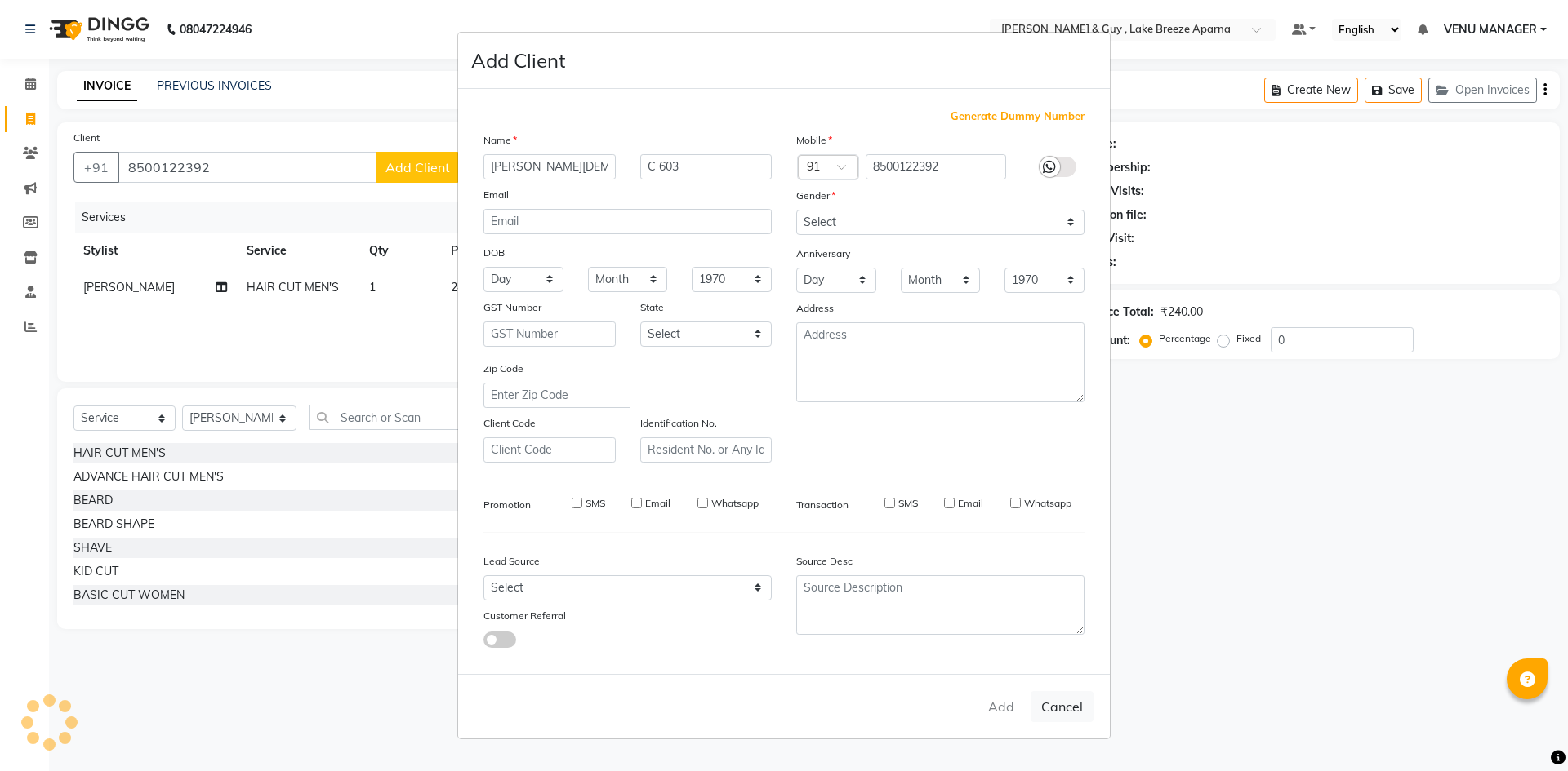
checkbox input "false"
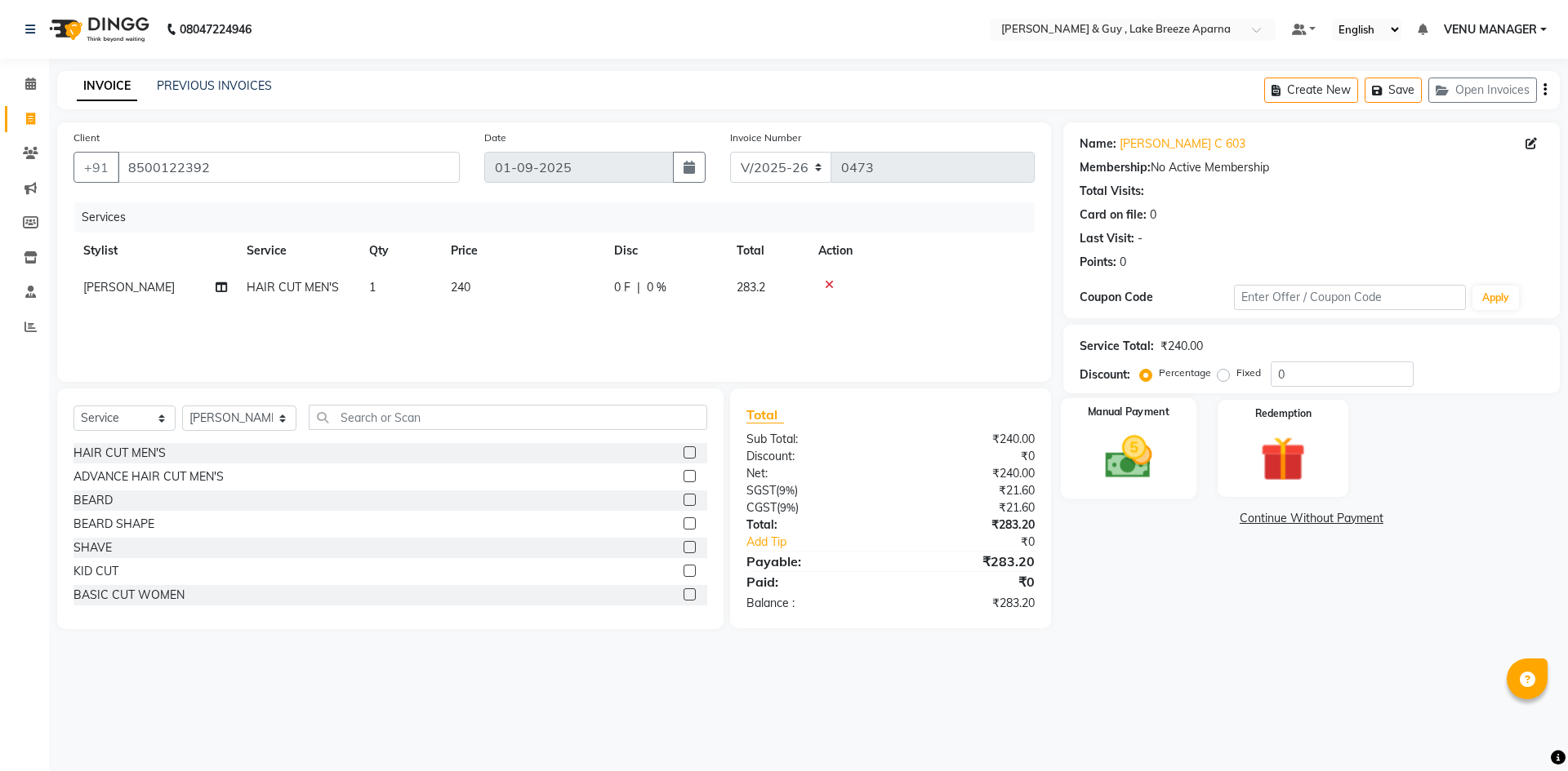
click at [1082, 454] on div "Manual Payment" at bounding box center [1128, 448] width 135 height 101
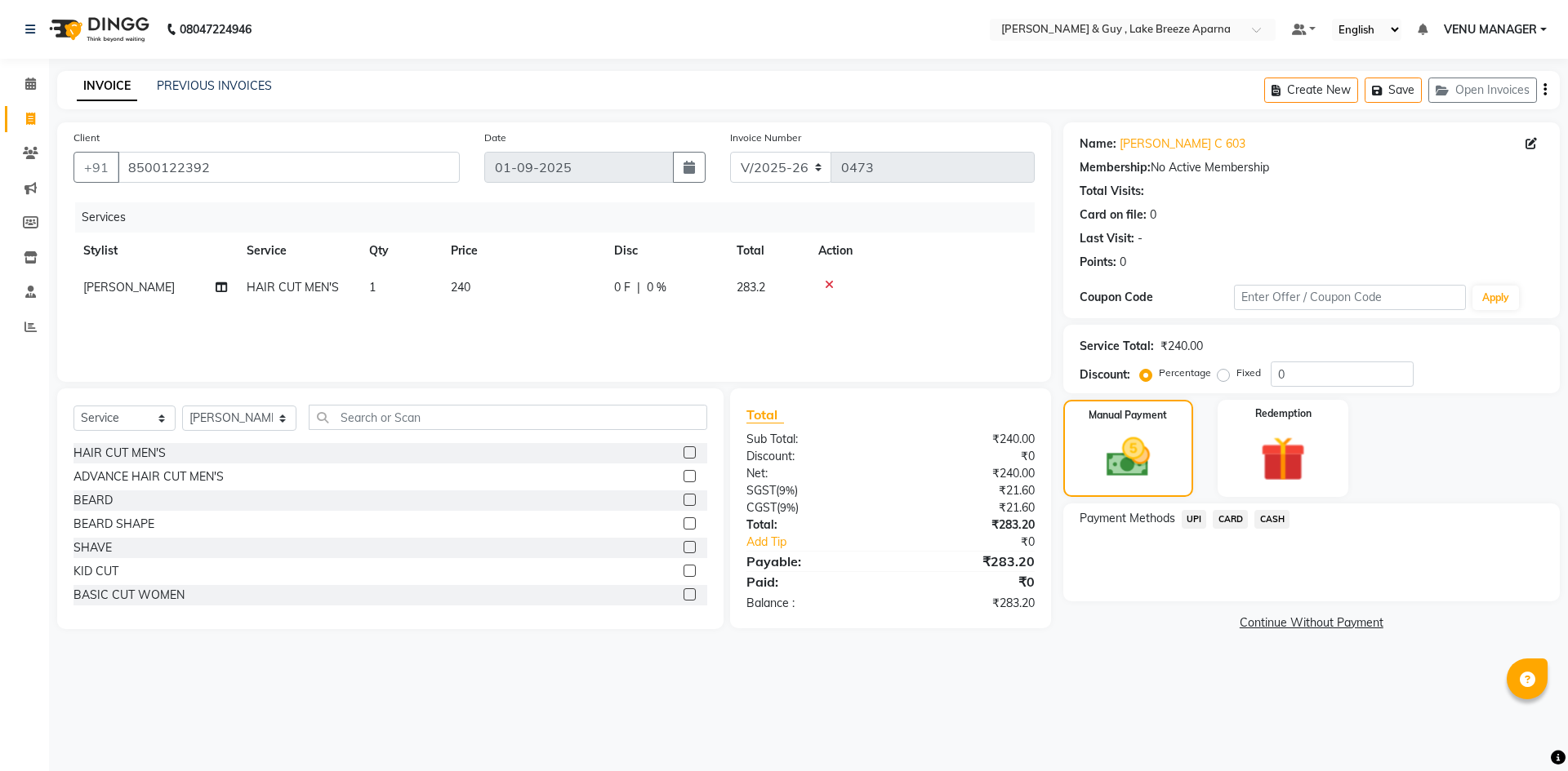
click at [1201, 520] on span "UPI" at bounding box center [1194, 519] width 25 height 19
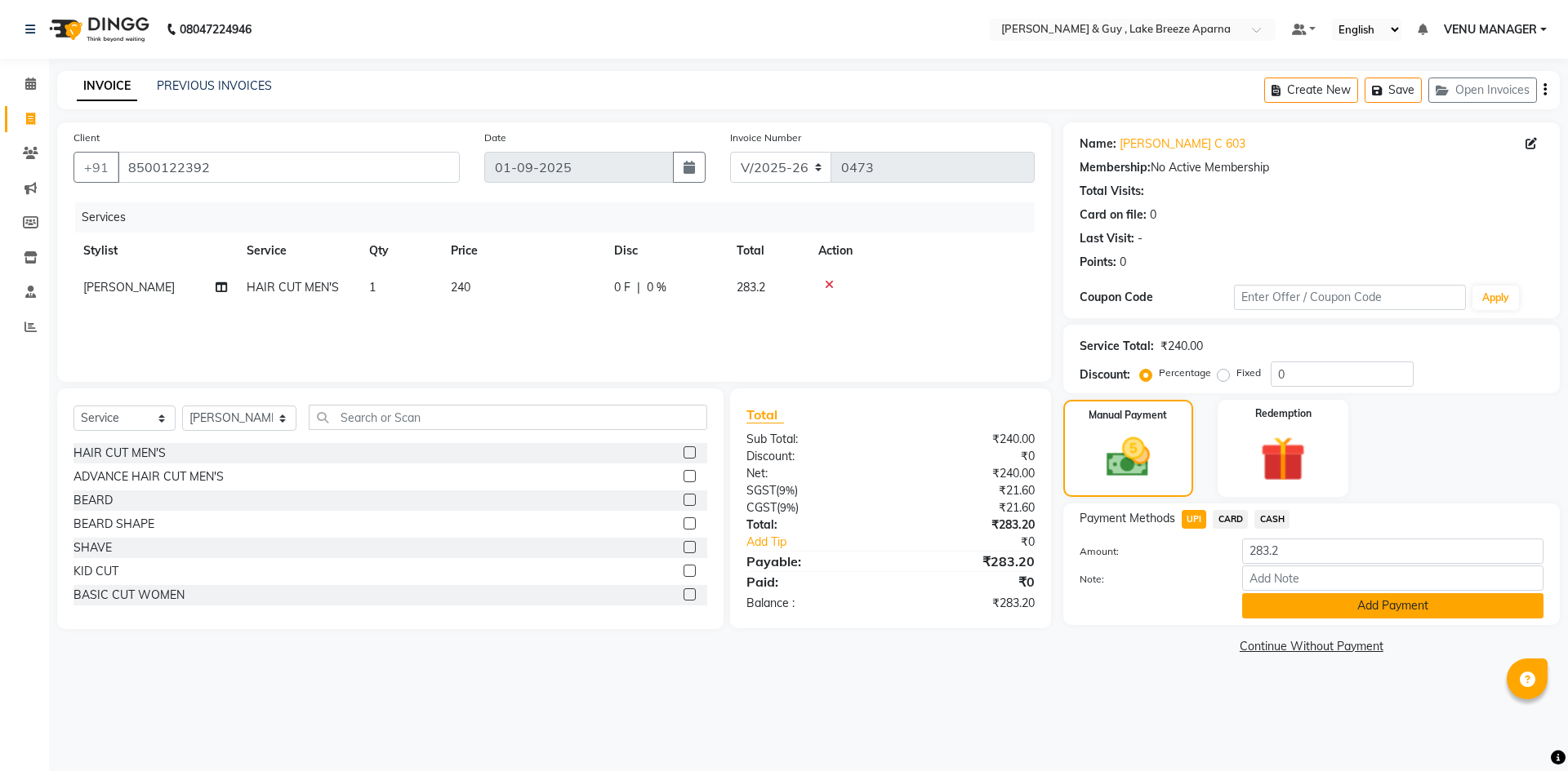
click at [1276, 605] on button "Add Payment" at bounding box center [1393, 607] width 301 height 25
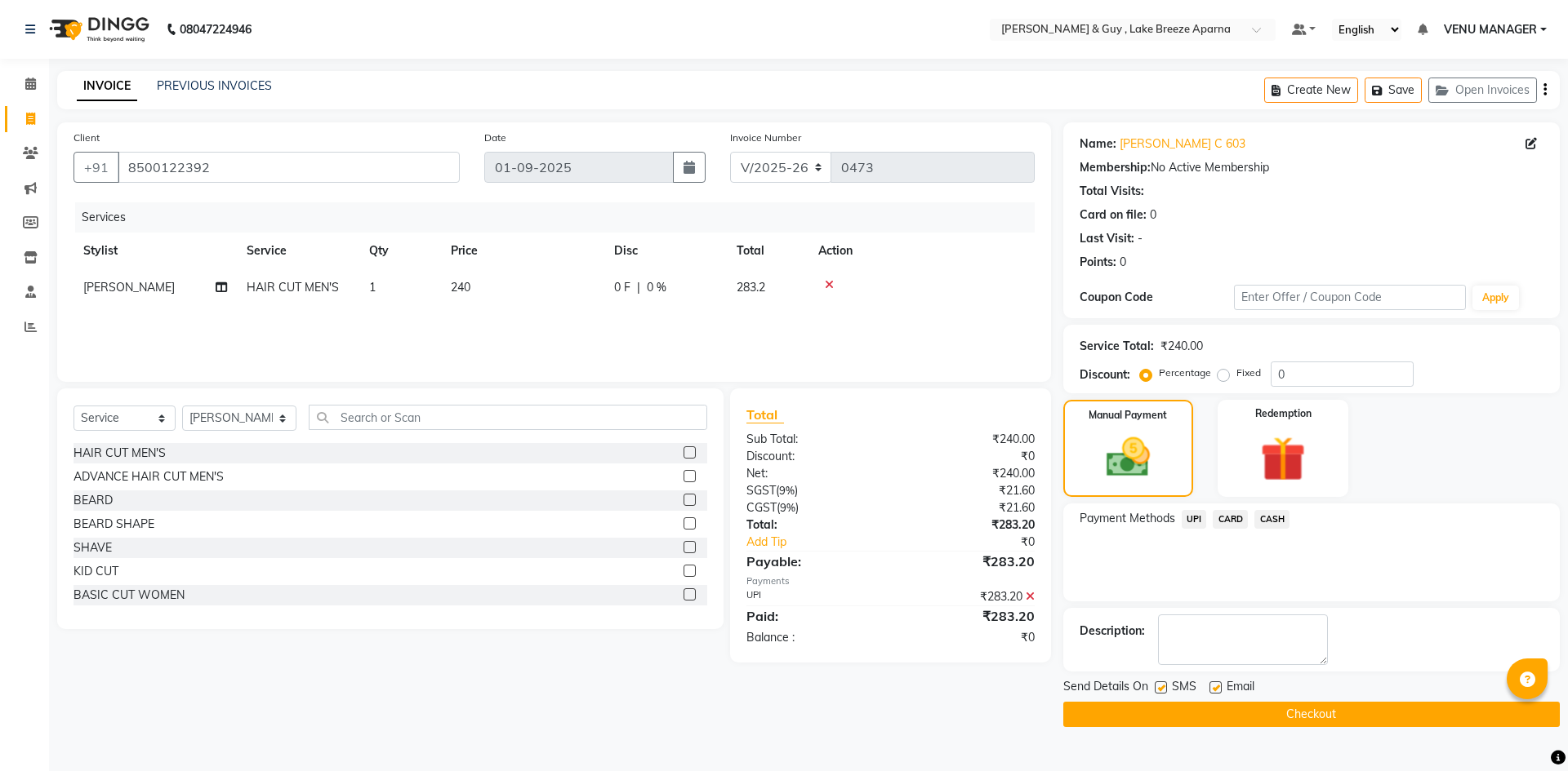
click at [1314, 717] on button "Checkout" at bounding box center [1311, 714] width 496 height 25
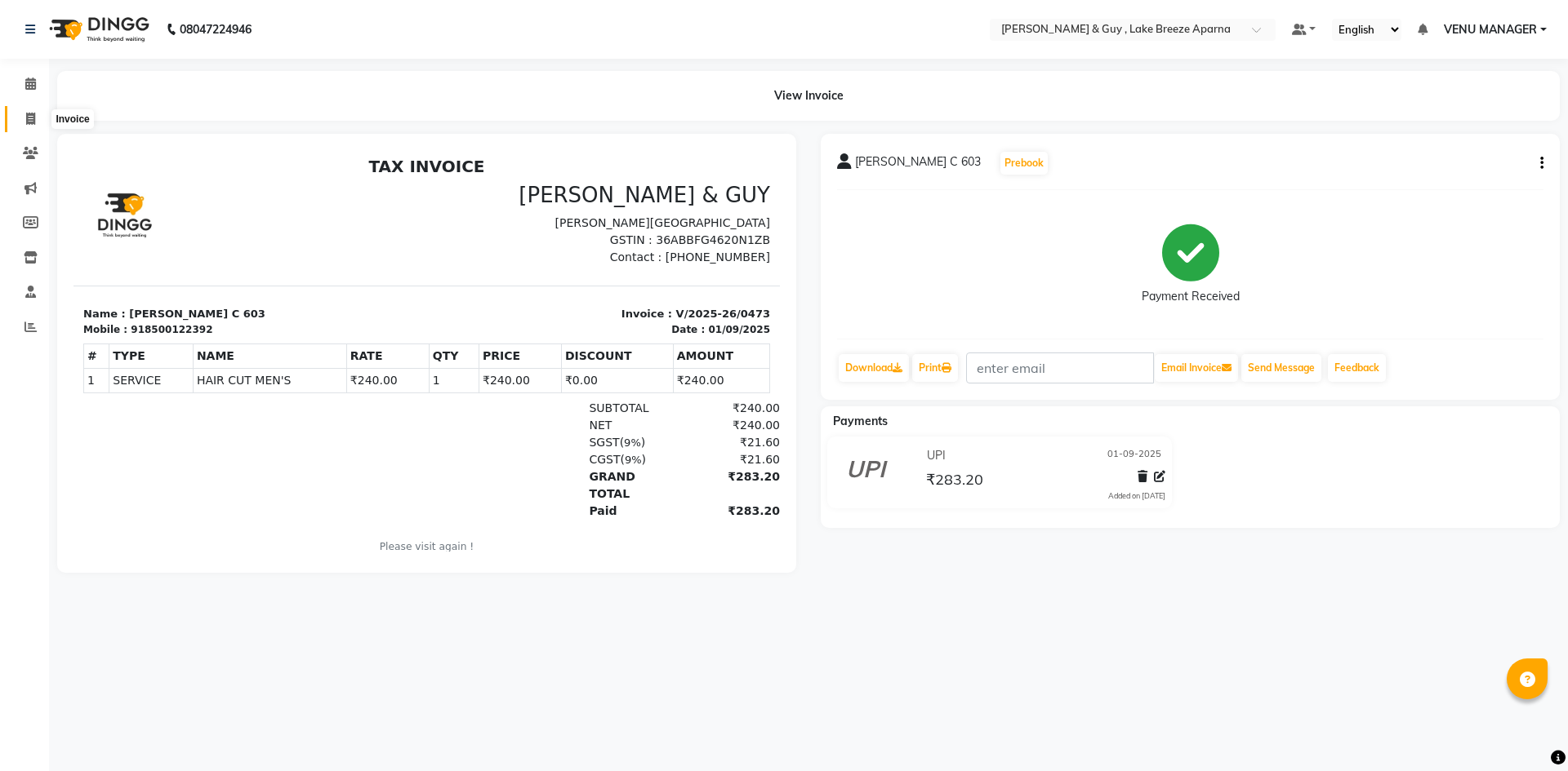
click at [26, 126] on span at bounding box center [30, 119] width 28 height 19
select select "service"
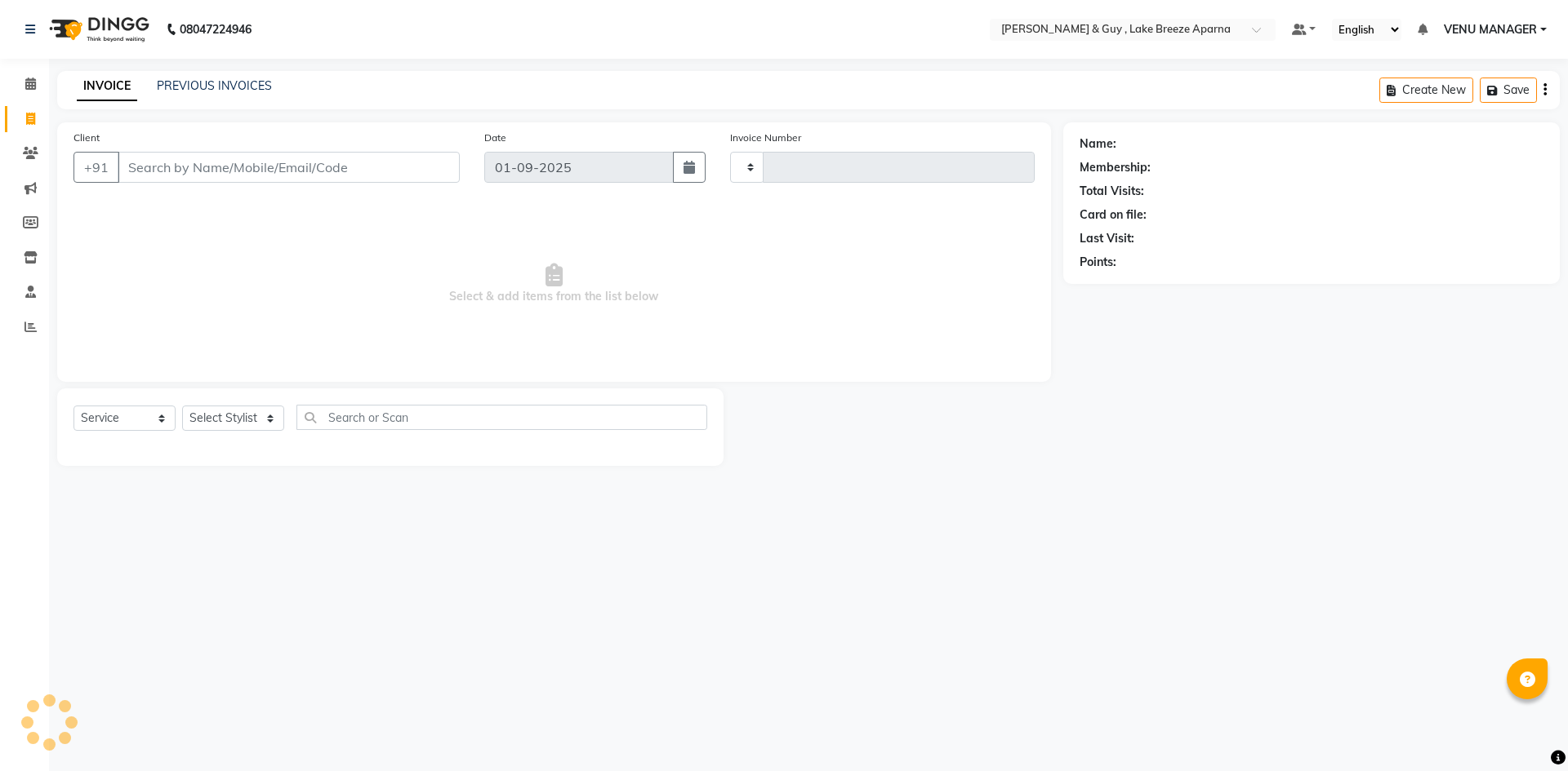
type input "0474"
select select "8690"
click at [39, 82] on span at bounding box center [30, 84] width 28 height 19
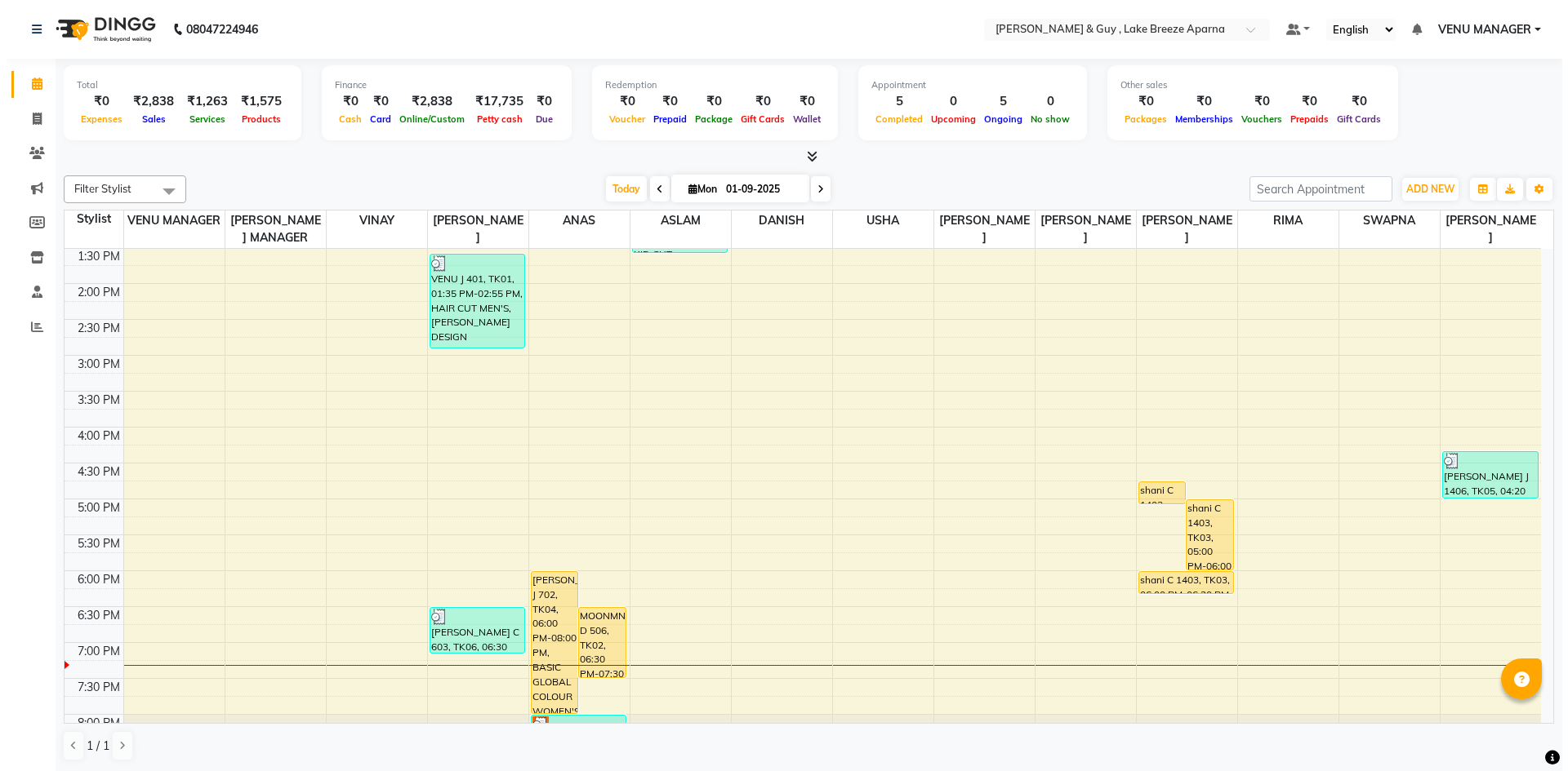
scroll to position [459, 0]
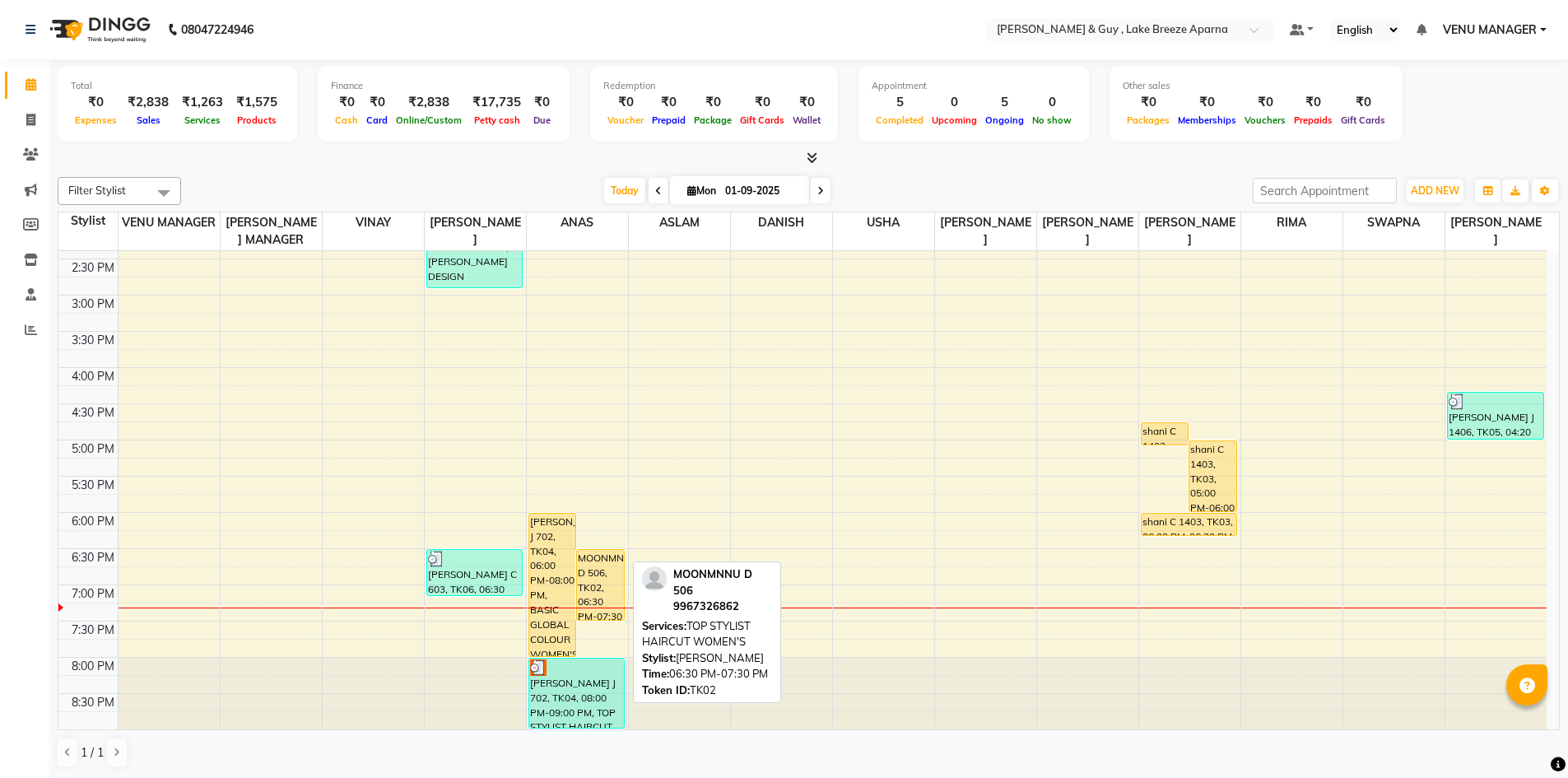
click at [602, 584] on div "MOONMNNU D 506, TK02, 06:30 PM-07:30 PM, TOP STYLIST HAIRCUT WOMEN'S" at bounding box center [601, 584] width 47 height 70
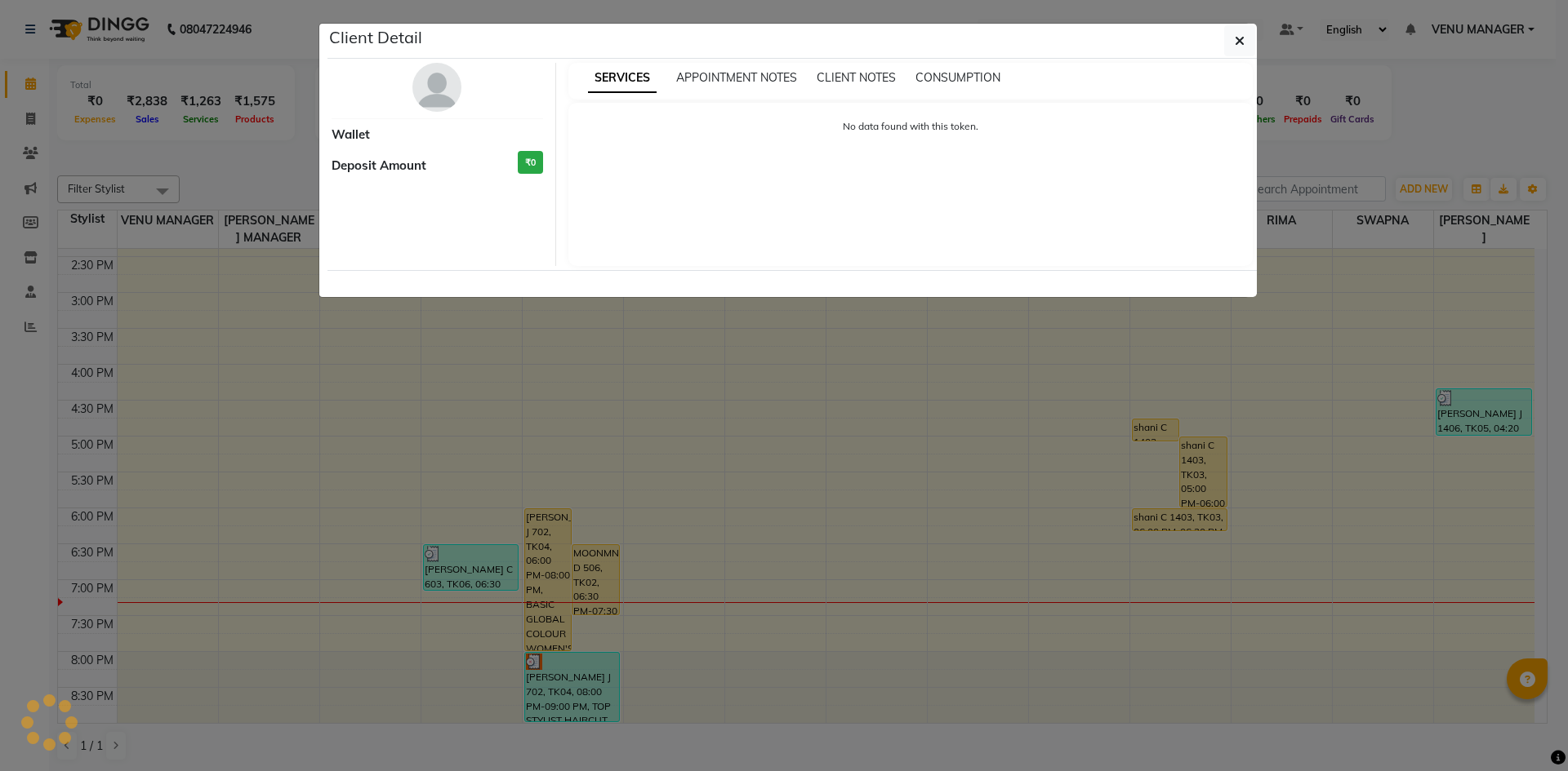
select select "1"
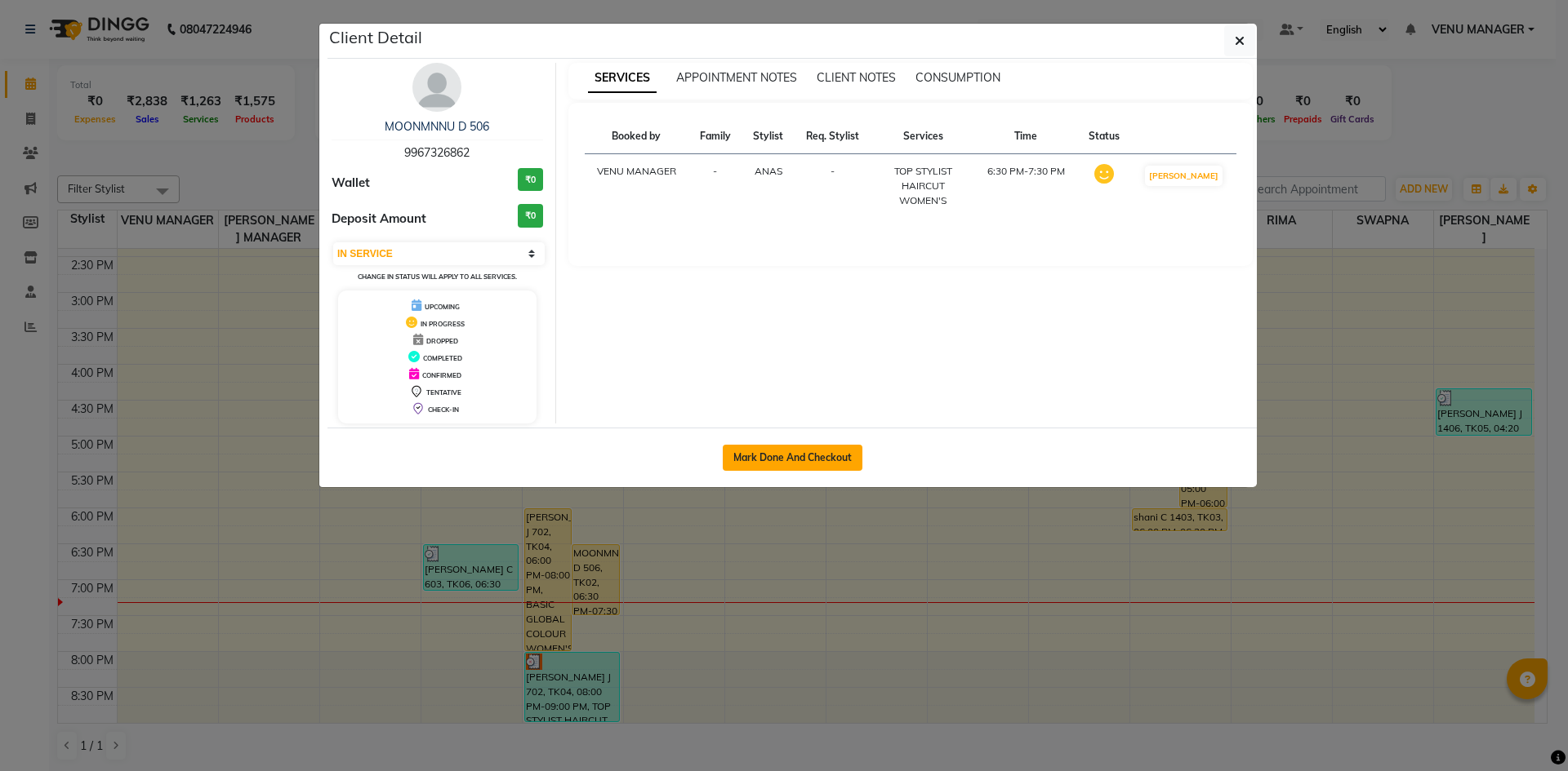
click at [797, 456] on button "Mark Done And Checkout" at bounding box center [792, 458] width 140 height 26
select select "8690"
select select "service"
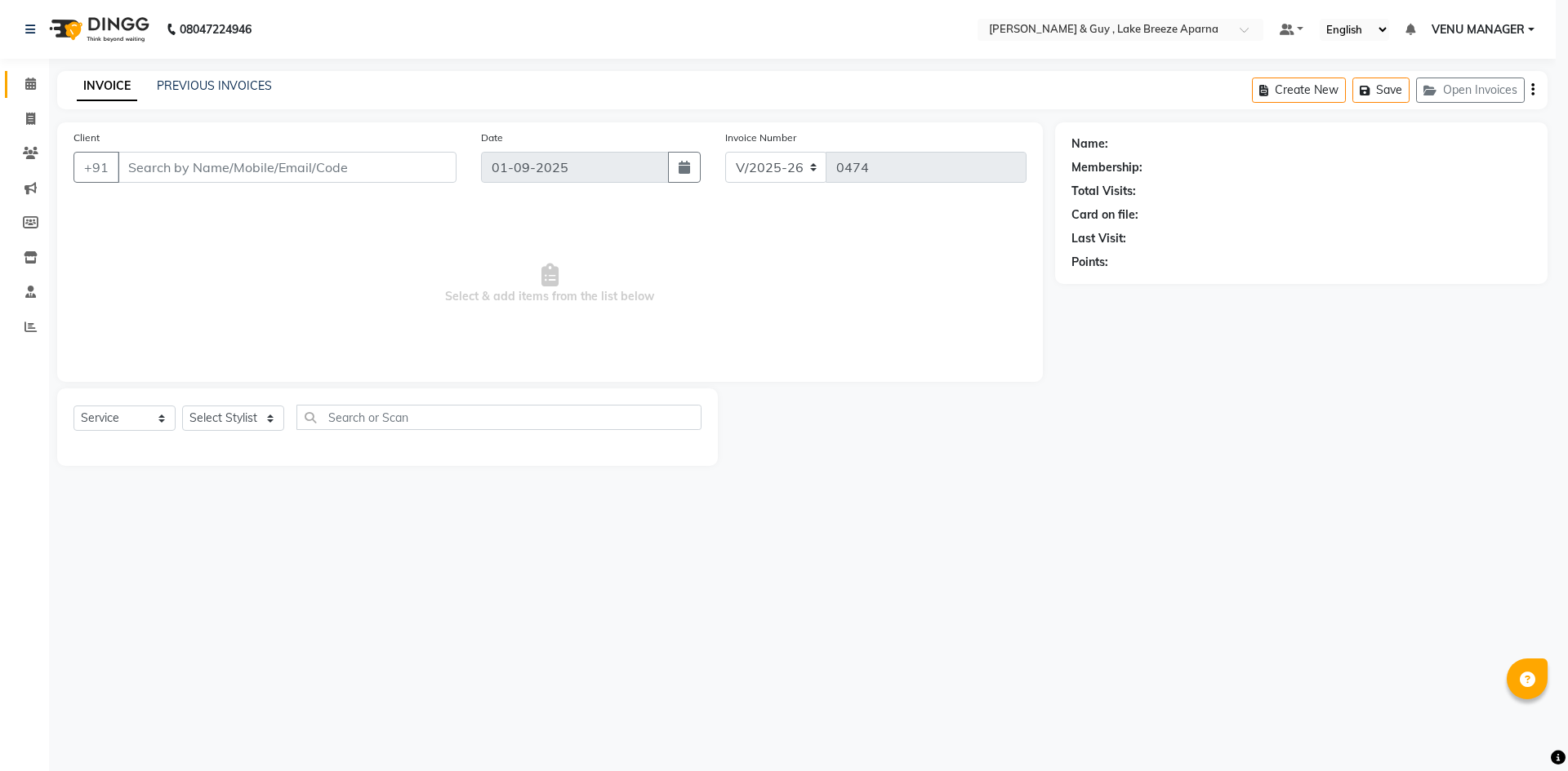
select select "3"
type input "9967326862"
select select "87993"
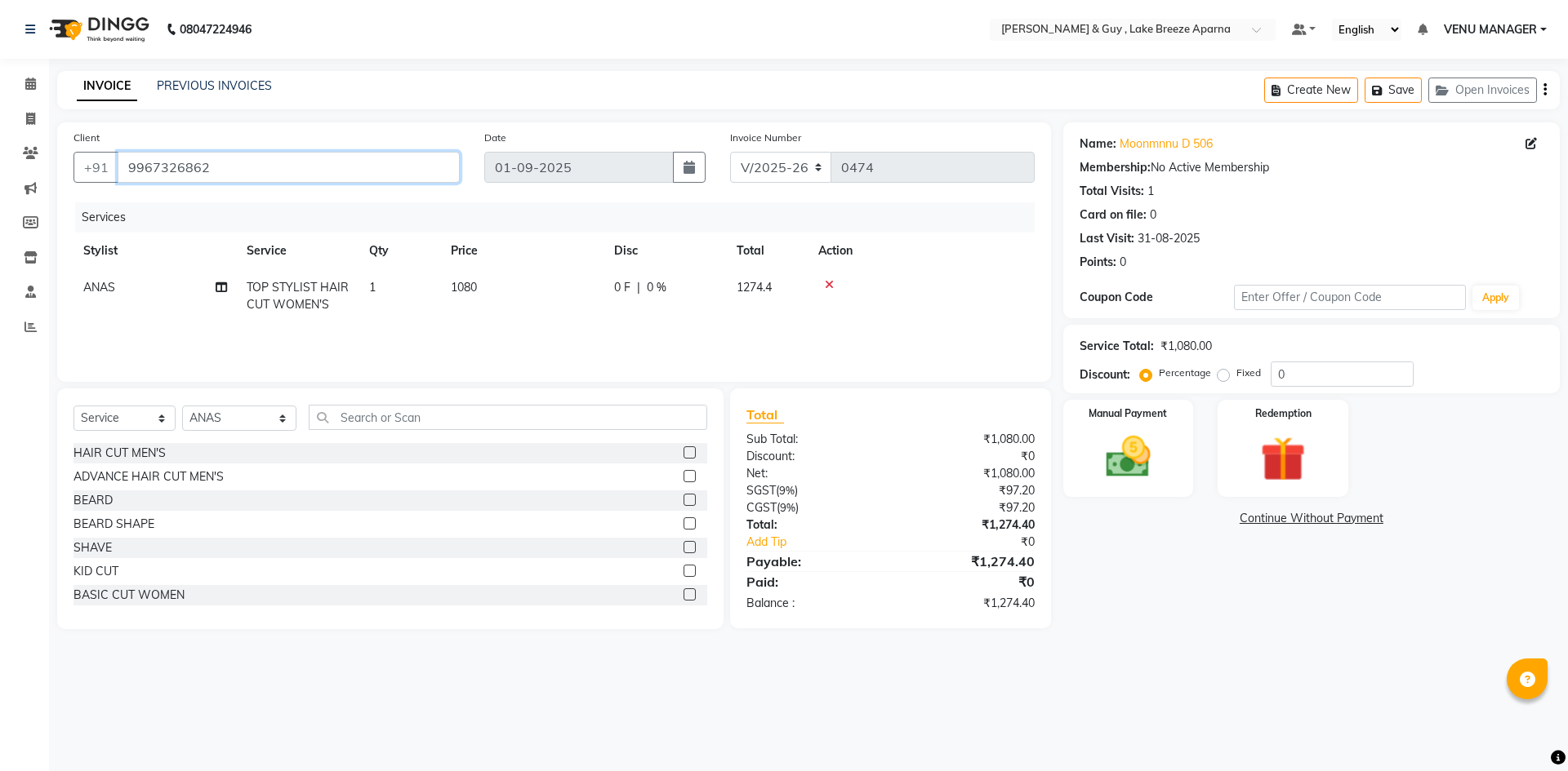
click at [254, 174] on input "9967326862" at bounding box center [289, 167] width 343 height 31
click at [1109, 415] on label "Manual Payment" at bounding box center [1128, 413] width 81 height 16
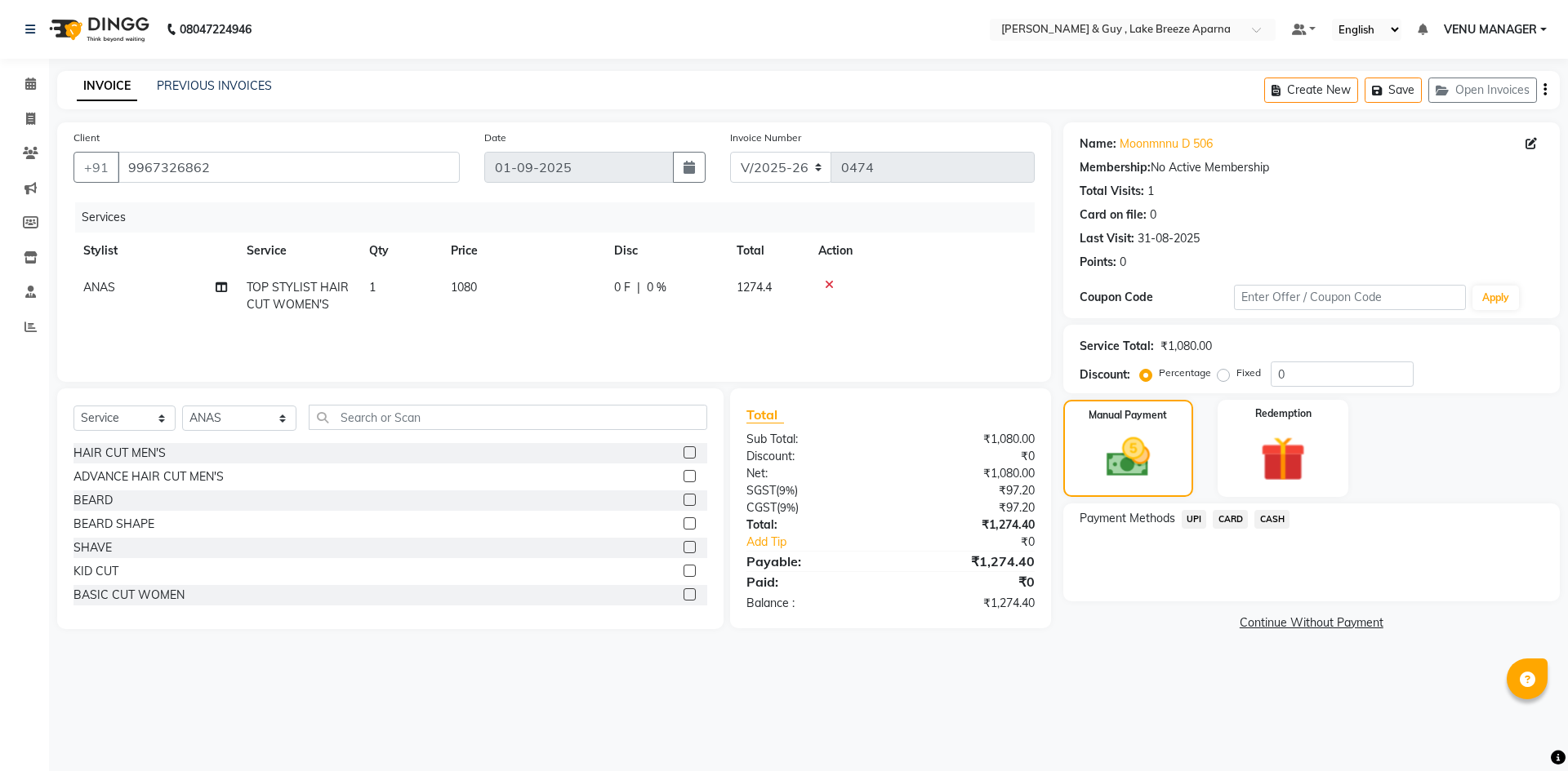
click at [1201, 522] on span "UPI" at bounding box center [1194, 519] width 25 height 19
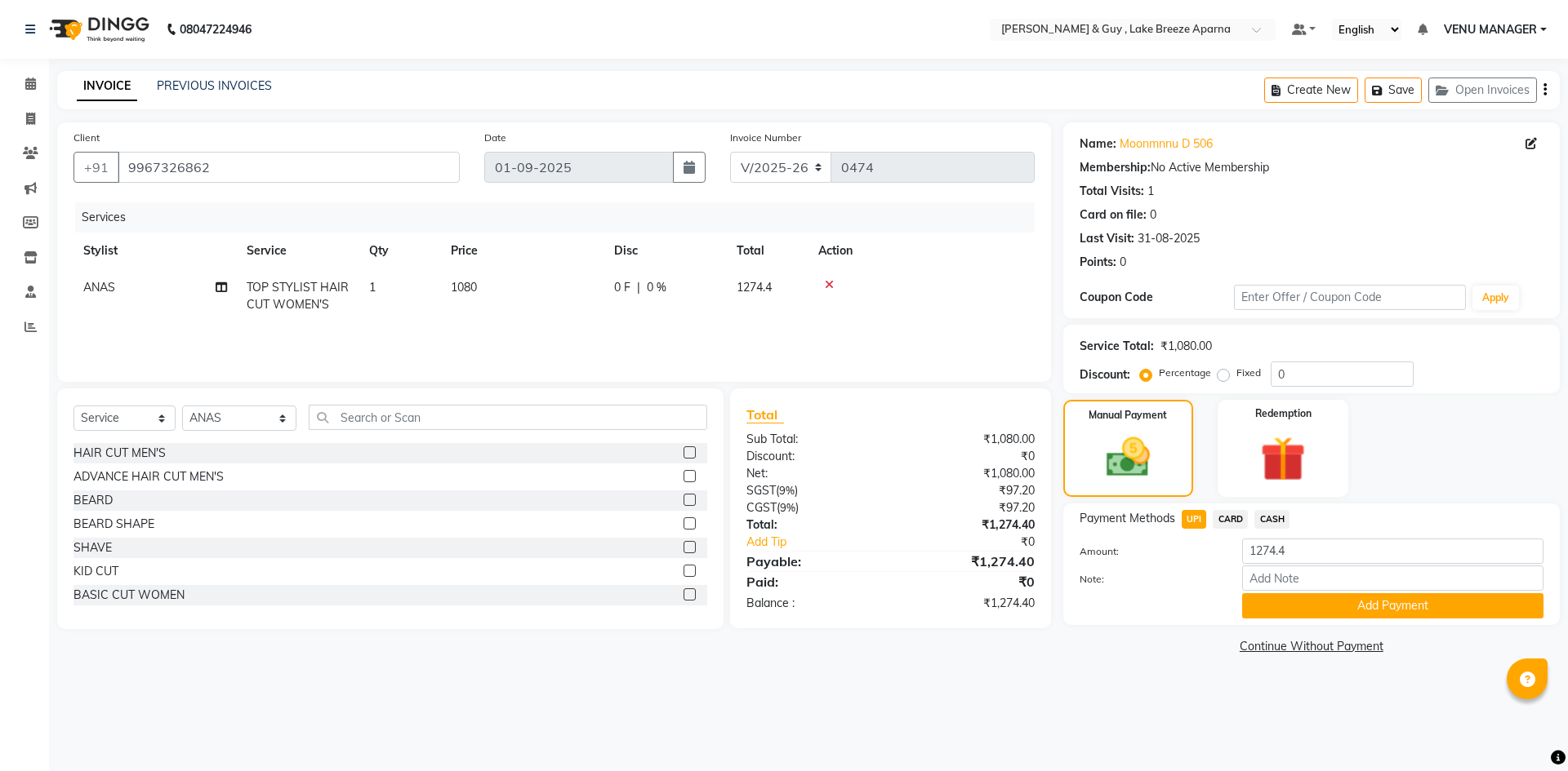
click at [1358, 619] on div "Payment Methods UPI CARD CASH Amount: 1274.4 Note: Add Payment" at bounding box center [1311, 565] width 496 height 121
click at [1351, 613] on button "Add Payment" at bounding box center [1393, 607] width 301 height 25
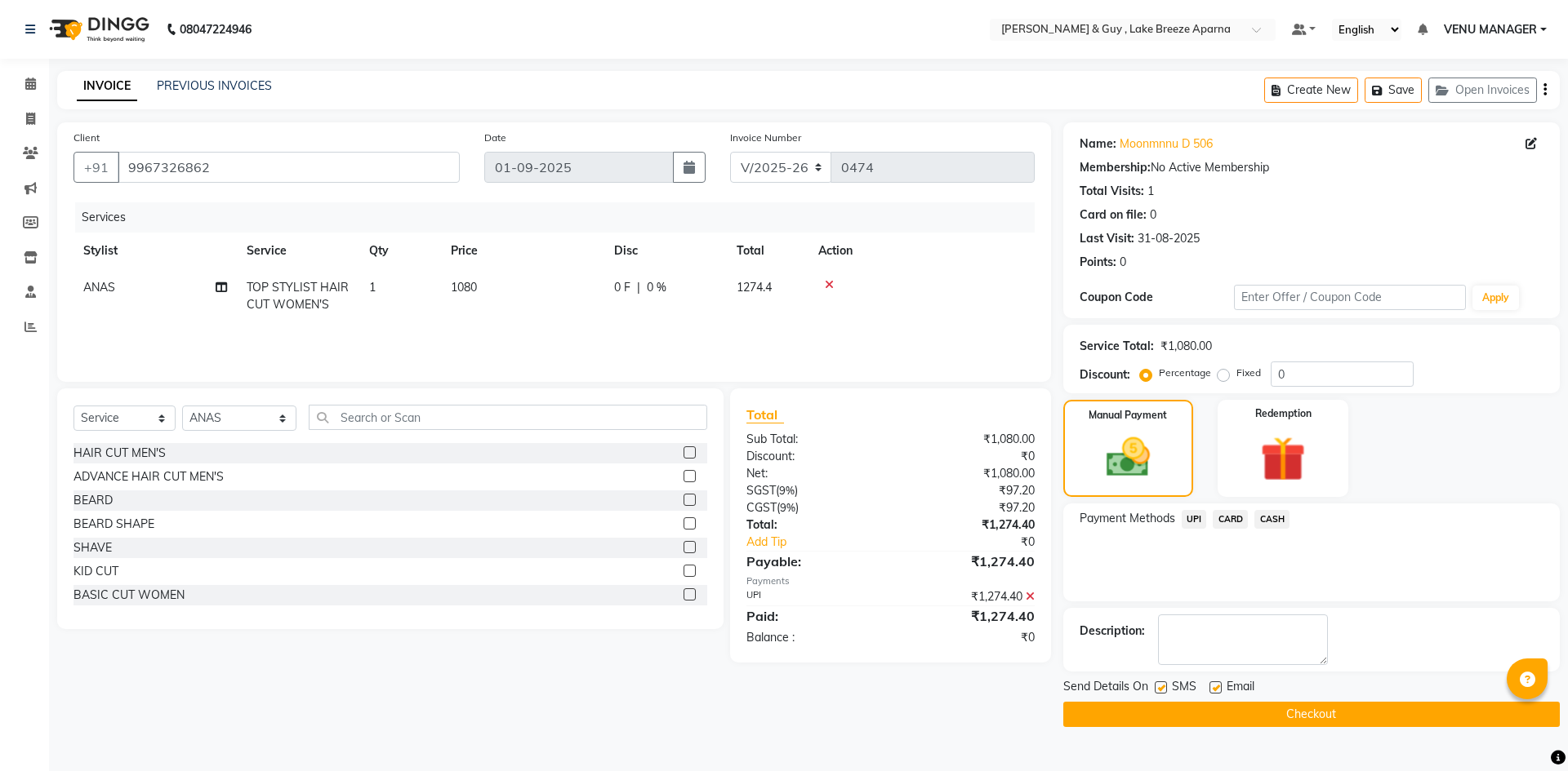
drag, startPoint x: 1273, startPoint y: 712, endPoint x: 1267, endPoint y: 691, distance: 21.8
click at [1273, 712] on button "Checkout" at bounding box center [1311, 714] width 496 height 25
